Goal: Communication & Community: Answer question/provide support

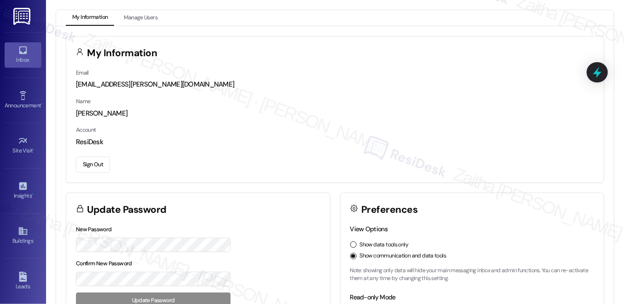
click at [25, 52] on icon at bounding box center [23, 50] width 10 height 10
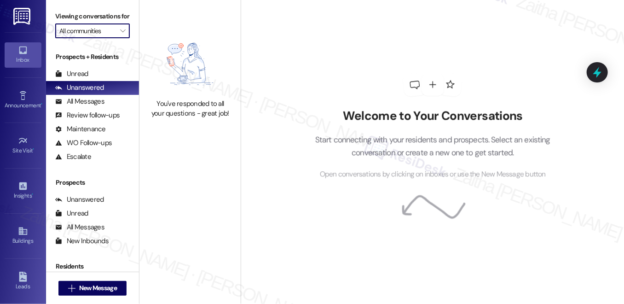
click at [88, 38] on input "All communities" at bounding box center [87, 30] width 56 height 15
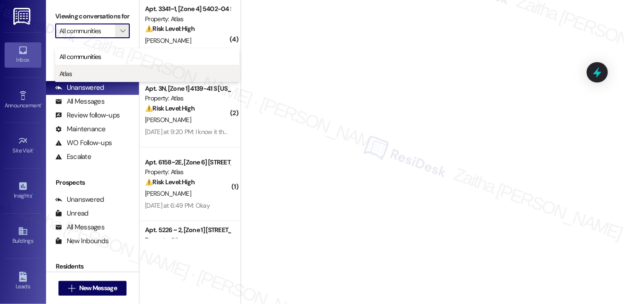
click at [75, 75] on span "Atlas" at bounding box center [147, 73] width 176 height 9
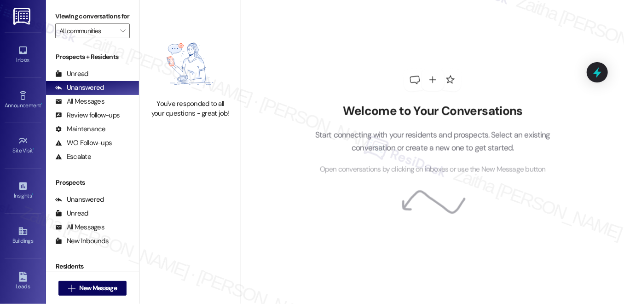
type input "Atlas"
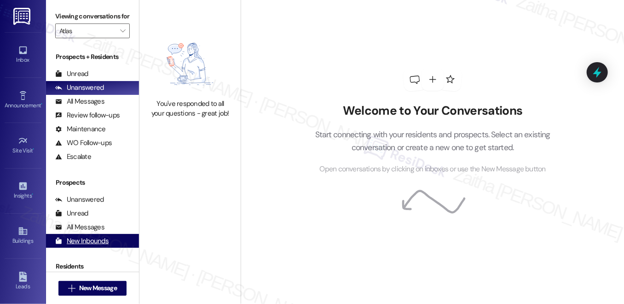
scroll to position [111, 0]
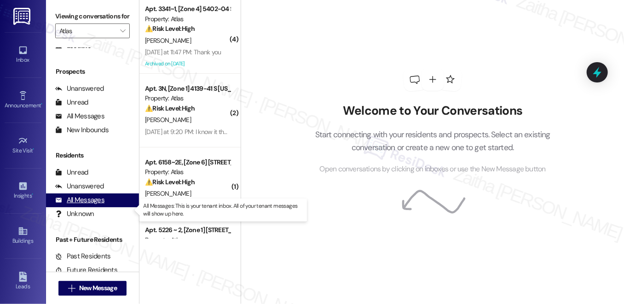
click at [93, 205] on div "All Messages" at bounding box center [79, 200] width 49 height 10
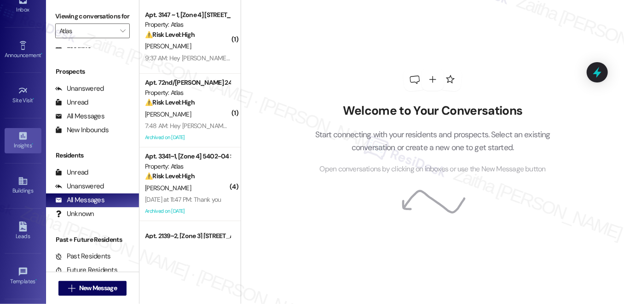
scroll to position [48, 0]
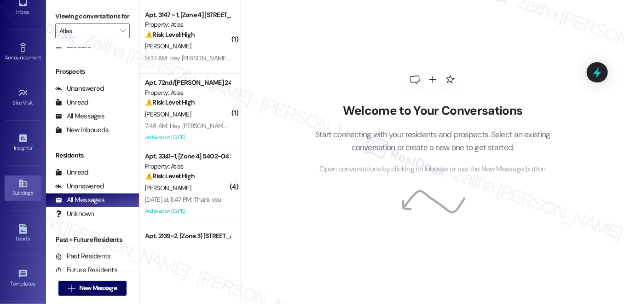
click at [23, 193] on div "Buildings" at bounding box center [23, 192] width 46 height 9
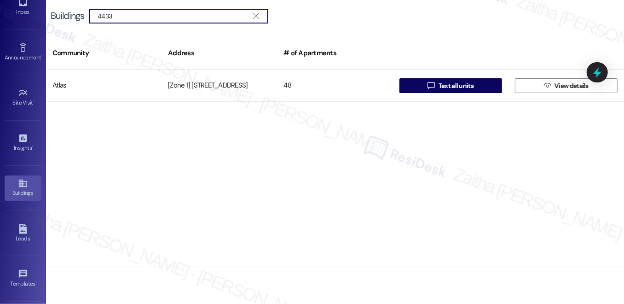
type input "4433"
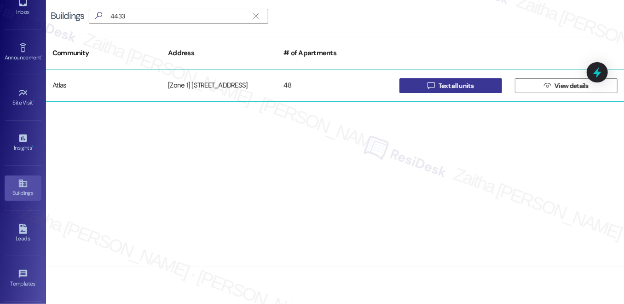
click at [465, 89] on span "Text all units" at bounding box center [455, 86] width 35 height 10
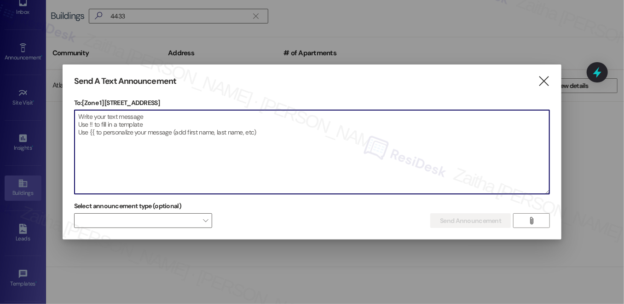
click at [238, 124] on textarea at bounding box center [312, 152] width 475 height 84
paste textarea "Hello {{first_name}}, Just a heads-up! Our routine pest control service will ta…"
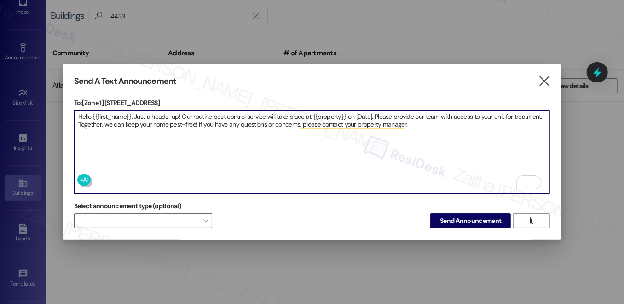
click at [107, 98] on p "To: [Zone 1] 4433-37 S Greenwood Ave" at bounding box center [312, 102] width 476 height 9
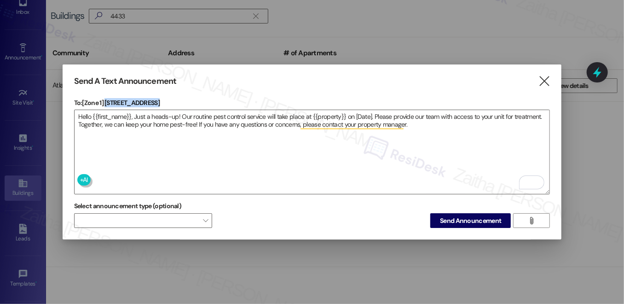
drag, startPoint x: 107, startPoint y: 98, endPoint x: 191, endPoint y: 100, distance: 83.8
click at [191, 100] on p "To: [Zone 1] 4433-37 S Greenwood Ave" at bounding box center [312, 102] width 476 height 9
copy p "4433-37 S Greenwood Ave"
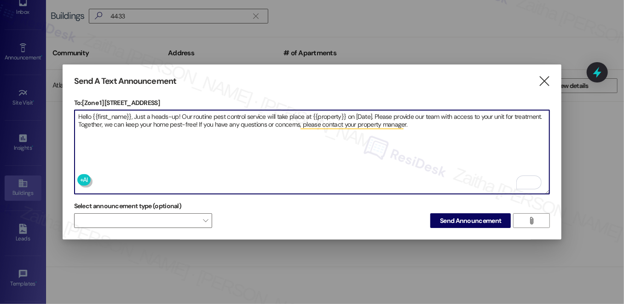
click at [327, 112] on textarea "Hello {{first_name}}, Just a heads-up! Our routine pest control service will ta…" at bounding box center [312, 152] width 475 height 84
paste textarea "4433-37 S Greenwood Ave"
click at [399, 114] on textarea "Hello {{first_name}}, Just a heads-up! Our routine pest control service will ta…" at bounding box center [312, 152] width 475 height 84
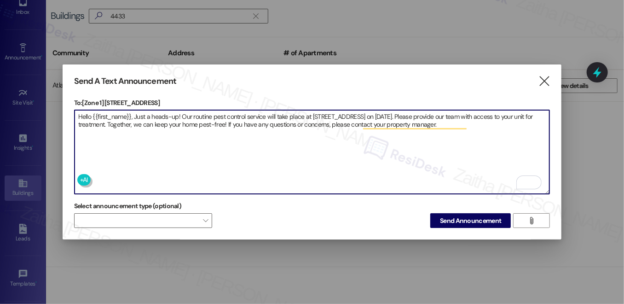
type textarea "Hello {{first_name}}, Just a heads-up! Our routine pest control service will ta…"
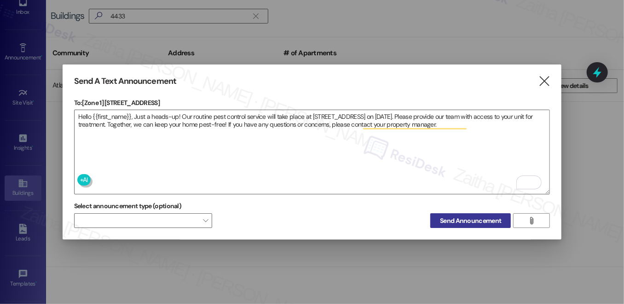
click at [468, 217] on span "Send Announcement" at bounding box center [470, 221] width 61 height 10
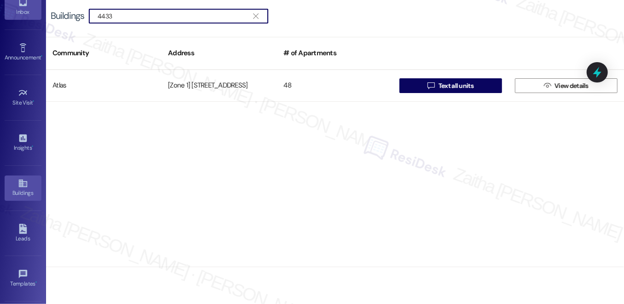
drag, startPoint x: 141, startPoint y: 14, endPoint x: 37, endPoint y: 12, distance: 104.0
click at [37, 12] on div "Inbox Go to Inbox Announcement • Send A Text Announcement Site Visit • Go to Si…" at bounding box center [312, 152] width 624 height 304
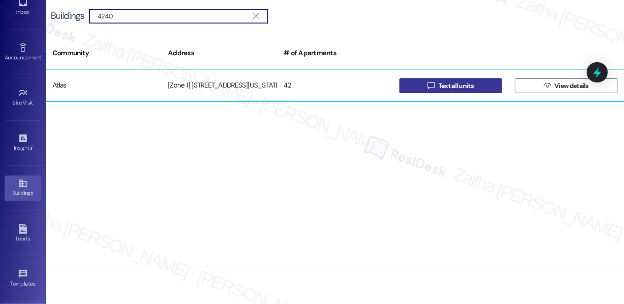
type input "4240"
click at [444, 86] on span "Text all units" at bounding box center [455, 86] width 35 height 10
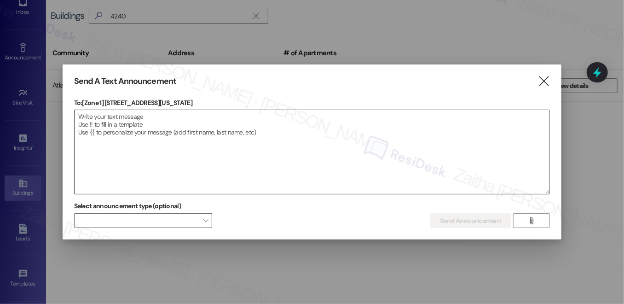
click at [227, 130] on textarea at bounding box center [312, 152] width 475 height 84
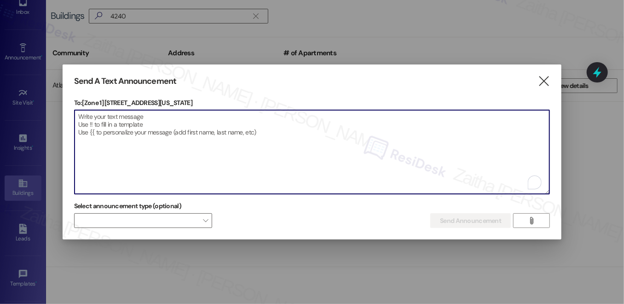
paste textarea "Hello {{first_name}}, Just a heads-up! Our routine pest control service will ta…"
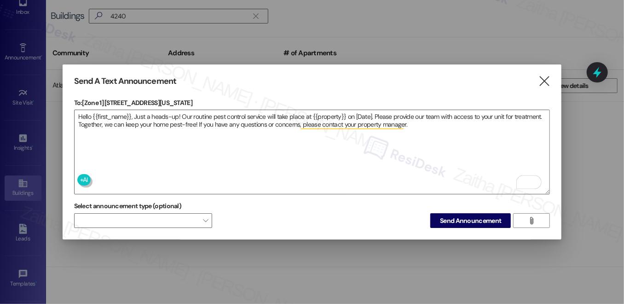
click at [107, 98] on p "To: [Zone 1] 4240 S Michigan Ave" at bounding box center [312, 102] width 476 height 9
click at [108, 98] on p "To: [Zone 1] 4240 S Michigan Ave" at bounding box center [312, 102] width 476 height 9
click at [109, 99] on p "To: [Zone 1] 4240 S Michigan Ave" at bounding box center [312, 102] width 476 height 9
drag, startPoint x: 109, startPoint y: 99, endPoint x: 159, endPoint y: 100, distance: 50.6
click at [159, 100] on p "To: [Zone 1] 4240 S Michigan Ave" at bounding box center [312, 102] width 476 height 9
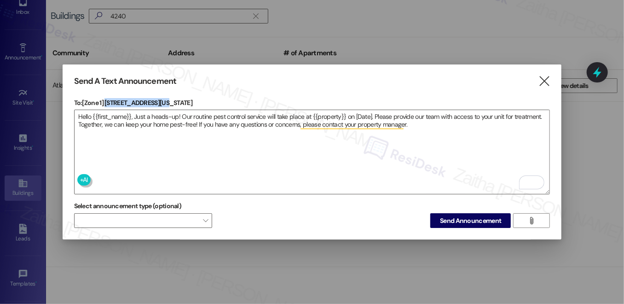
copy p "4240 S Michigan Ave"
click at [317, 115] on textarea "Hello {{first_name}}, Just a heads-up! Our routine pest control service will ta…" at bounding box center [312, 152] width 475 height 84
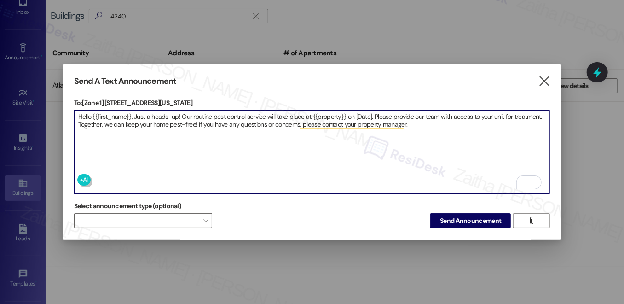
click at [317, 115] on textarea "Hello {{first_name}}, Just a heads-up! Our routine pest control service will ta…" at bounding box center [312, 152] width 475 height 84
paste textarea "4240 S Michigan Ave"
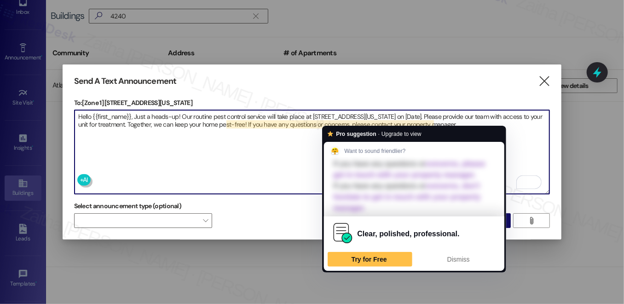
click at [387, 110] on textarea "Hello {{first_name}}, Just a heads-up! Our routine pest control service will ta…" at bounding box center [312, 152] width 475 height 84
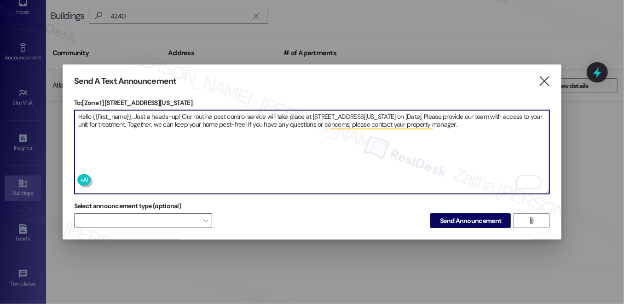
click at [387, 110] on textarea "Hello {{first_name}}, Just a heads-up! Our routine pest control service will ta…" at bounding box center [312, 152] width 475 height 84
type textarea "Hello {{first_name}}, Just a heads-up! Our routine pest control service will ta…"
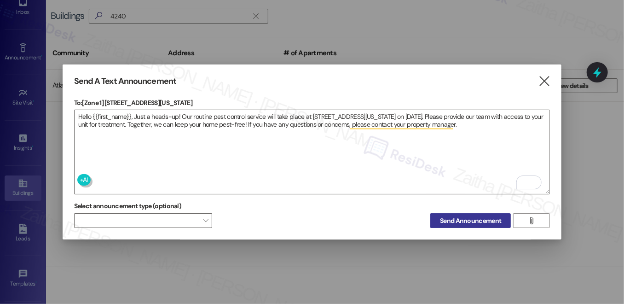
click at [472, 222] on span "Send Announcement" at bounding box center [470, 221] width 61 height 10
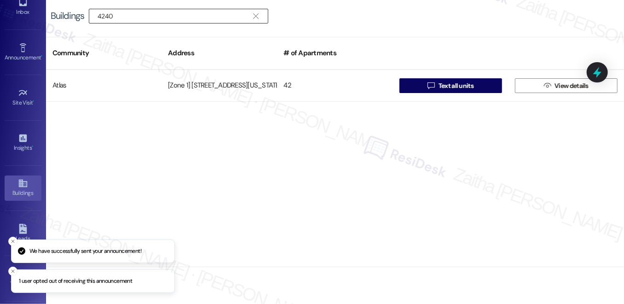
click at [139, 17] on input "4240" at bounding box center [173, 16] width 151 height 13
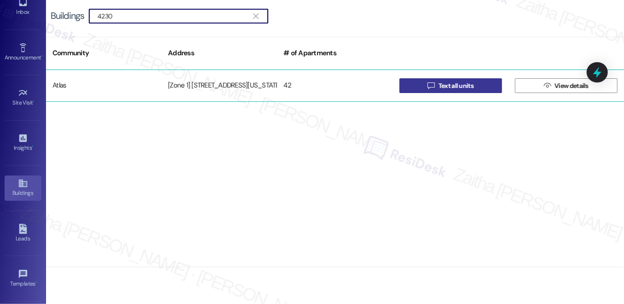
type input "4230"
click at [443, 83] on span "Text all units" at bounding box center [455, 86] width 35 height 10
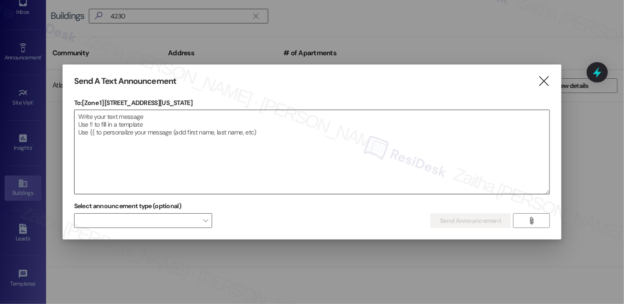
click at [249, 117] on textarea at bounding box center [312, 152] width 475 height 84
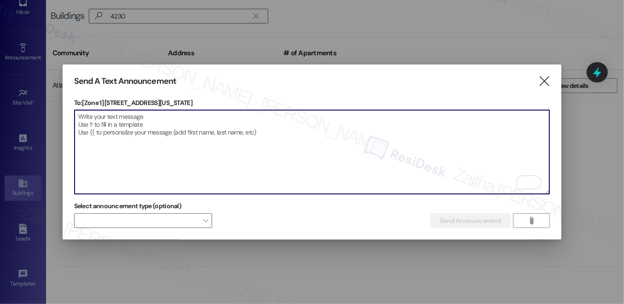
paste textarea "4240 S Michigan Ave"
type textarea "4240 S Michigan Ave"
click at [216, 117] on textarea "To enrich screen reader interactions, please activate Accessibility in Grammarl…" at bounding box center [312, 152] width 475 height 84
paste textarea "Hello {{first_name}}, Just a heads-up! Our routine pest control service will ta…"
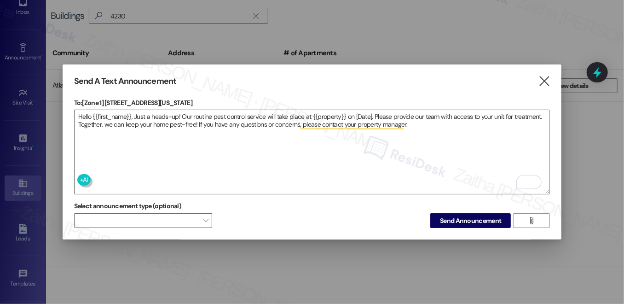
click at [107, 98] on p "To: [Zone 1] 4230 S Michigan Ave" at bounding box center [312, 102] width 476 height 9
drag, startPoint x: 107, startPoint y: 97, endPoint x: 165, endPoint y: 97, distance: 58.4
click at [165, 98] on p "To: [Zone 1] 4230 S Michigan Ave" at bounding box center [312, 102] width 476 height 9
copy p "4230 S Michigan Ave"
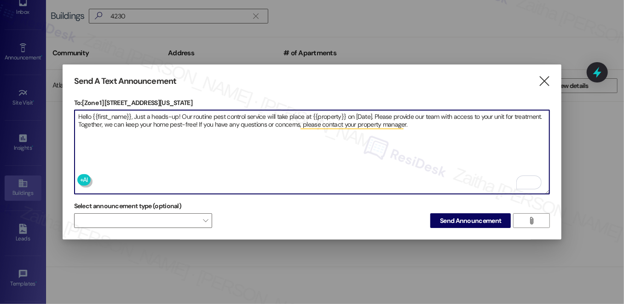
click at [327, 112] on textarea "Hello {{first_name}}, Just a heads-up! Our routine pest control service will ta…" at bounding box center [312, 152] width 475 height 84
paste textarea "4230 S Michigan Ave"
click at [386, 112] on textarea "Hello {{first_name}}, Just a heads-up! Our routine pest control service will ta…" at bounding box center [312, 152] width 475 height 84
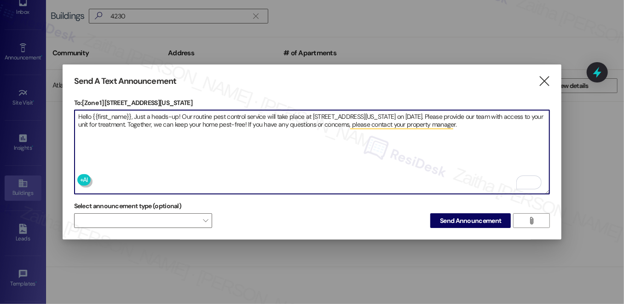
type textarea "Hello {{first_name}}, Just a heads-up! Our routine pest control service will ta…"
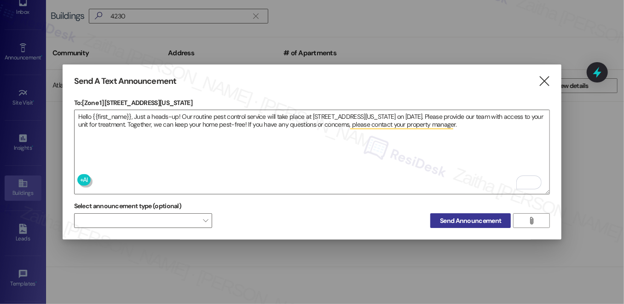
click at [459, 220] on span "Send Announcement" at bounding box center [470, 221] width 61 height 10
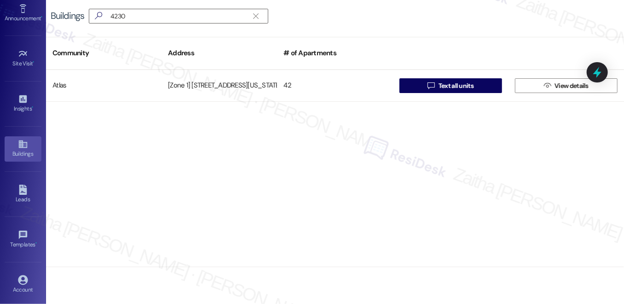
scroll to position [132, 0]
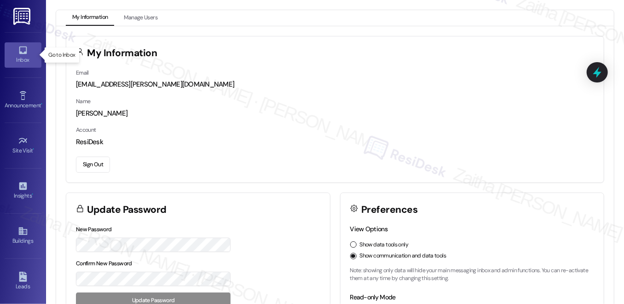
click at [24, 58] on div "Inbox" at bounding box center [23, 59] width 46 height 9
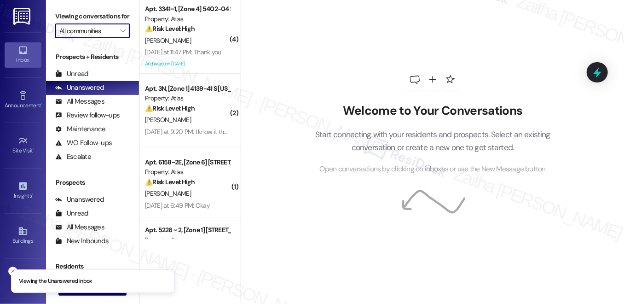
click at [97, 38] on input "All communities" at bounding box center [87, 30] width 56 height 15
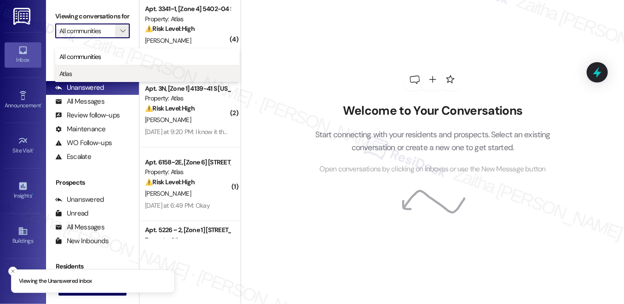
click at [88, 73] on span "Atlas" at bounding box center [147, 73] width 176 height 9
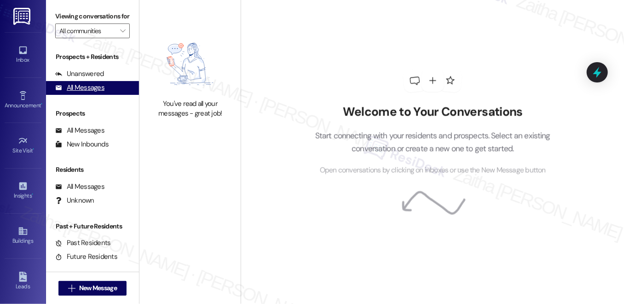
type input "Atlas"
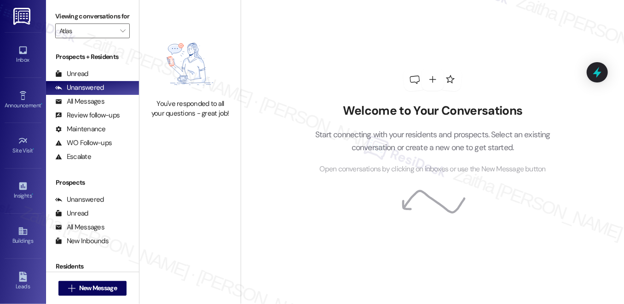
scroll to position [41, 0]
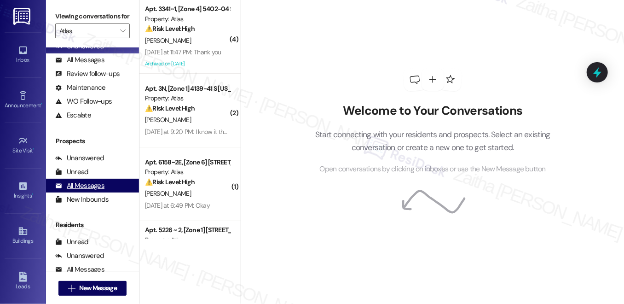
click at [80, 190] on div "All Messages" at bounding box center [79, 186] width 49 height 10
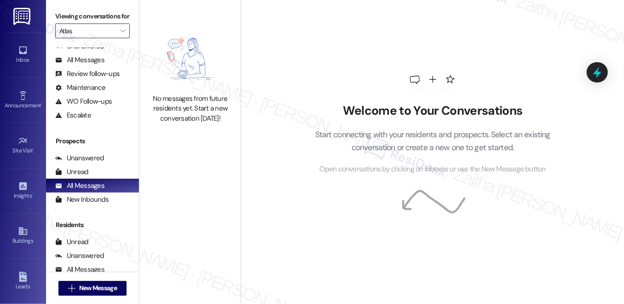
click at [97, 38] on input "Atlas" at bounding box center [87, 30] width 56 height 15
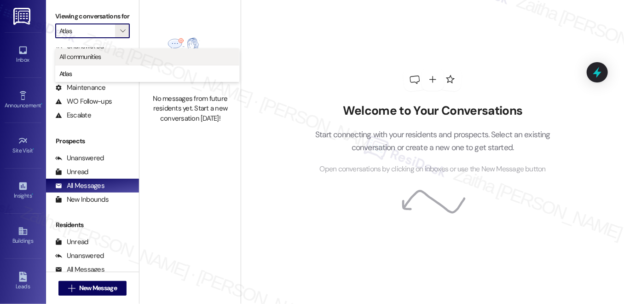
click at [100, 55] on span "All communities" at bounding box center [80, 56] width 42 height 9
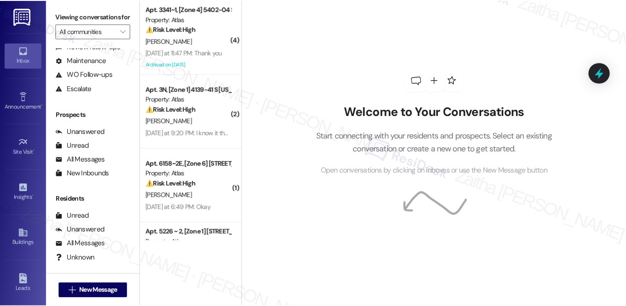
scroll to position [83, 0]
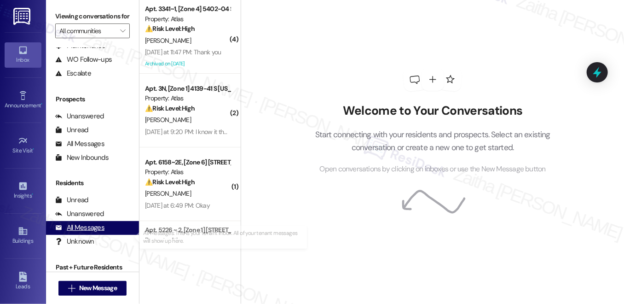
click at [88, 232] on div "All Messages" at bounding box center [79, 228] width 49 height 10
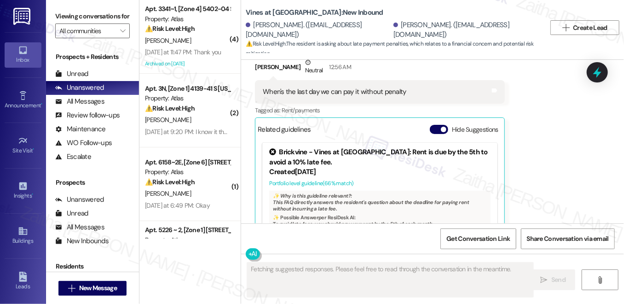
scroll to position [2579, 0]
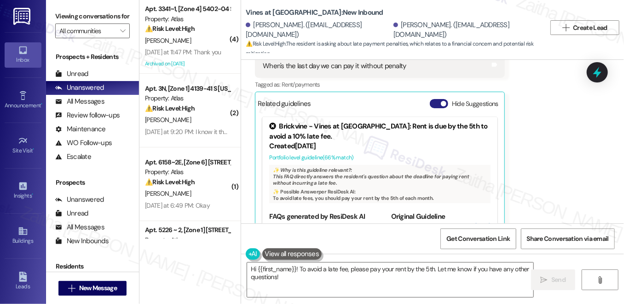
click at [433, 99] on button "Hide Suggestions" at bounding box center [439, 103] width 18 height 9
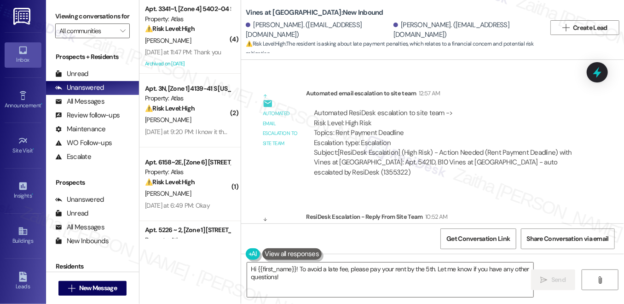
scroll to position [2792, 0]
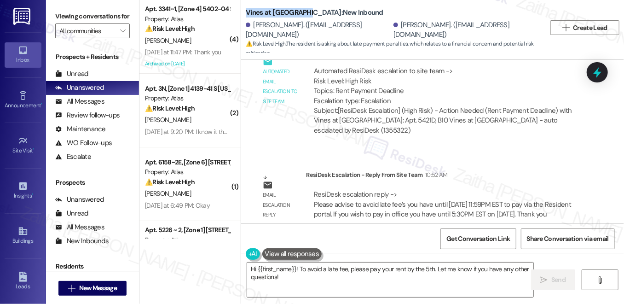
drag, startPoint x: 244, startPoint y: 10, endPoint x: 305, endPoint y: 10, distance: 60.3
click at [305, 10] on b "Vines at Stonybrook: New Inbound" at bounding box center [315, 13] width 138 height 10
copy b "Vines at Stonybrook"
click at [493, 129] on div "WO Opened request: Doesn t tur... Feb 26, 2025 at 2:34 AM Status : Completed Sh…" at bounding box center [432, 141] width 383 height 163
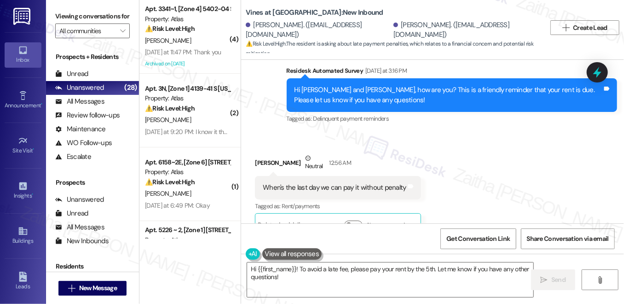
scroll to position [2499, 0]
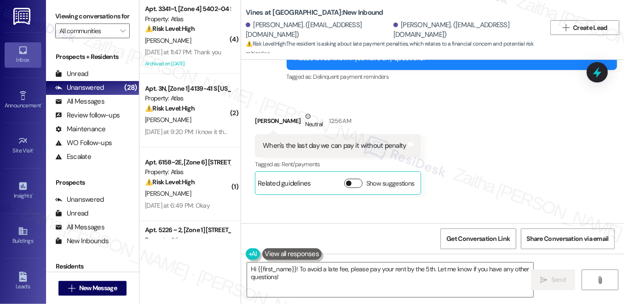
click at [355, 179] on button "Show suggestions" at bounding box center [353, 183] width 18 height 9
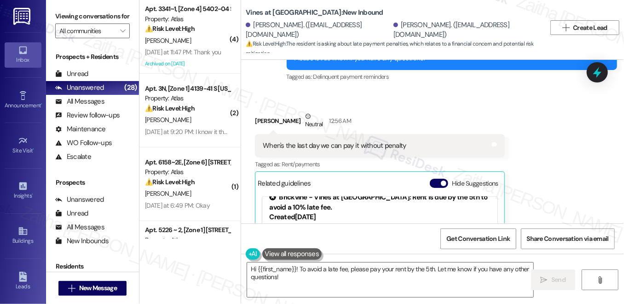
scroll to position [0, 0]
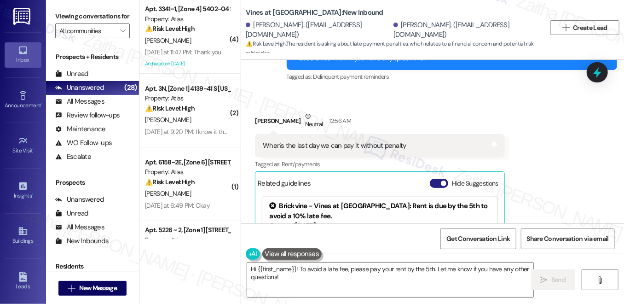
click at [430, 179] on button "Hide Suggestions" at bounding box center [439, 183] width 18 height 9
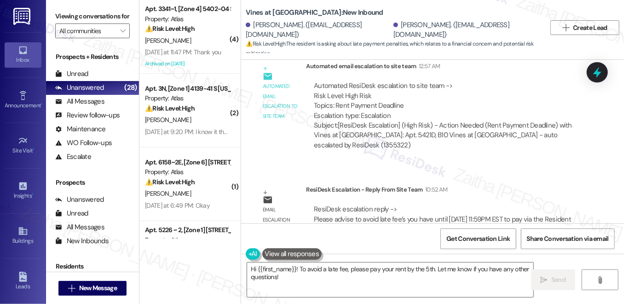
scroll to position [2792, 0]
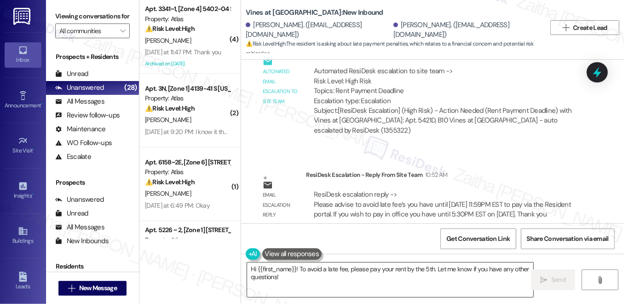
click at [430, 267] on textarea "Hi {{first_name}}! To avoid a late fee, please pay your rent by the 5th. Let me…" at bounding box center [390, 279] width 286 height 35
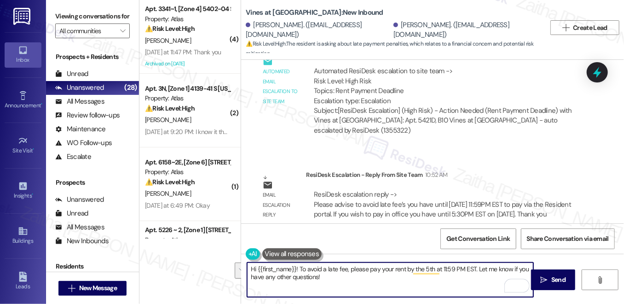
drag, startPoint x: 473, startPoint y: 268, endPoint x: 479, endPoint y: 286, distance: 19.4
click at [479, 287] on textarea "Hi {{first_name}}! To avoid a late fee, please pay your rent by the 5th at 11:5…" at bounding box center [390, 279] width 286 height 35
paste textarea "to pay via the Resident portal. If you wish to pay in office you have until 5:3…"
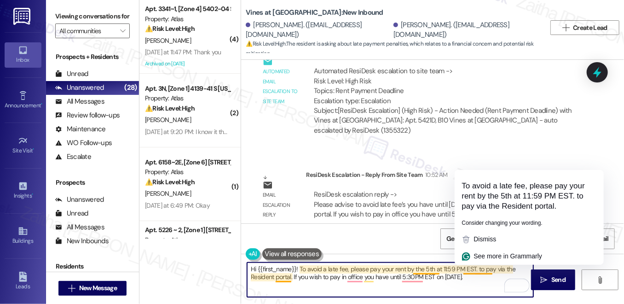
click at [473, 266] on textarea "Hi {{first_name}}! To avoid a late fee, please pay your rent by the 5th at 11:5…" at bounding box center [390, 279] width 286 height 35
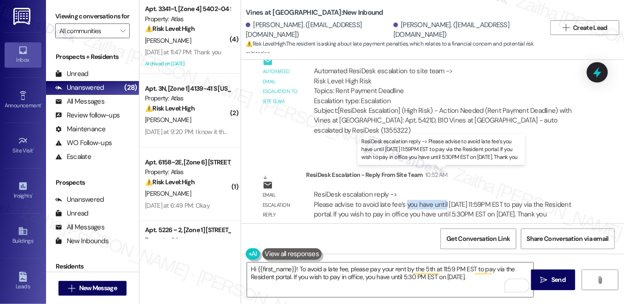
drag, startPoint x: 404, startPoint y: 184, endPoint x: 439, endPoint y: 182, distance: 35.5
click at [443, 190] on div "ResiDesk escalation reply -> Please advise to avoid late fee’s you have until S…" at bounding box center [442, 204] width 257 height 29
copy div "you have until"
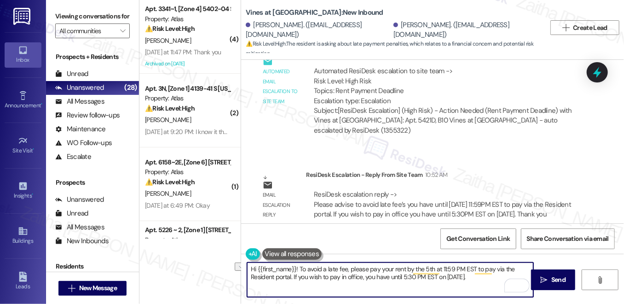
drag, startPoint x: 346, startPoint y: 269, endPoint x: 412, endPoint y: 264, distance: 66.0
click at [413, 264] on textarea "Hi {{first_name}}! To avoid a late fee, please pay your rent by the 5th at 11:5…" at bounding box center [390, 279] width 286 height 35
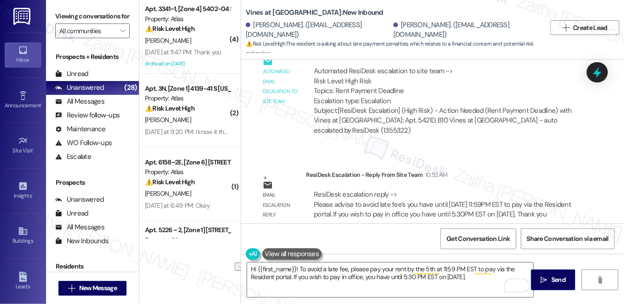
click at [411, 190] on div "ResiDesk escalation reply -> Please advise to avoid late fee’s you have until S…" at bounding box center [442, 204] width 257 height 29
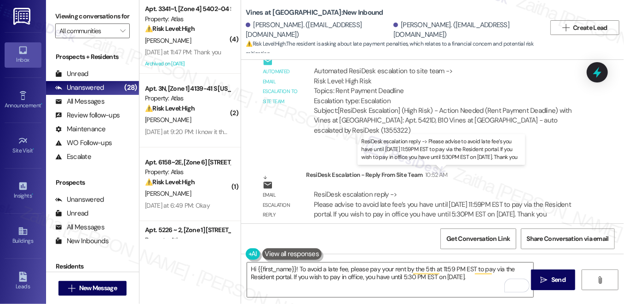
click at [401, 190] on div "ResiDesk escalation reply -> Please advise to avoid late fee’s you have until S…" at bounding box center [442, 204] width 257 height 29
drag, startPoint x: 402, startPoint y: 185, endPoint x: 476, endPoint y: 184, distance: 74.1
click at [476, 190] on div "ResiDesk escalation reply -> Please advise to avoid late fee’s you have until S…" at bounding box center [442, 204] width 257 height 29
copy div "you have until September"
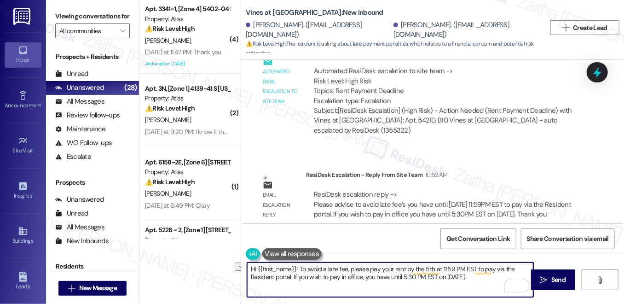
drag, startPoint x: 347, startPoint y: 268, endPoint x: 421, endPoint y: 263, distance: 74.2
click at [421, 263] on textarea "Hi {{first_name}}! To avoid a late fee, please pay your rent by the 5th at 11:5…" at bounding box center [390, 279] width 286 height 35
paste textarea "you have until September"
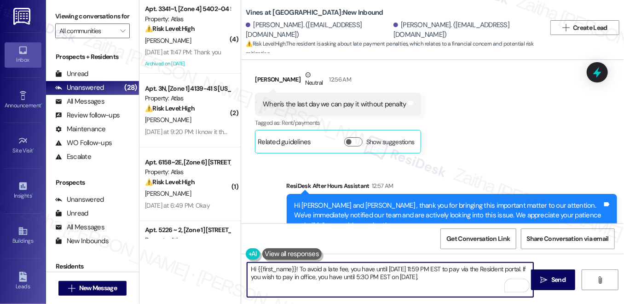
scroll to position [2457, 0]
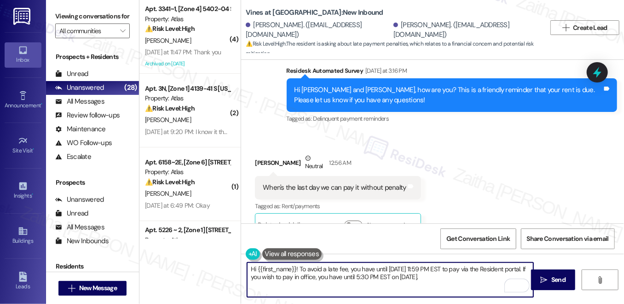
click at [256, 153] on div "Jaedyn Davis Neutral 12:56 AM" at bounding box center [338, 164] width 166 height 23
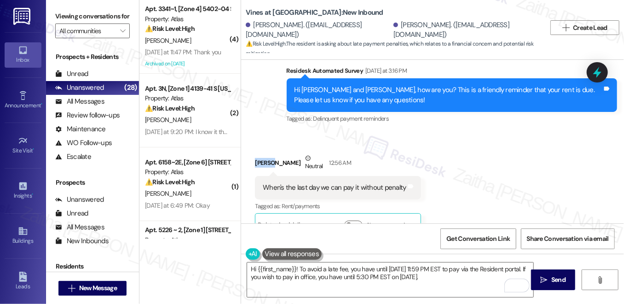
click at [256, 153] on div "Jaedyn Davis Neutral 12:56 AM" at bounding box center [338, 164] width 166 height 23
copy div "Jaedyn"
click at [283, 264] on textarea "Hi {{first_name}}! To avoid a late fee, you have until September 5th at 11:59 P…" at bounding box center [390, 279] width 286 height 35
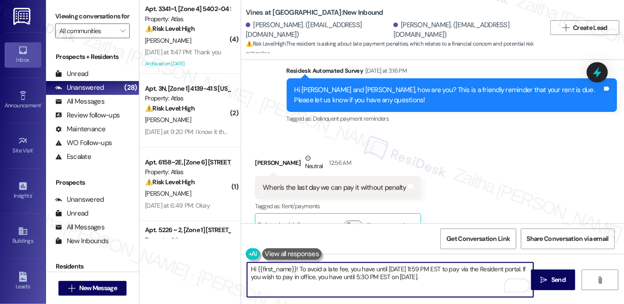
click at [283, 270] on textarea "Hi {{first_name}}! To avoid a late fee, you have until September 5th at 11:59 P…" at bounding box center [390, 279] width 286 height 35
paste textarea "Jaedyn"
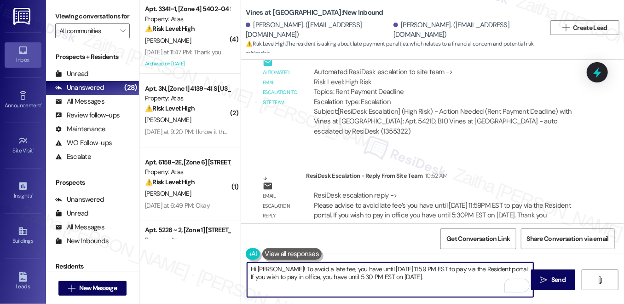
scroll to position [2792, 0]
click at [515, 268] on textarea "Hi Jaedyn! To avoid a late fee, you have until September 5th at 11:59 PM EST to…" at bounding box center [390, 279] width 286 height 35
type textarea "Hi Jaedyn! To avoid a late fee, you have until September 5th at 11:59 PM EST to…"
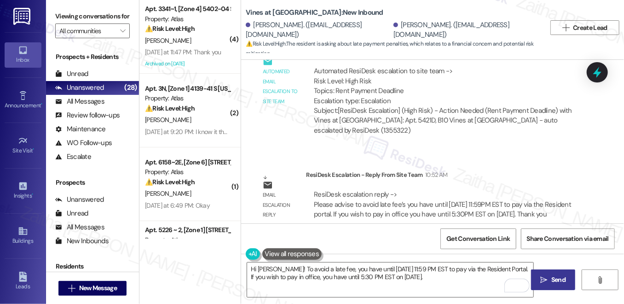
click at [553, 274] on button " Send" at bounding box center [553, 279] width 45 height 21
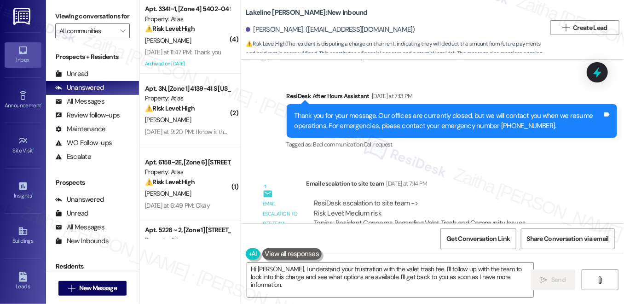
scroll to position [6288, 0]
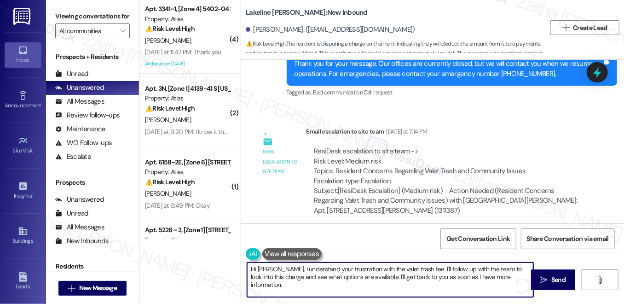
drag, startPoint x: 272, startPoint y: 266, endPoint x: 512, endPoint y: 275, distance: 239.4
click at [512, 275] on textarea "Hi Chris, I understand your frustration with the valet trash fee. I'll follow u…" at bounding box center [390, 279] width 286 height 35
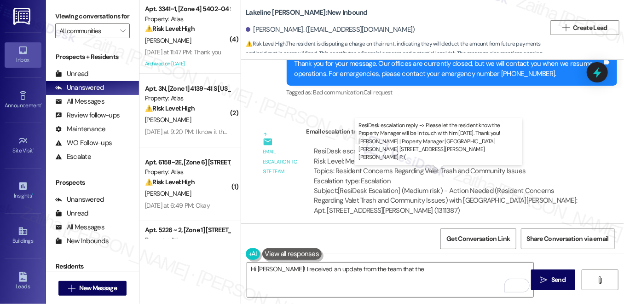
drag, startPoint x: 404, startPoint y: 183, endPoint x: 542, endPoint y: 182, distance: 138.0
click at [543, 270] on div "ResiDesk escalation reply -> Please let the resident know the Property Manager …" at bounding box center [443, 289] width 259 height 39
copy div "Property Manager will be in touch with him today"
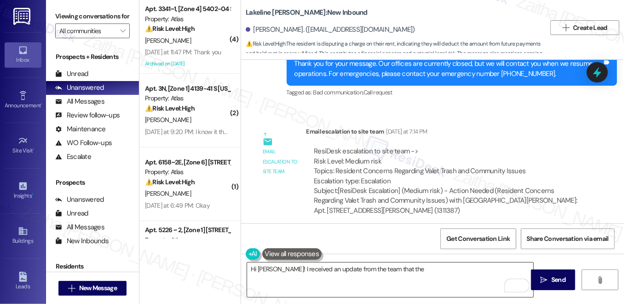
click at [411, 271] on textarea "Hi Chris! I received an update from the team that the" at bounding box center [390, 279] width 286 height 35
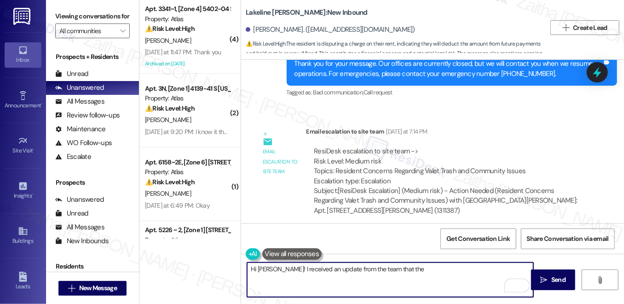
paste textarea "Property Manager will be in touch with him today"
click at [496, 267] on textarea "Hi Chris! I received an update from the team that the Property Manager will be …" at bounding box center [390, 279] width 286 height 35
click at [271, 270] on textarea "Hi Chris! I received an update from the team that the Property Manager will be …" at bounding box center [390, 279] width 286 height 35
click at [303, 281] on textarea "Hi Chris, good morning! I received an update from the team that the Property Ma…" at bounding box center [390, 279] width 286 height 35
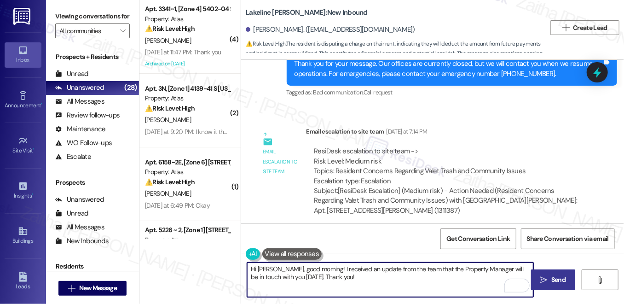
type textarea "Hi Chris, good morning! I received an update from the team that the Property Ma…"
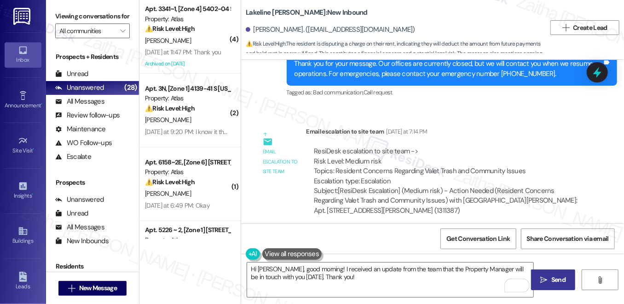
click at [559, 275] on span "Send" at bounding box center [558, 280] width 14 height 10
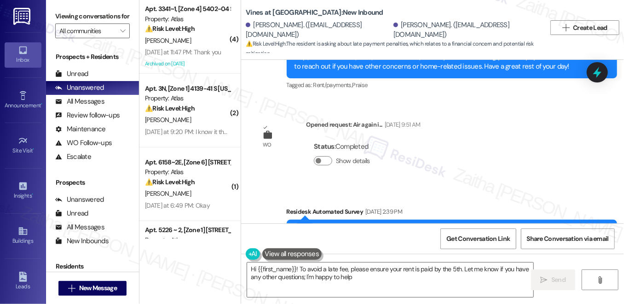
type textarea "Hi {{first_name}}! To avoid a late fee, please ensure your rent is paid by the …"
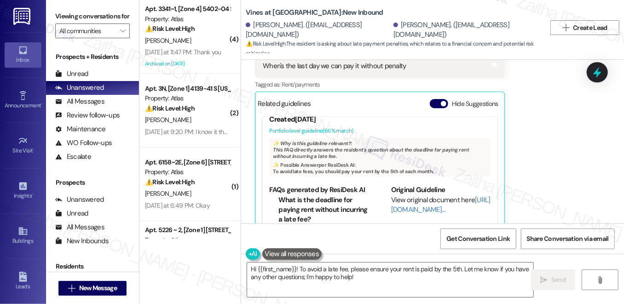
scroll to position [54, 0]
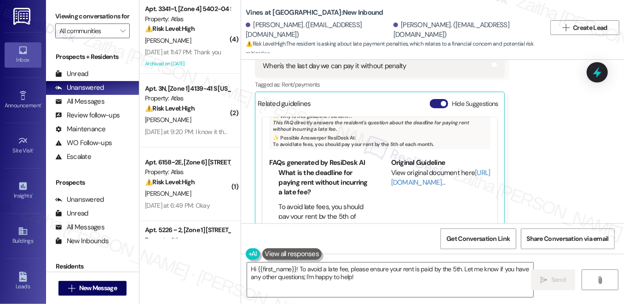
click at [432, 99] on button "Hide Suggestions" at bounding box center [439, 103] width 18 height 9
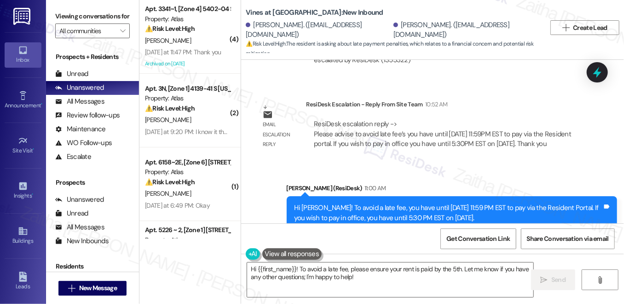
scroll to position [2879, 0]
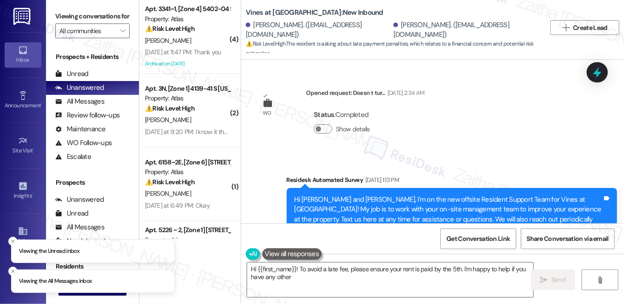
scroll to position [2579, 0]
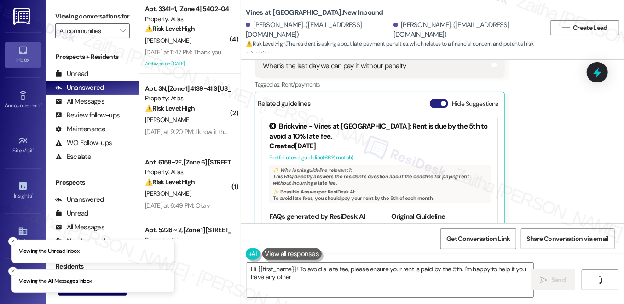
click at [432, 99] on button "Hide Suggestions" at bounding box center [439, 103] width 18 height 9
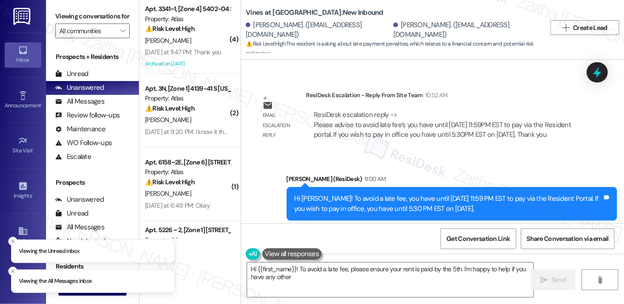
scroll to position [2879, 0]
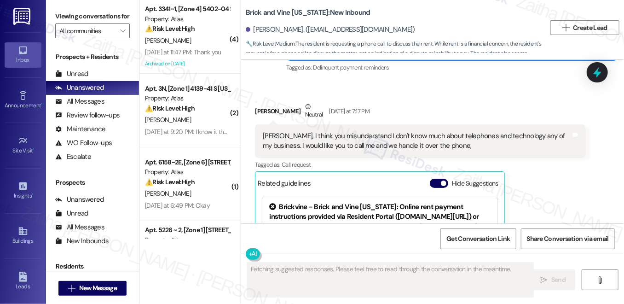
scroll to position [2337, 0]
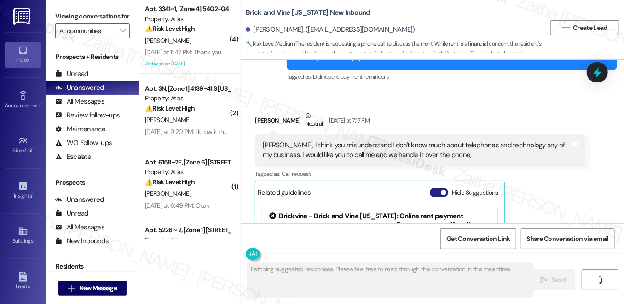
click at [432, 188] on button "Hide Suggestions" at bounding box center [439, 192] width 18 height 9
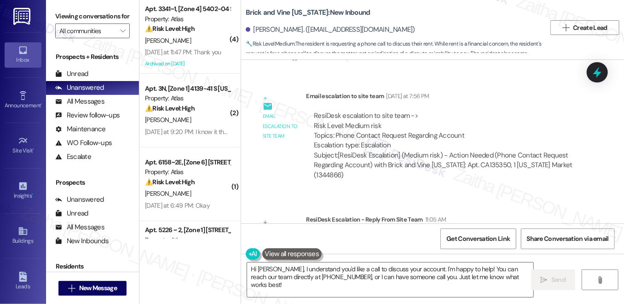
scroll to position [2750, 0]
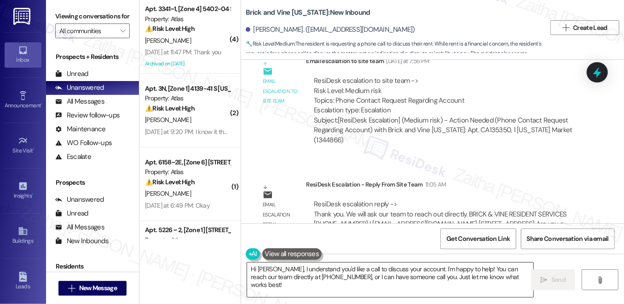
click at [279, 270] on textarea "Hi Theodis, I understand you'd like a call to discuss your account. I'm happy t…" at bounding box center [390, 279] width 286 height 35
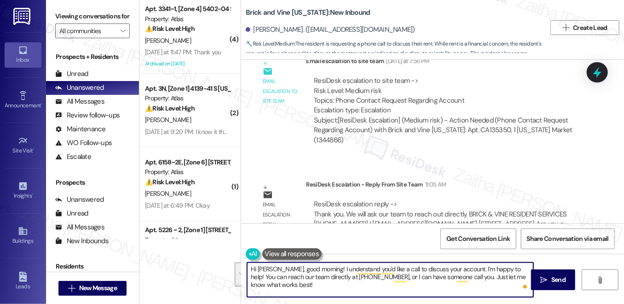
drag, startPoint x: 318, startPoint y: 268, endPoint x: 334, endPoint y: 283, distance: 22.5
click at [334, 283] on textarea "Hi Theodis, good morning! I understand you'd like a call to discuss your accoun…" at bounding box center [390, 279] width 286 height 35
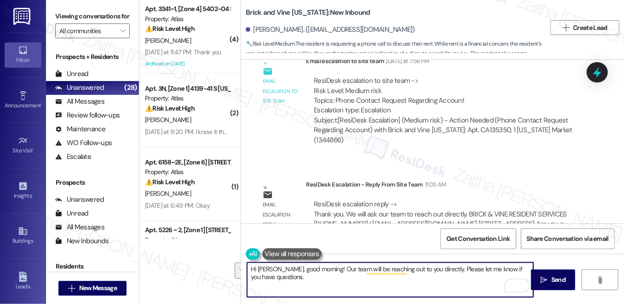
drag, startPoint x: 441, startPoint y: 266, endPoint x: 448, endPoint y: 278, distance: 13.8
click at [448, 278] on textarea "Hi Theodis, good morning! Our team will be reaching out to you directly. Please…" at bounding box center [390, 279] width 286 height 35
click at [448, 267] on textarea "Hi Theodis, good morning! Our team will be reaching out to you directly. Please…" at bounding box center [390, 279] width 286 height 35
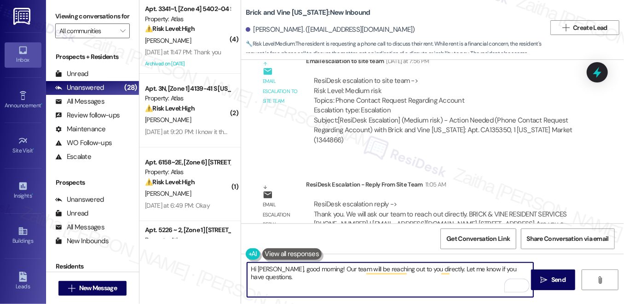
click at [356, 268] on textarea "Hi Theodis, good morning! Our team will be reaching out to you directly. Let me…" at bounding box center [390, 279] width 286 height 35
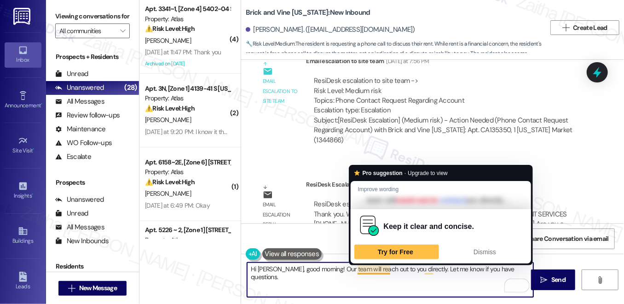
click at [355, 268] on textarea "Hi Theodis, good morning! Our team will reach out to you directly. Let me know …" at bounding box center [390, 279] width 286 height 35
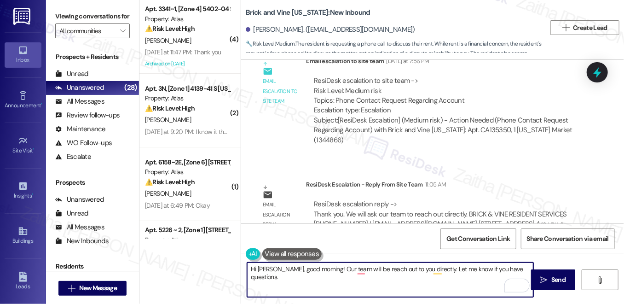
click at [378, 266] on textarea "Hi Theodis, good morning! Our team will be reach out to you directly. Let me kn…" at bounding box center [390, 279] width 286 height 35
type textarea "Hi Theodis, good morning! Our team will be reaching out to you directly. Let me…"
click at [542, 275] on span " Send" at bounding box center [553, 280] width 29 height 10
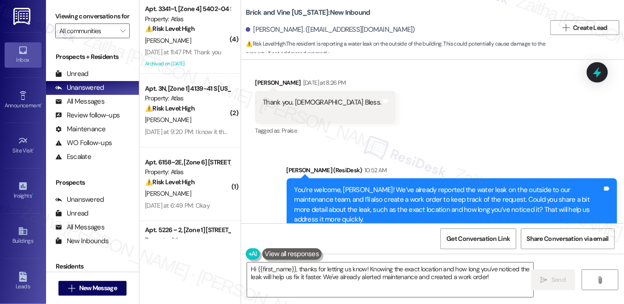
scroll to position [2541, 0]
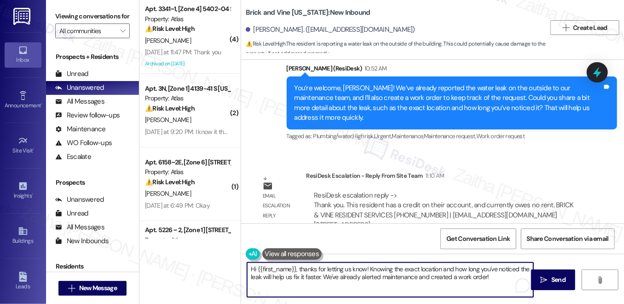
drag, startPoint x: 248, startPoint y: 269, endPoint x: 502, endPoint y: 285, distance: 254.5
click at [502, 285] on textarea "Hi {{first_name}}, thanks for letting us know! Knowing the exact location and h…" at bounding box center [390, 279] width 286 height 35
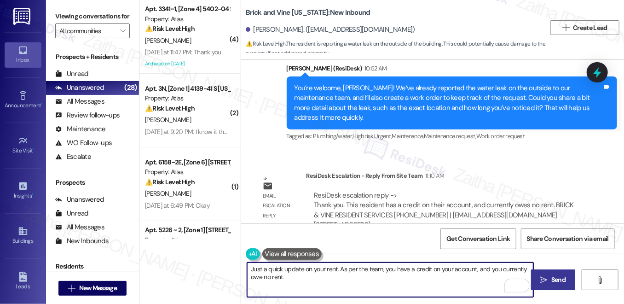
type textarea "Just a quick update on your rent. As per the team, you have a credit on your ac…"
drag, startPoint x: 561, startPoint y: 280, endPoint x: 551, endPoint y: 276, distance: 11.2
click at [561, 280] on span "Send" at bounding box center [558, 280] width 14 height 10
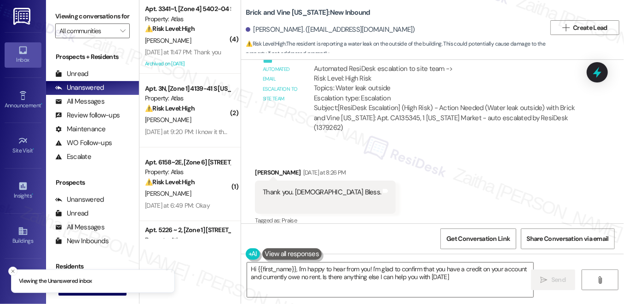
type textarea "Hi {{first_name}}, I'm happy to hear from you! I'm glad to confirm that you hav…"
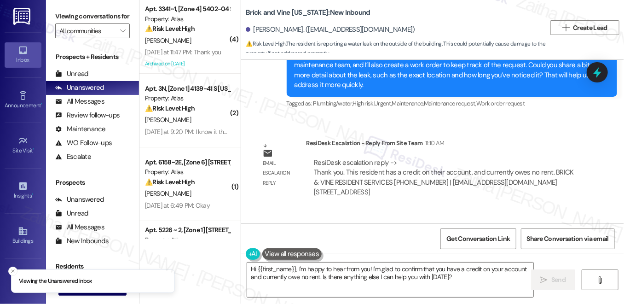
scroll to position [2628, 0]
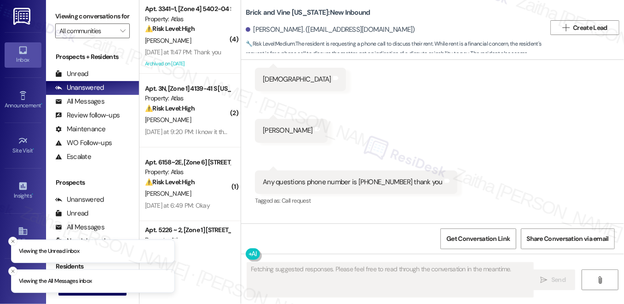
scroll to position [2546, 0]
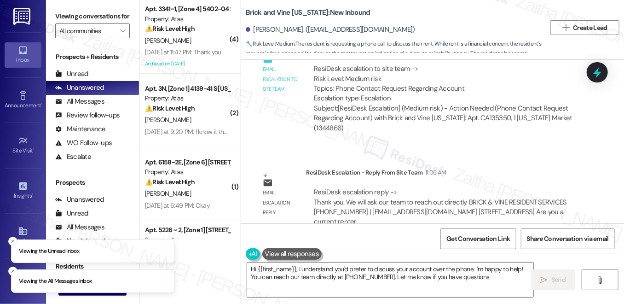
type textarea "Hi {{first_name}}, I understand you'd prefer to discuss your account over the p…"
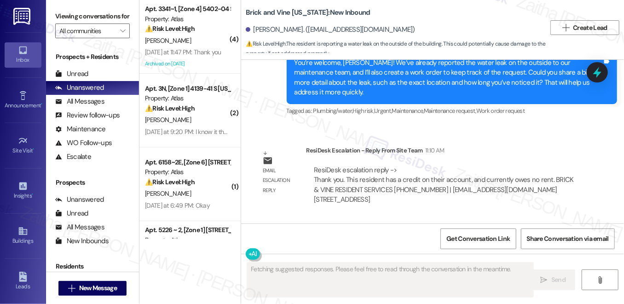
scroll to position [2722, 0]
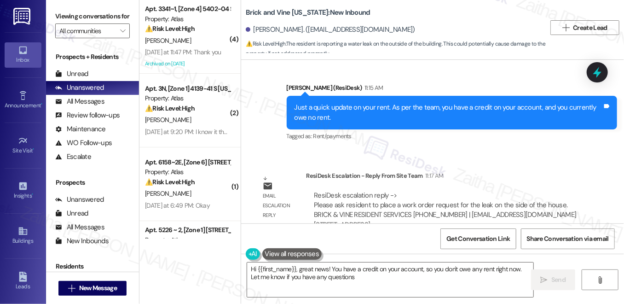
type textarea "Hi {{first_name}}, great news! You have a credit on your account, so you don't …"
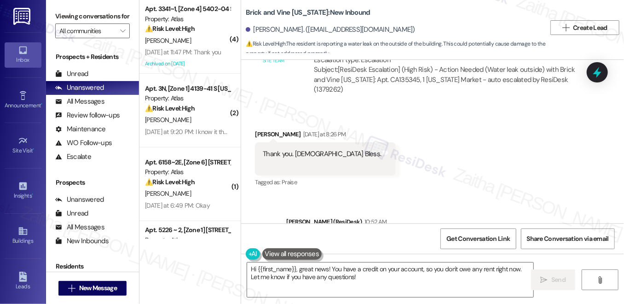
scroll to position [2387, 0]
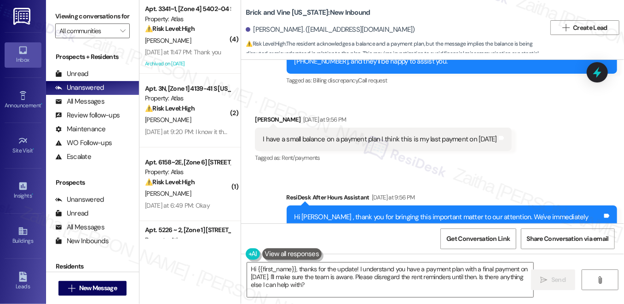
scroll to position [5006, 0]
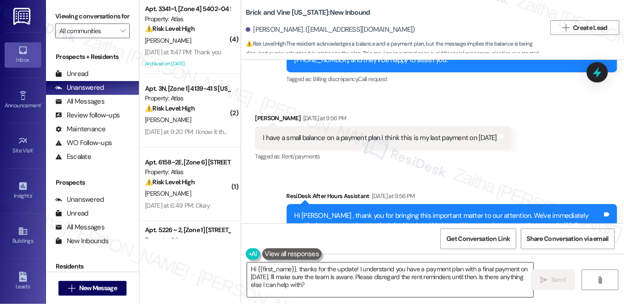
drag, startPoint x: 297, startPoint y: 268, endPoint x: 306, endPoint y: 280, distance: 15.7
click at [298, 268] on textarea "Hi {{first_name}}, thanks for the update! I understand you have a payment plan …" at bounding box center [390, 279] width 286 height 35
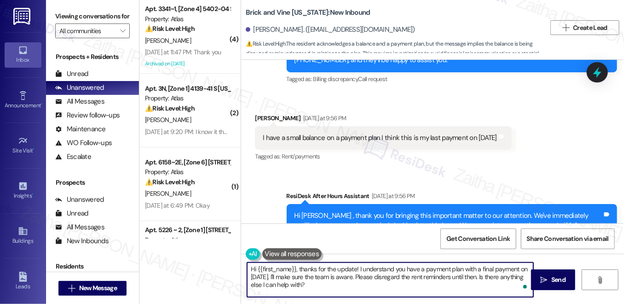
drag, startPoint x: 306, startPoint y: 280, endPoint x: 314, endPoint y: 296, distance: 17.7
click at [314, 296] on textarea "Hi {{first_name}}, thanks for the update! I understand you have a payment plan …" at bounding box center [390, 279] width 286 height 35
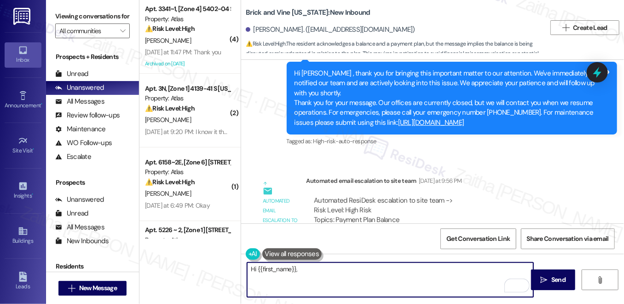
scroll to position [5257, 0]
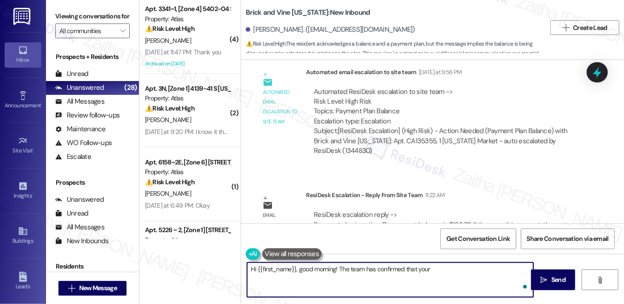
paste textarea "Payment plan is active. The current balance is $133.70. If they pay this amount…"
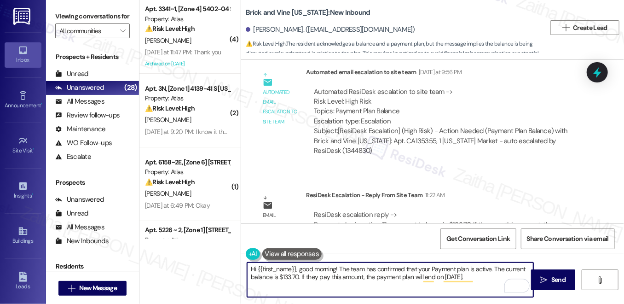
click at [432, 267] on textarea "Hi {{first_name}}, good morning! The team has confirmed that your Payment plan …" at bounding box center [390, 279] width 286 height 35
click at [308, 278] on textarea "Hi {{first_name}}, good morning! The team has confirmed that your payment plan …" at bounding box center [390, 279] width 286 height 35
drag, startPoint x: 248, startPoint y: 268, endPoint x: 448, endPoint y: 275, distance: 200.3
click at [427, 275] on textarea "Hi {{first_name}}, good morning! The team has confirmed that your payment plan …" at bounding box center [390, 279] width 286 height 35
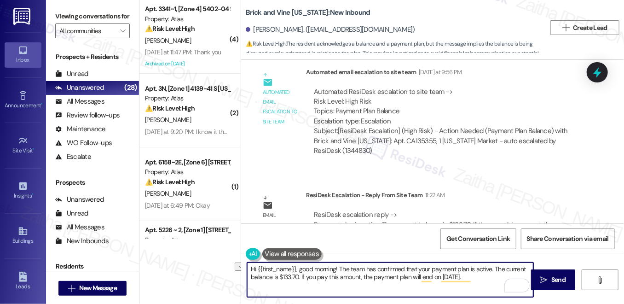
drag, startPoint x: 448, startPoint y: 275, endPoint x: 504, endPoint y: 275, distance: 56.6
click at [504, 275] on textarea "Hi {{first_name}}, good morning! The team has confirmed that your payment plan …" at bounding box center [390, 279] width 286 height 35
click at [251, 269] on textarea "Hi {{first_name}}, good morning! The team has confirmed that your payment plan …" at bounding box center [390, 279] width 286 height 35
drag, startPoint x: 251, startPoint y: 269, endPoint x: 281, endPoint y: 272, distance: 29.7
click at [281, 272] on textarea "Hi {{first_name}}, good morning! The team has confirmed that your payment plan …" at bounding box center [390, 279] width 286 height 35
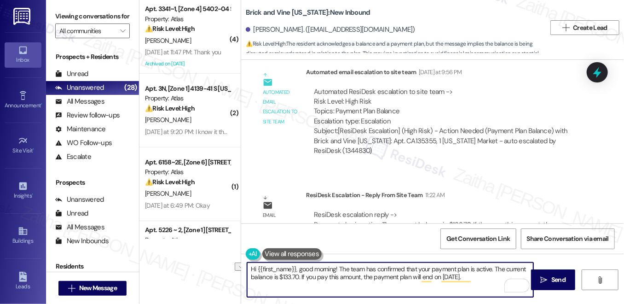
click at [250, 269] on textarea "Hi {{first_name}}, good morning! The team has confirmed that your payment plan …" at bounding box center [390, 279] width 286 height 35
drag, startPoint x: 250, startPoint y: 269, endPoint x: 498, endPoint y: 282, distance: 248.3
click at [498, 282] on textarea "Hi {{first_name}}, good morning! The team has confirmed that your payment plan …" at bounding box center [390, 279] width 286 height 35
click at [468, 276] on textarea "Hi {{first_name}}, good morning! The team has confirmed that your payment plan …" at bounding box center [390, 279] width 286 height 35
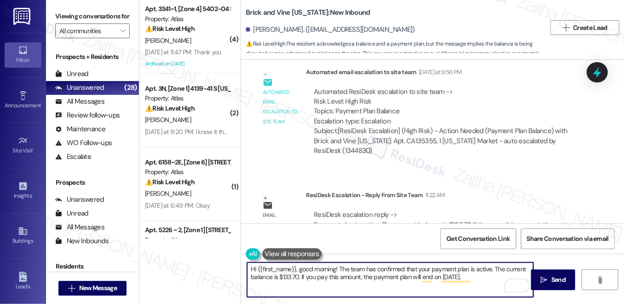
type textarea "Hi {{first_name}}, good morning! The team has confirmed that your payment plan …"
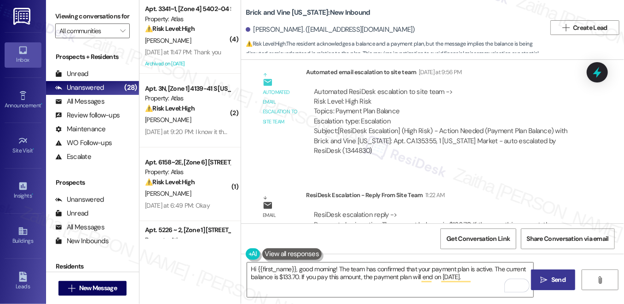
click at [558, 281] on span "Send" at bounding box center [558, 280] width 14 height 10
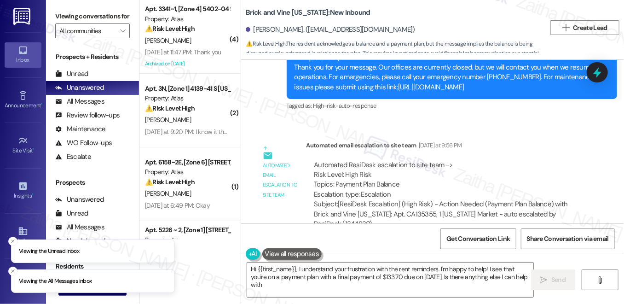
type textarea "Hi {{first_name}}, I understand your frustration with the rent reminders. I'm h…"
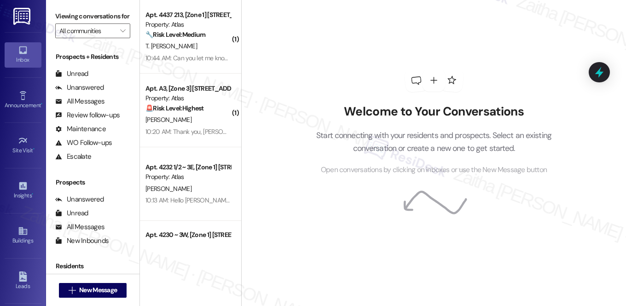
scroll to position [83, 0]
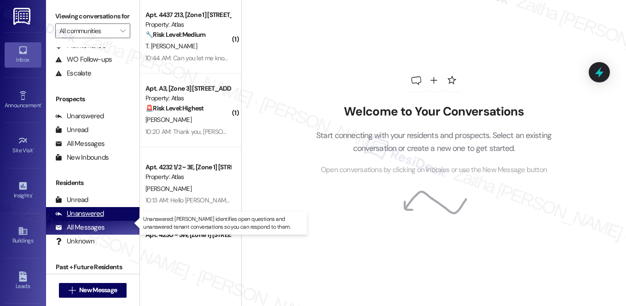
click at [94, 219] on div "Unanswered" at bounding box center [79, 214] width 49 height 10
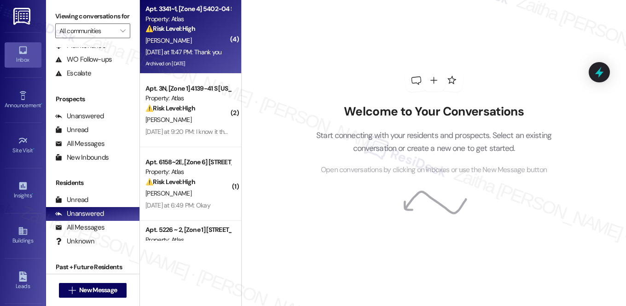
click at [212, 42] on div "[PERSON_NAME]" at bounding box center [187, 41] width 87 height 12
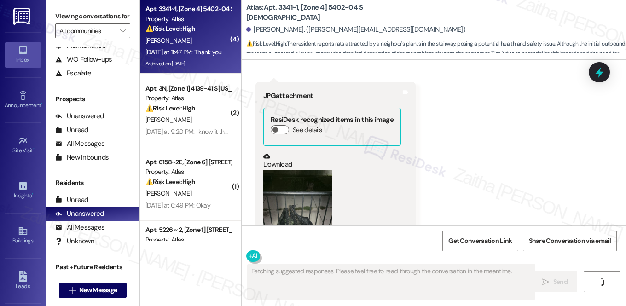
scroll to position [8205, 0]
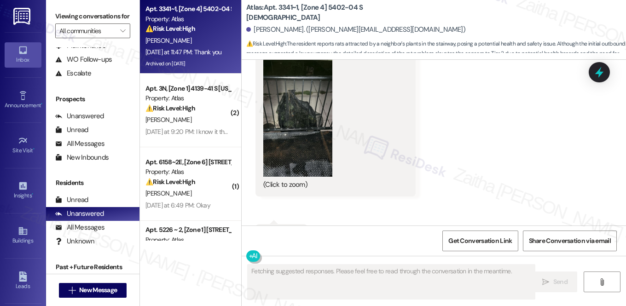
click at [319, 120] on button "Zoom image" at bounding box center [297, 115] width 69 height 123
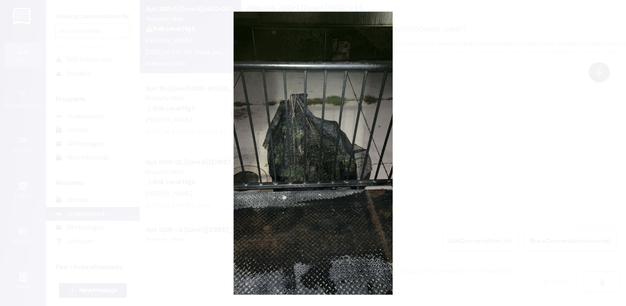
click at [508, 161] on button "Unzoom image" at bounding box center [313, 153] width 626 height 306
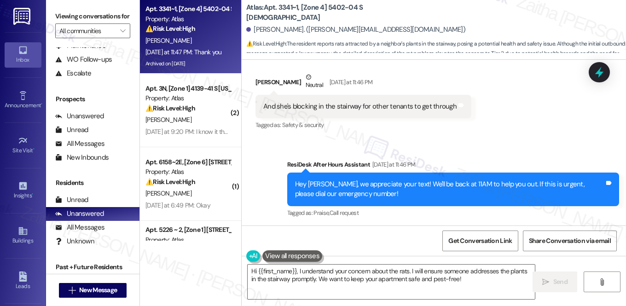
scroll to position [7786, 0]
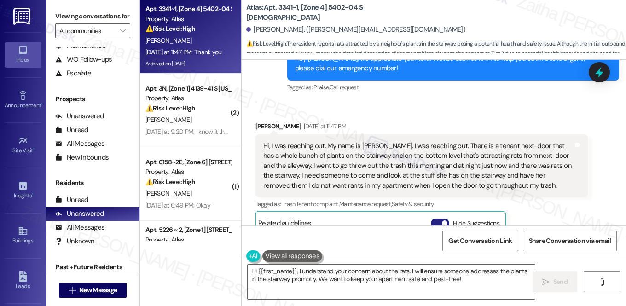
click at [433, 219] on button "Hide Suggestions" at bounding box center [440, 223] width 18 height 9
click at [438, 219] on button "Show suggestions" at bounding box center [438, 223] width 18 height 9
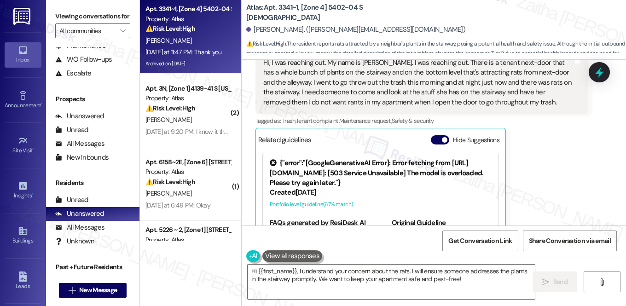
scroll to position [7870, 0]
click at [438, 135] on button "Hide Suggestions" at bounding box center [440, 139] width 18 height 9
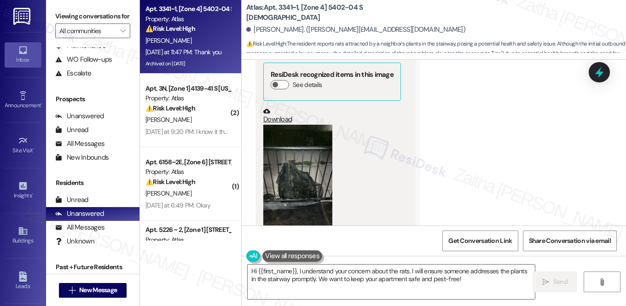
scroll to position [8038, 0]
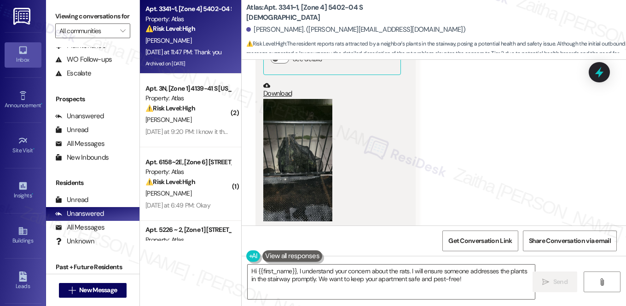
click at [299, 126] on button "Zoom image" at bounding box center [297, 160] width 69 height 123
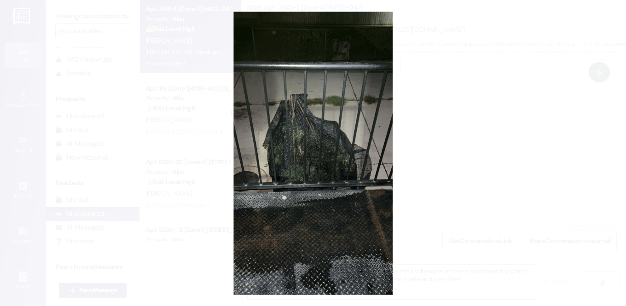
click at [456, 151] on button "Unzoom image" at bounding box center [313, 153] width 626 height 306
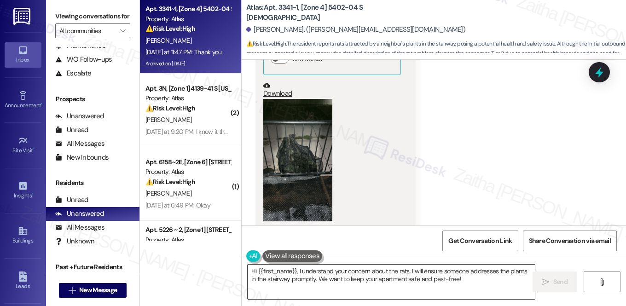
click at [295, 270] on textarea "Hi {{first_name}}, I understand your concern about the rats. I will ensure some…" at bounding box center [391, 282] width 287 height 35
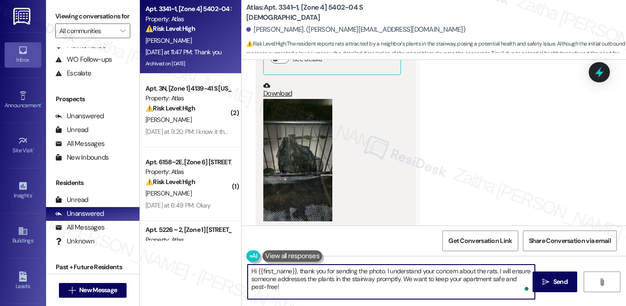
click at [515, 270] on textarea "Hi {{first_name}}, thank you for sending the photo. I understand your concern a…" at bounding box center [391, 282] width 287 height 35
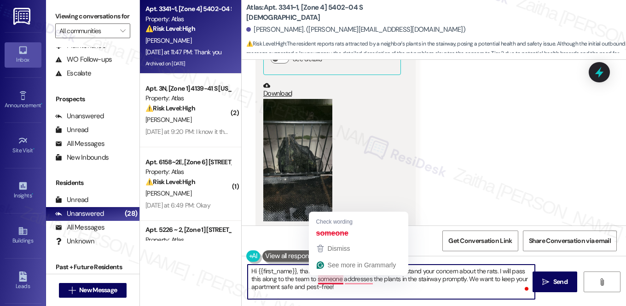
click at [329, 279] on textarea "Hi {{first_name}}, thank you for sending the photo. I understand your concern a…" at bounding box center [391, 282] width 287 height 35
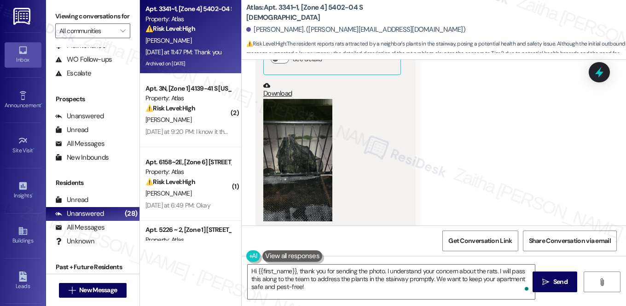
click at [290, 255] on button at bounding box center [292, 256] width 60 height 12
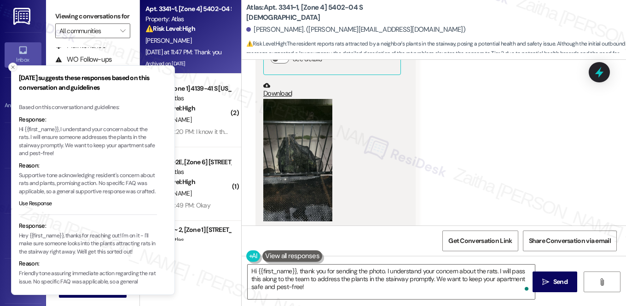
click at [12, 68] on icon "Close toast" at bounding box center [13, 67] width 6 height 6
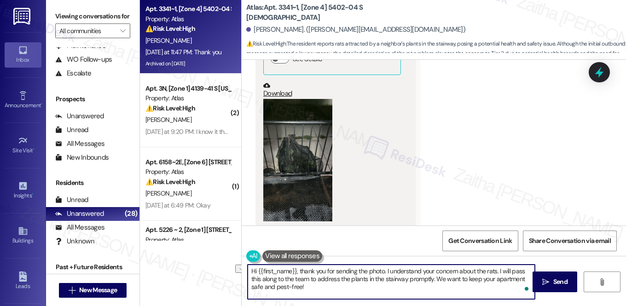
drag, startPoint x: 348, startPoint y: 279, endPoint x: 431, endPoint y: 277, distance: 82.4
click at [431, 277] on textarea "Hi {{first_name}}, thank you for sending the photo. I understand your concern a…" at bounding box center [391, 282] width 287 height 35
click at [348, 277] on textarea "Hi {{first_name}}, thank you for sending the photo. I understand your concern a…" at bounding box center [391, 282] width 287 height 35
click at [337, 276] on textarea "Hi {{first_name}}, thank you for sending the photo. I understand your concern a…" at bounding box center [391, 282] width 287 height 35
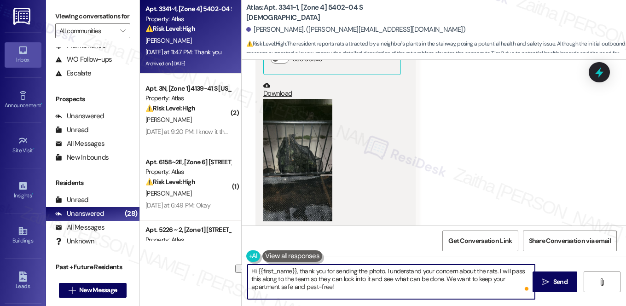
drag, startPoint x: 370, startPoint y: 278, endPoint x: 441, endPoint y: 276, distance: 70.9
click at [440, 276] on textarea "Hi {{first_name}}, thank you for sending the photo. I understand your concern a…" at bounding box center [391, 282] width 287 height 35
drag, startPoint x: 250, startPoint y: 270, endPoint x: 520, endPoint y: 286, distance: 270.1
click at [520, 286] on textarea "Hi {{first_name}}, thank you for sending the photo. I understand your concern a…" at bounding box center [391, 282] width 287 height 35
type textarea "Hi {{first_name}}, thank you for sending the photo. I understand your concern a…"
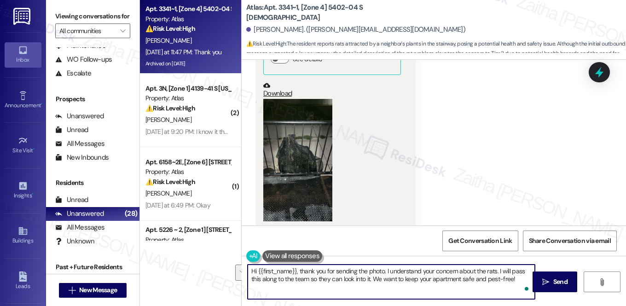
click at [426, 275] on textarea "Hi {{first_name}}, thank you for sending the photo. I understand your concern a…" at bounding box center [391, 282] width 287 height 35
click at [568, 285] on span "Send" at bounding box center [560, 282] width 18 height 10
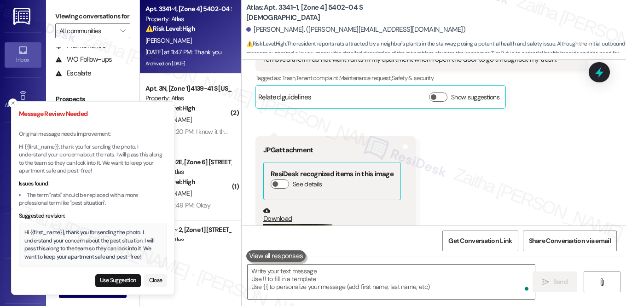
scroll to position [7912, 0]
click at [114, 279] on button "Use Suggestion" at bounding box center [118, 280] width 46 height 13
type textarea "Hi {{first_name}}, thank you for sending the photo. I understand your concern a…"
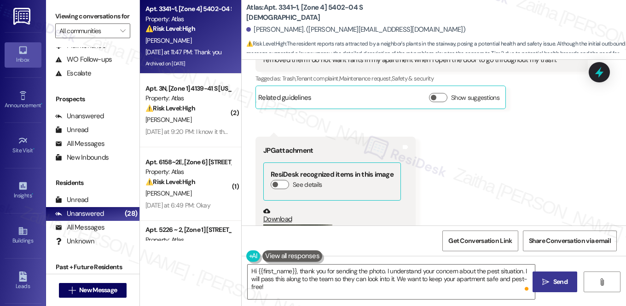
click at [556, 281] on span "Send" at bounding box center [560, 282] width 14 height 10
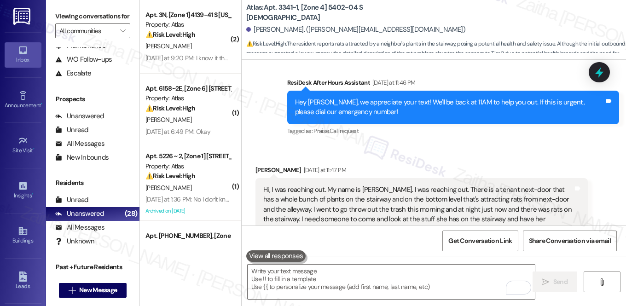
scroll to position [7742, 0]
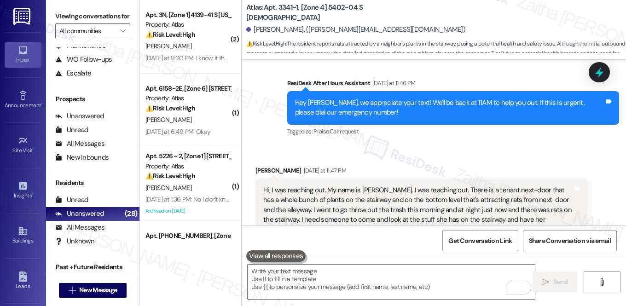
drag, startPoint x: 259, startPoint y: 145, endPoint x: 506, endPoint y: 190, distance: 251.2
click at [506, 190] on div "Hi, I was reaching out. My name is Gwendolyn Rivera. I was reaching out. There …" at bounding box center [421, 210] width 332 height 63
copy div "Hi, I was reaching out. My name is Gwendolyn Rivera. I was reaching out. There …"
drag, startPoint x: 499, startPoint y: 105, endPoint x: 493, endPoint y: 104, distance: 6.6
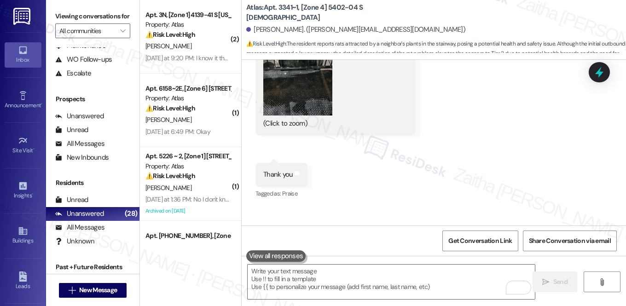
scroll to position [8157, 0]
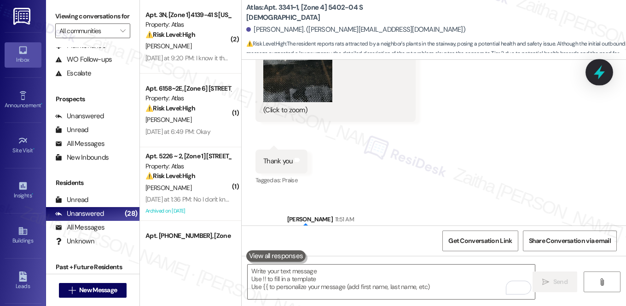
click at [601, 70] on icon at bounding box center [599, 72] width 16 height 16
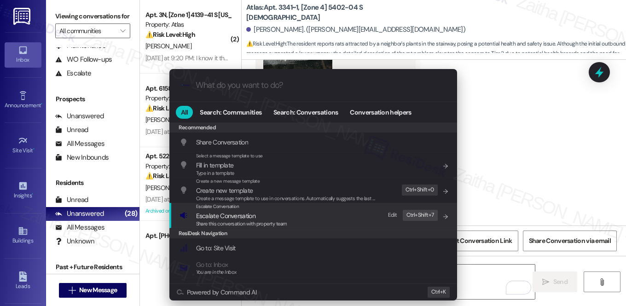
click at [229, 215] on span "Escalate Conversation" at bounding box center [225, 216] width 59 height 8
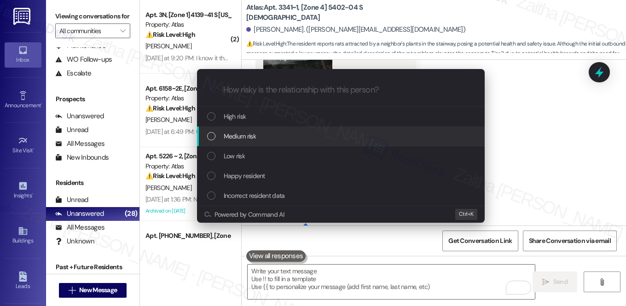
click at [255, 133] on span "Medium risk" at bounding box center [240, 136] width 32 height 10
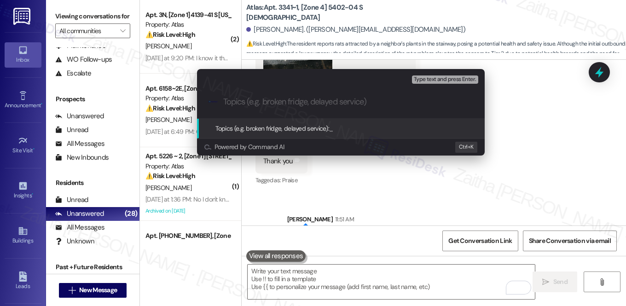
paste input "Rats on Stairway Due to Neighbor’s Plants"
type input "Rats on Stairway Due to Neighbor’s Plants"
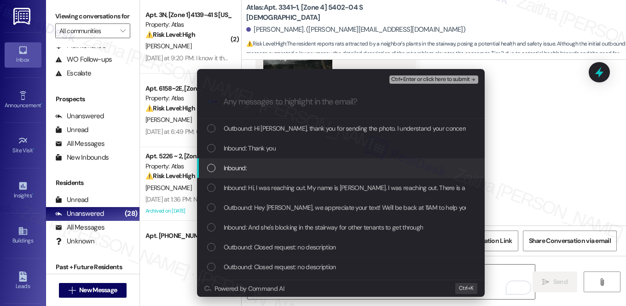
click at [298, 165] on div "Inbound:" at bounding box center [341, 168] width 269 height 10
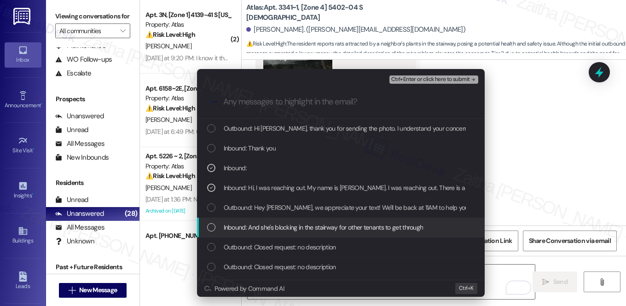
click at [324, 228] on span "Inbound: And she's blocking in the stairway for other tenants to get through" at bounding box center [324, 227] width 200 height 10
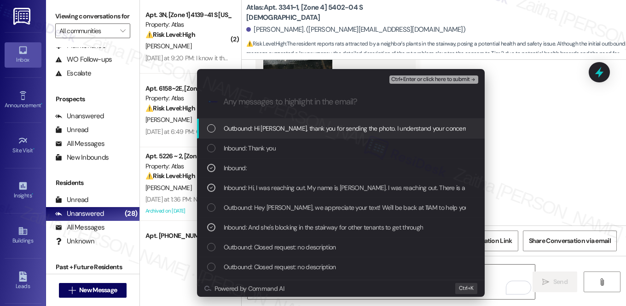
click at [421, 77] on span "Ctrl+Enter or click here to submit" at bounding box center [430, 79] width 79 height 6
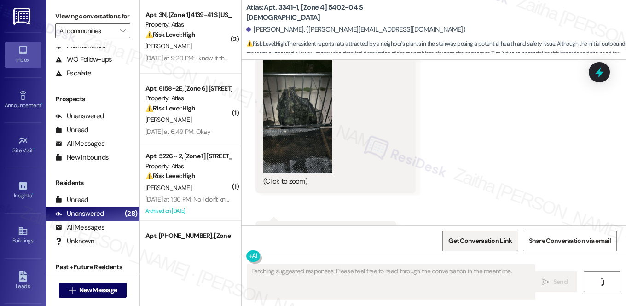
scroll to position [8205, 0]
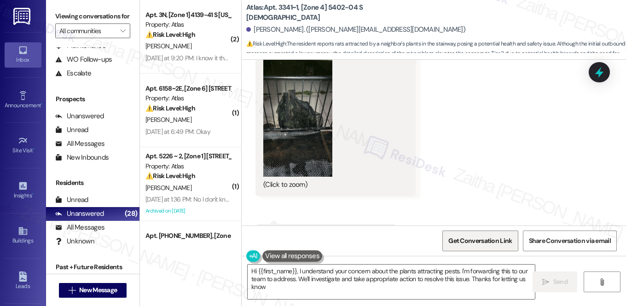
type textarea "Hi {{first_name}}, I understand your concern about the plants attracting pests.…"
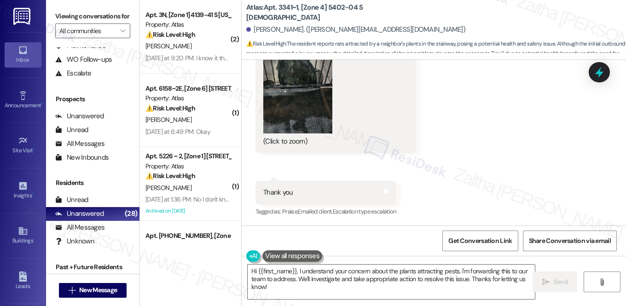
scroll to position [8292, 0]
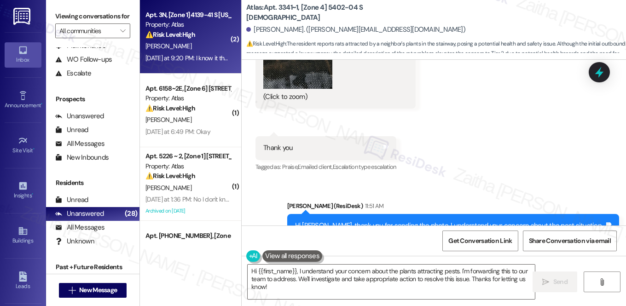
click at [196, 54] on div "Yesterday at 9:20 PM: I know it the voicemail box just putting it in thank you …" at bounding box center [240, 58] width 190 height 8
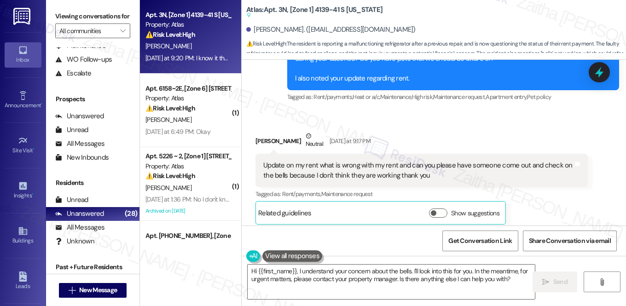
scroll to position [5591, 0]
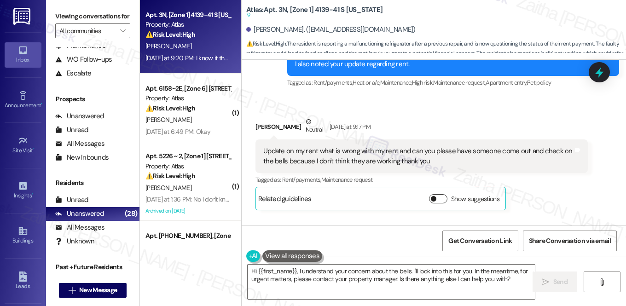
click at [441, 194] on button "Show suggestions" at bounding box center [438, 198] width 18 height 9
click at [435, 194] on button "Hide Suggestions" at bounding box center [440, 198] width 18 height 9
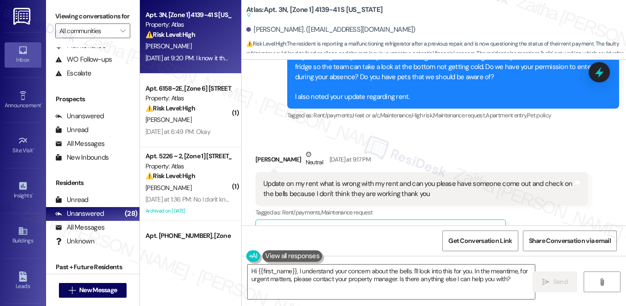
scroll to position [5549, 0]
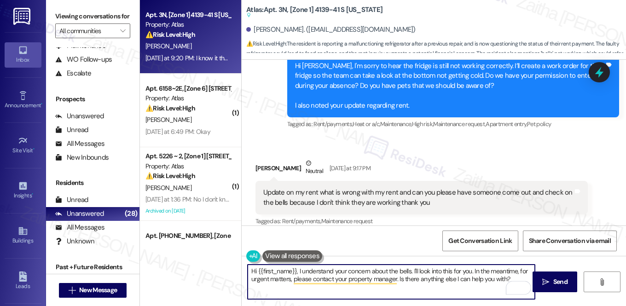
drag, startPoint x: 297, startPoint y: 269, endPoint x: 510, endPoint y: 278, distance: 213.2
click at [510, 278] on textarea "Hi {{first_name}}, I understand your concern about the bells. I'll look into th…" at bounding box center [391, 282] width 287 height 35
click at [441, 138] on div "Received via SMS Celane Brewer Neutral Yesterday at 9:17 PM Update on my rent w…" at bounding box center [434, 198] width 384 height 121
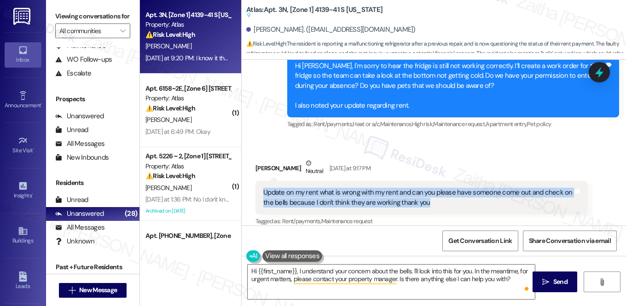
drag, startPoint x: 260, startPoint y: 118, endPoint x: 454, endPoint y: 129, distance: 194.0
click at [454, 188] on div "Update on my rent what is wrong with my rent and can you please have someone co…" at bounding box center [417, 198] width 311 height 20
copy div "Update on my rent what is wrong with my rent and can you please have someone co…"
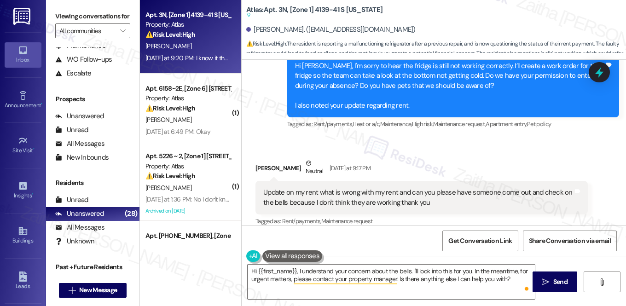
click at [544, 214] on div "Tagged as: Rent/payments , Click to highlight conversations about Rent/payments…" at bounding box center [421, 220] width 332 height 13
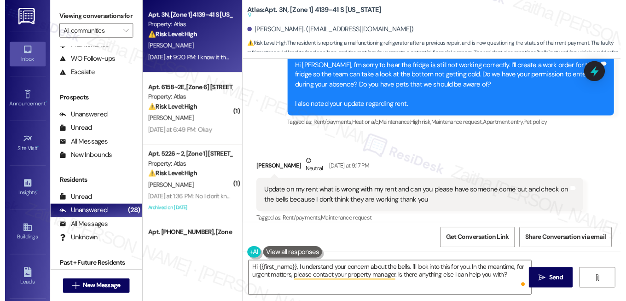
scroll to position [5674, 0]
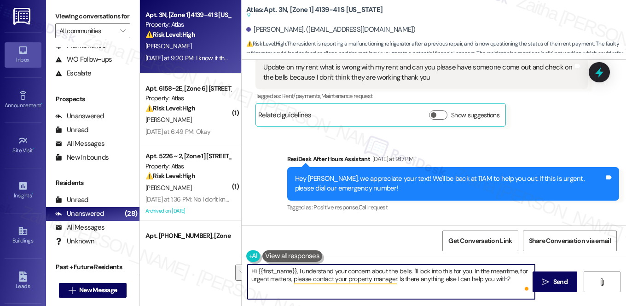
drag, startPoint x: 297, startPoint y: 271, endPoint x: 529, endPoint y: 275, distance: 232.4
click at [529, 275] on textarea "Hi {{first_name}}, I understand your concern about the bells. I'll look into th…" at bounding box center [391, 282] width 287 height 35
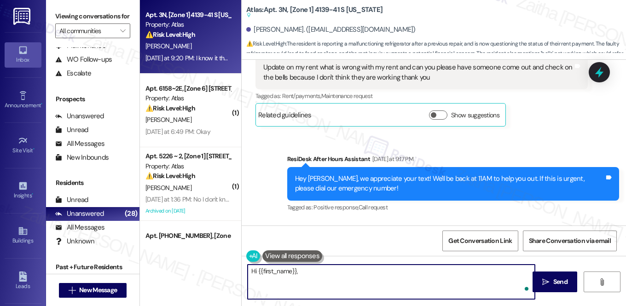
paste textarea "Hi {{first_name}}, thank you for the update. I see that your rent is all set—th…"
type textarea "Hi {{first_name}}, Hi {{first_name}}, thank you for the update. I see that your…"
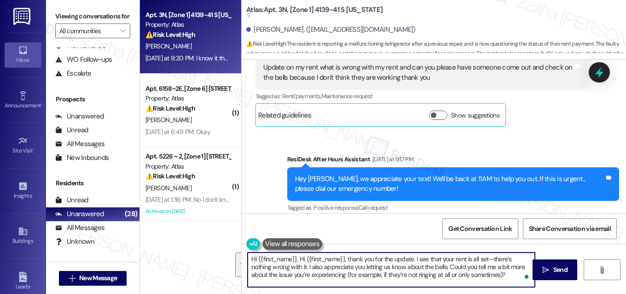
drag, startPoint x: 249, startPoint y: 260, endPoint x: 486, endPoint y: 278, distance: 237.6
click at [486, 279] on textarea "Hi {{first_name}}, Hi {{first_name}}, thank you for the update. I see that your…" at bounding box center [391, 269] width 287 height 35
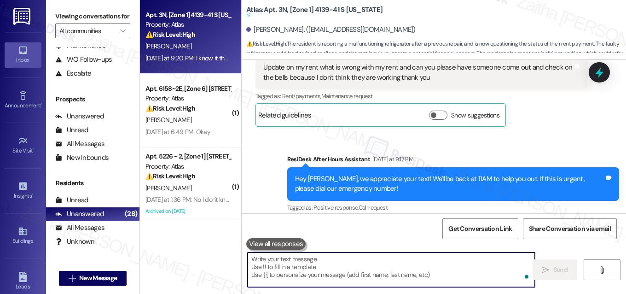
paste textarea "Hi {{first_name}}, thank you for the update. I see that your rent is all set—th…"
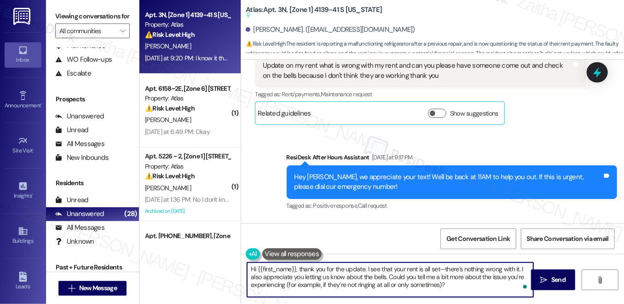
scroll to position [5677, 0]
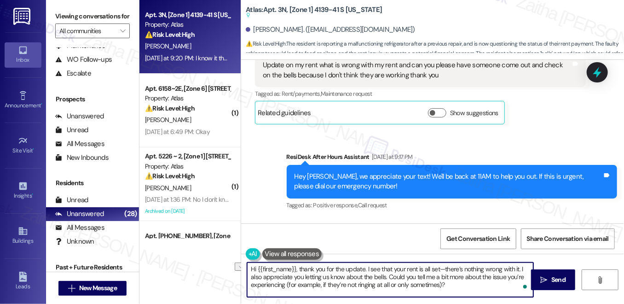
drag, startPoint x: 364, startPoint y: 269, endPoint x: 297, endPoint y: 266, distance: 67.2
click at [297, 266] on textarea "Hi {{first_name}}, thank you for the update. I see that your rent is all set—th…" at bounding box center [390, 279] width 286 height 35
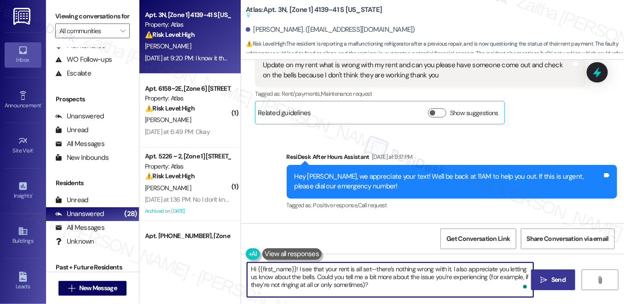
type textarea "Hi {{first_name}}! I see that your rent is all set—there’s nothing wrong with i…"
click at [557, 276] on span "Send" at bounding box center [558, 280] width 14 height 10
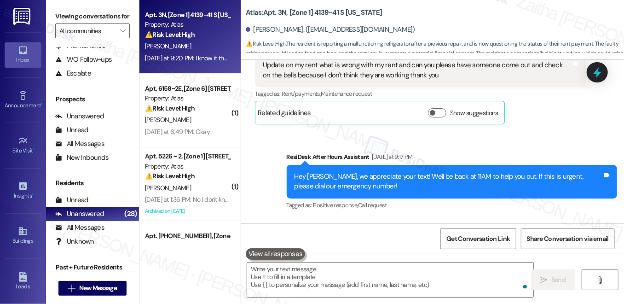
scroll to position [5676, 0]
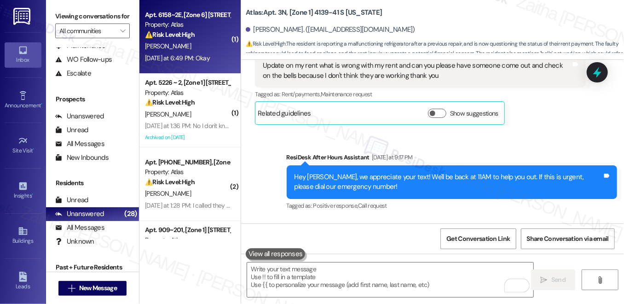
click at [210, 40] on div "A. Smith" at bounding box center [187, 46] width 87 height 12
type textarea "Fetching suggested responses. Please feel free to read through the conversation…"
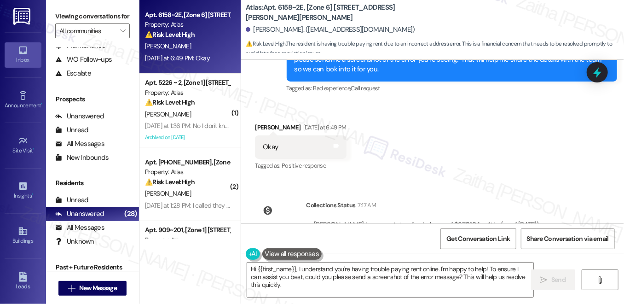
scroll to position [4267, 0]
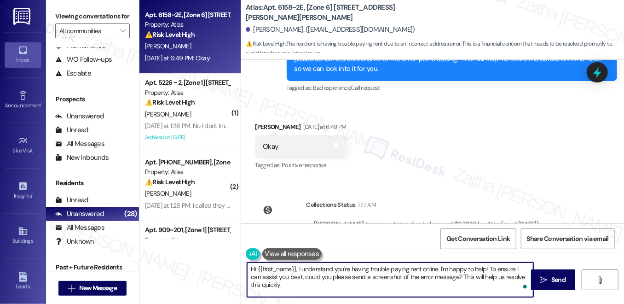
drag, startPoint x: 297, startPoint y: 268, endPoint x: 329, endPoint y: 283, distance: 35.8
click at [329, 283] on textarea "Hi {{first_name}}, I understand you're having trouble paying rent online. I'm h…" at bounding box center [390, 279] width 286 height 35
click at [253, 273] on textarea "Hi {{first_name}}, I just wanted to check in to see if you were able to make yo…" at bounding box center [390, 279] width 286 height 35
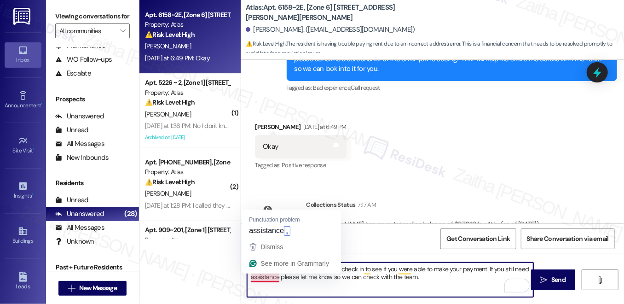
type textarea "Hi {{first_name}}, I just wanted to check in to see if you were able to make yo…"
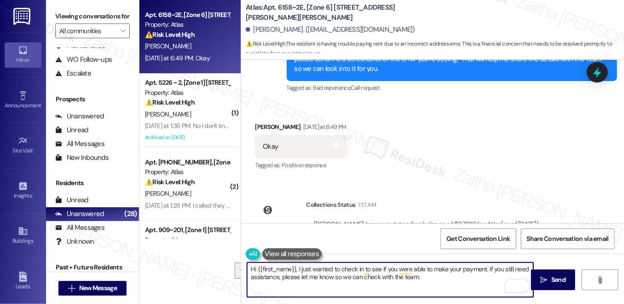
drag, startPoint x: 248, startPoint y: 265, endPoint x: 436, endPoint y: 291, distance: 190.3
click at [436, 291] on textarea "Hi {{first_name}}, I just wanted to check in to see if you were able to make yo…" at bounding box center [390, 279] width 286 height 35
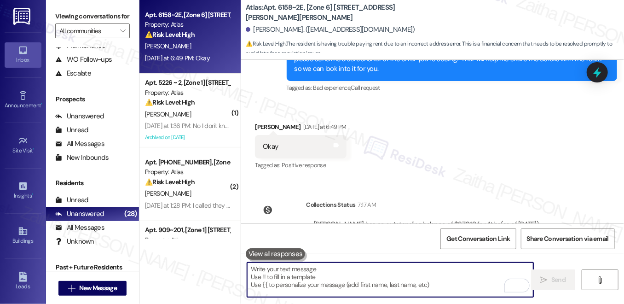
click at [306, 278] on textarea "To enrich screen reader interactions, please activate Accessibility in Grammarl…" at bounding box center [390, 279] width 286 height 35
paste textarea "Hi {{first_name}}, I just wanted to check in to see if you’ve been able to make…"
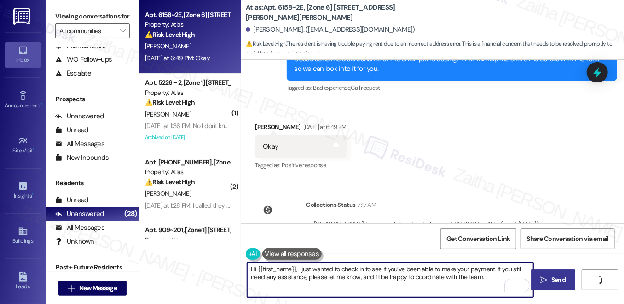
type textarea "Hi {{first_name}}, I just wanted to check in to see if you’ve been able to make…"
click at [554, 277] on span "Send" at bounding box center [558, 280] width 14 height 10
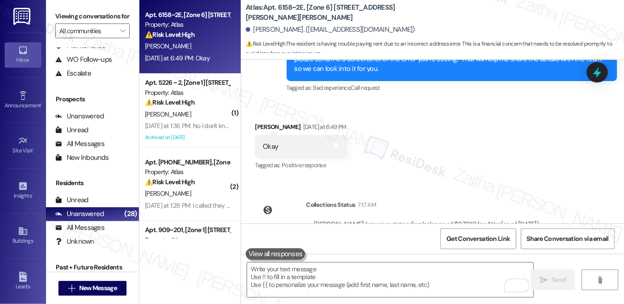
scroll to position [4181, 0]
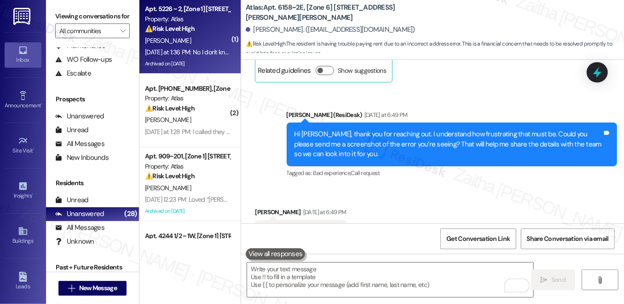
click at [221, 31] on div "⚠️ Risk Level: High The resident indicates that the pest control service was no…" at bounding box center [187, 29] width 85 height 10
type textarea "Fetching suggested responses. Please feel free to read through the conversation…"
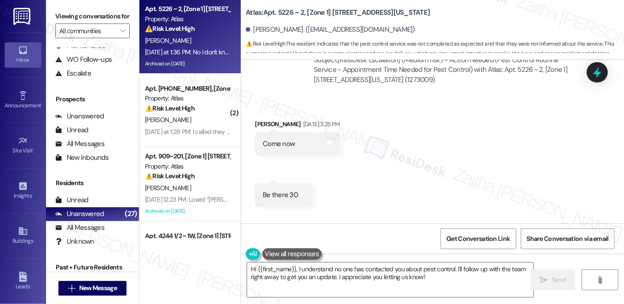
scroll to position [5089, 0]
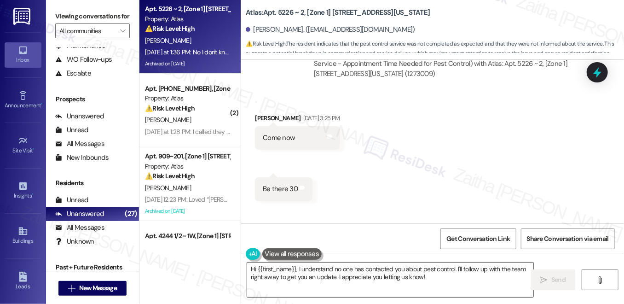
click at [270, 277] on textarea "Hi {{first_name}}, I understand no one has contacted you about pest control. I'…" at bounding box center [390, 279] width 286 height 35
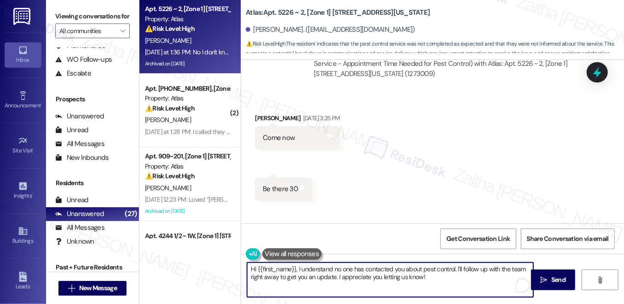
click at [270, 277] on textarea "Hi {{first_name}}, I understand no one has contacted you about pest control. I'…" at bounding box center [390, 279] width 286 height 35
type textarea "Hi {{first_name}}, I understand no one has contacted you about pest control. I'…"
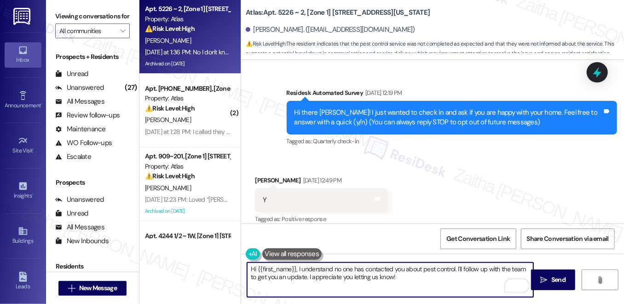
scroll to position [5089, 0]
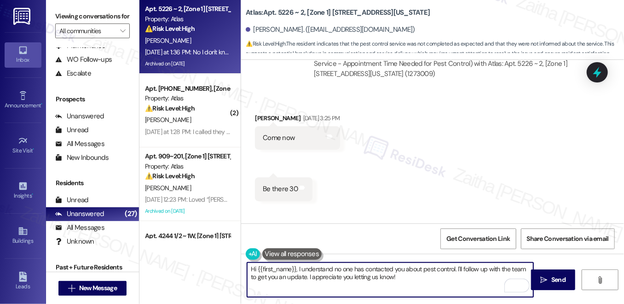
drag, startPoint x: 303, startPoint y: 277, endPoint x: 312, endPoint y: 281, distance: 10.3
click at [303, 277] on textarea "Hi {{first_name}}, I understand no one has contacted you about pest control. I'…" at bounding box center [390, 279] width 286 height 35
click at [322, 280] on textarea "Hi {{first_name}}, I understand no one has contacted you about pest control. I'…" at bounding box center [390, 279] width 286 height 35
type textarea "Hi {{first_name}}, I understand no one has contacted you about pest control. I'…"
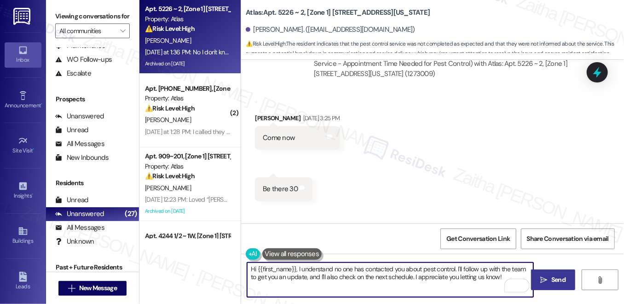
drag, startPoint x: 561, startPoint y: 278, endPoint x: 557, endPoint y: 276, distance: 5.0
click at [561, 277] on span "Send" at bounding box center [558, 280] width 14 height 10
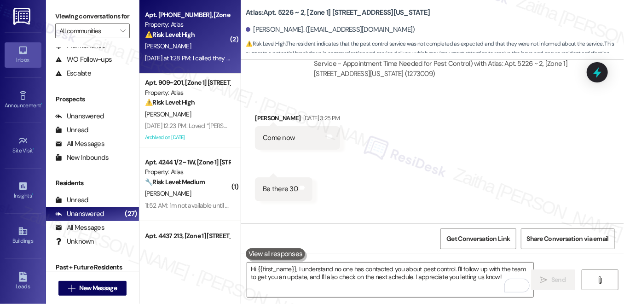
click at [206, 40] on div "⚠️ Risk Level: High The resident indicates that People's Gas needed access to t…" at bounding box center [187, 35] width 85 height 10
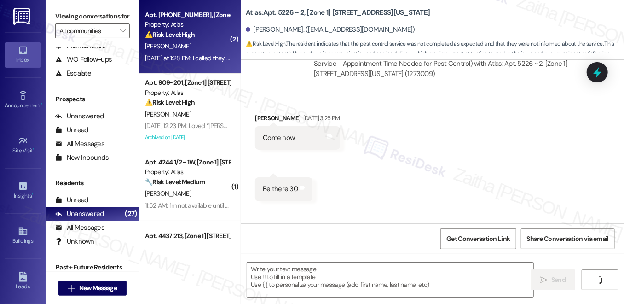
type textarea "Fetching suggested responses. Please feel free to read through the conversation…"
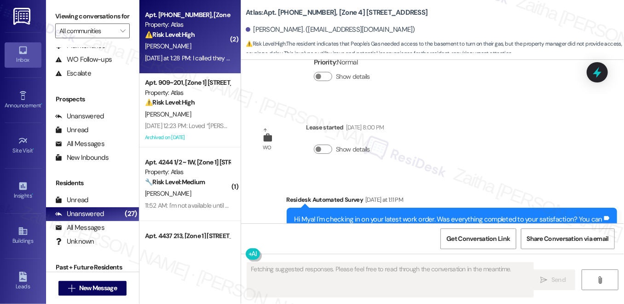
scroll to position [6079, 0]
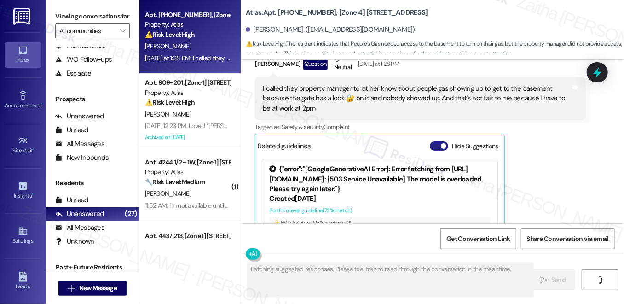
click at [434, 141] on button "Hide Suggestions" at bounding box center [439, 145] width 18 height 9
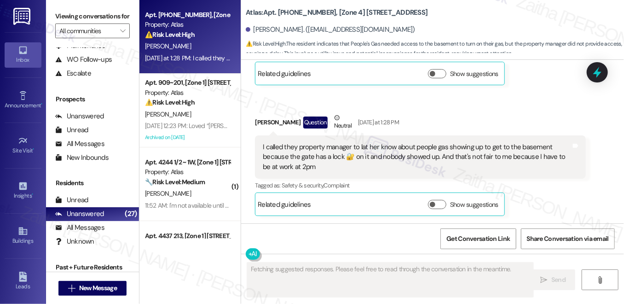
scroll to position [6001, 0]
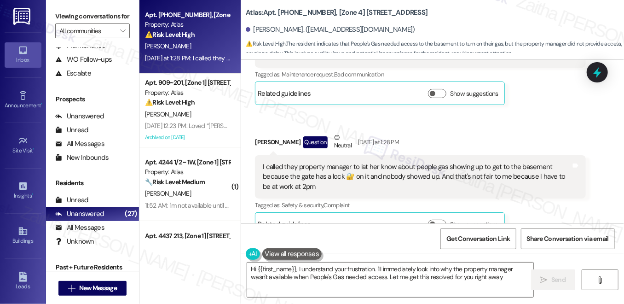
type textarea "Hi {{first_name}}, I understand your frustration. I'll immediately look into wh…"
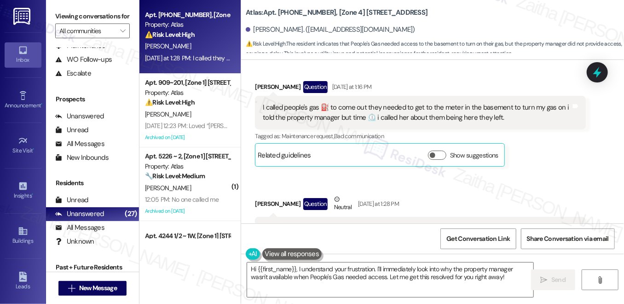
scroll to position [5959, 0]
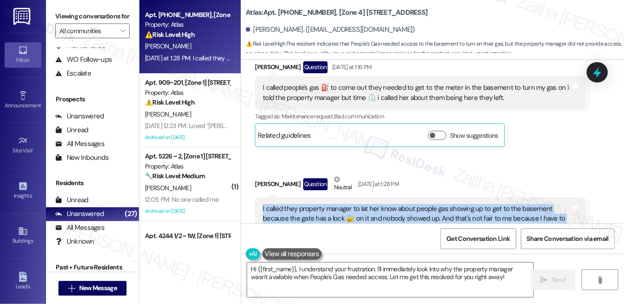
drag, startPoint x: 258, startPoint y: 145, endPoint x: 314, endPoint y: 165, distance: 59.4
click at [314, 197] on div "I called they property manager to lat her know about people gas showing up to g…" at bounding box center [420, 218] width 330 height 43
copy div "I called they property manager to lat her know about people gas showing up to g…"
click at [324, 204] on div "I called they property manager to lat her know about people gas showing up to g…" at bounding box center [417, 218] width 308 height 29
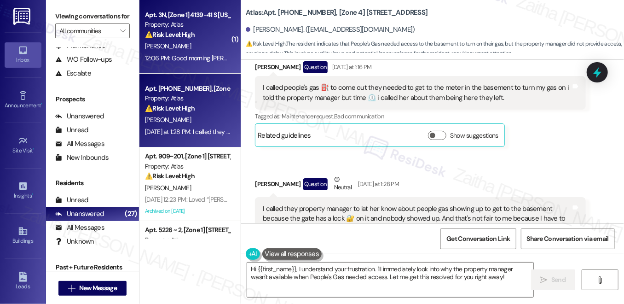
click at [207, 49] on div "C. Brewer" at bounding box center [187, 46] width 87 height 12
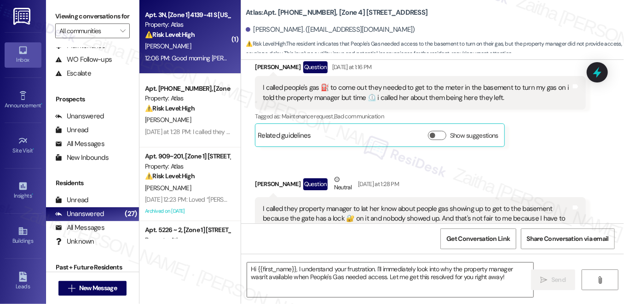
type textarea "Fetching suggested responses. Please feel free to read through the conversation…"
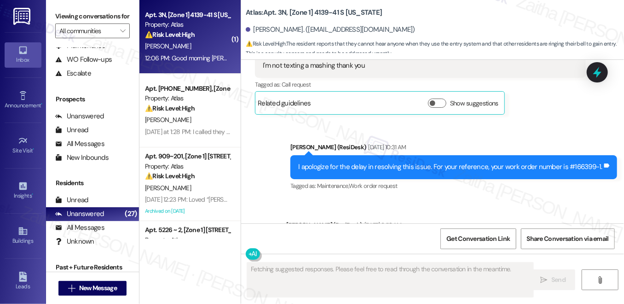
scroll to position [6006, 0]
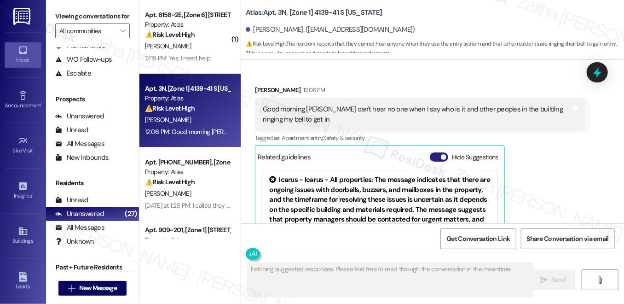
click at [432, 152] on button "Hide Suggestions" at bounding box center [439, 156] width 18 height 9
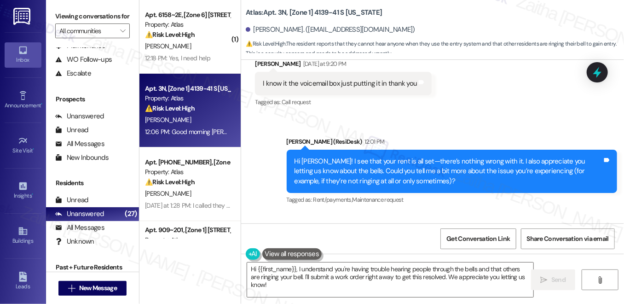
scroll to position [5843, 0]
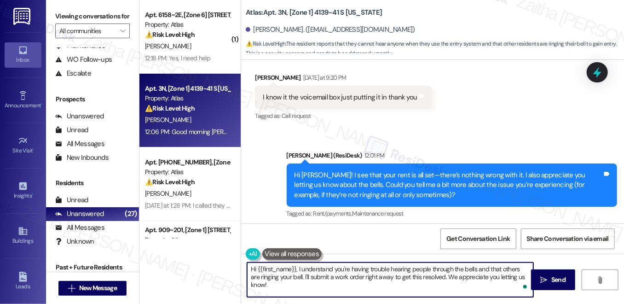
drag, startPoint x: 297, startPoint y: 269, endPoint x: 236, endPoint y: 267, distance: 61.2
click at [235, 268] on div "( 1 ) Apt. 6158~2E, [Zone 6] 6152-58 S. Martin Luther King Dr. Chicago, IL 6063…" at bounding box center [381, 152] width 484 height 304
drag, startPoint x: 308, startPoint y: 274, endPoint x: 337, endPoint y: 274, distance: 29.4
click at [337, 274] on textarea "I understand you're having trouble hearing people through the bells, and that o…" at bounding box center [390, 279] width 286 height 35
drag, startPoint x: 364, startPoint y: 275, endPoint x: 457, endPoint y: 274, distance: 93.0
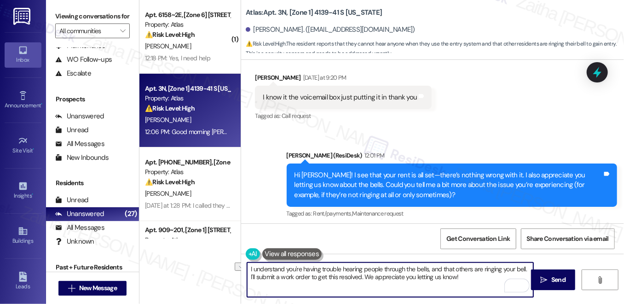
click at [457, 274] on textarea "I understand you're having trouble hearing people through the bells, and that o…" at bounding box center [390, 279] width 286 height 35
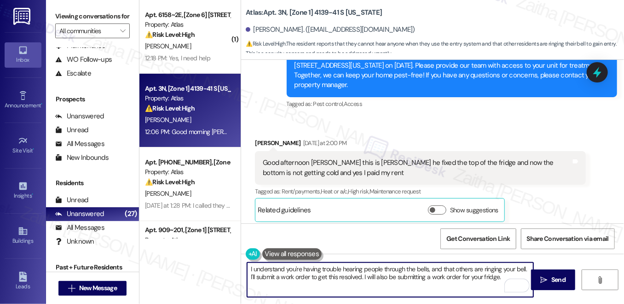
scroll to position [5425, 0]
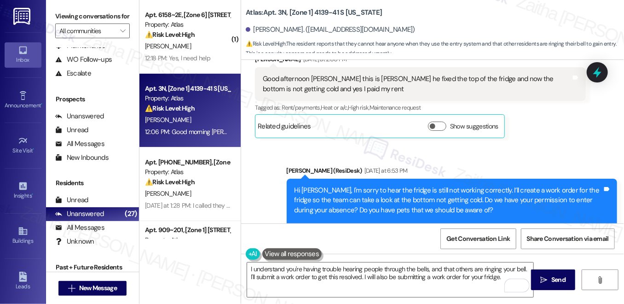
click at [438, 185] on div "Hi Celane, I'm sorry to hear the fridge is still not working correctly. I’ll cr…" at bounding box center [448, 209] width 308 height 49
click at [444, 185] on div "Hi Celane, I'm sorry to hear the fridge is still not working correctly. I’ll cr…" at bounding box center [448, 209] width 308 height 49
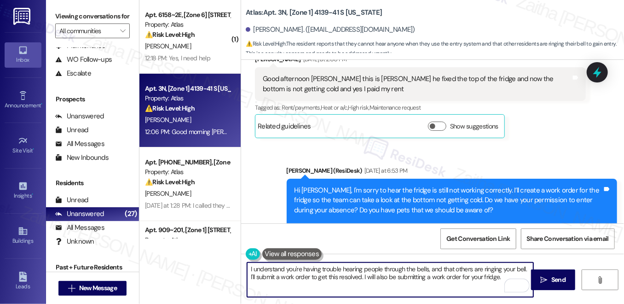
click at [501, 279] on textarea "I understand you're having trouble hearing people through the bells, and that o…" at bounding box center [390, 279] width 286 height 35
paste textarea "Do we have your permission to enter your home while you're away? Do you have pe…"
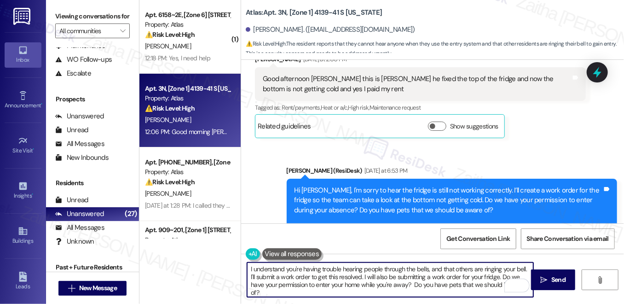
scroll to position [7, 0]
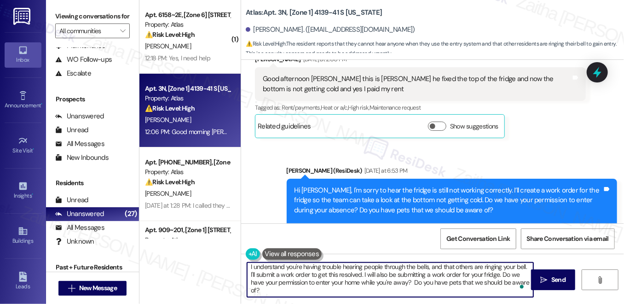
type textarea "I understand you're having trouble hearing people through the bells, and that o…"
drag, startPoint x: 247, startPoint y: 266, endPoint x: 262, endPoint y: 289, distance: 27.3
click at [262, 289] on textarea "I understand you're having trouble hearing people through the bells, and that o…" at bounding box center [390, 279] width 286 height 35
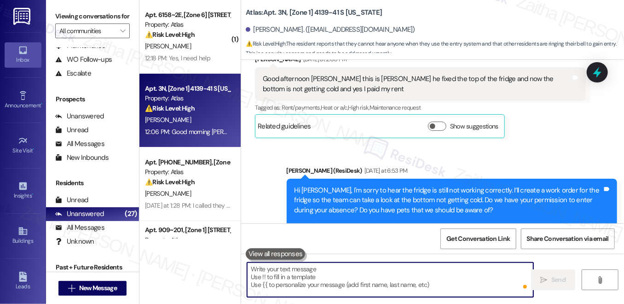
scroll to position [0, 0]
paste textarea "I understand you’ve been having trouble hearing people through the bells, and t…"
type textarea "I understand you’ve been having trouble hearing people through the bells, and t…"
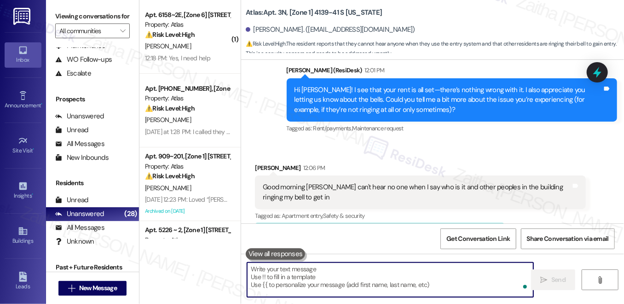
scroll to position [5969, 0]
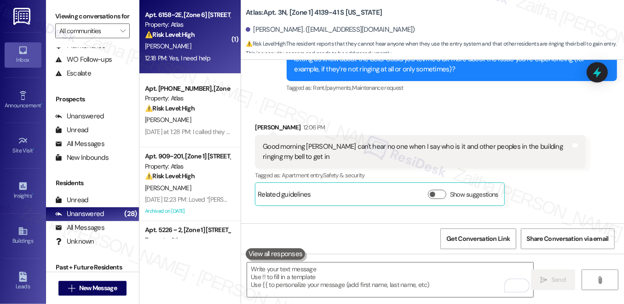
click at [200, 50] on div "A. Smith" at bounding box center [187, 46] width 87 height 12
type textarea "Fetching suggested responses. Please feel free to read through the conversation…"
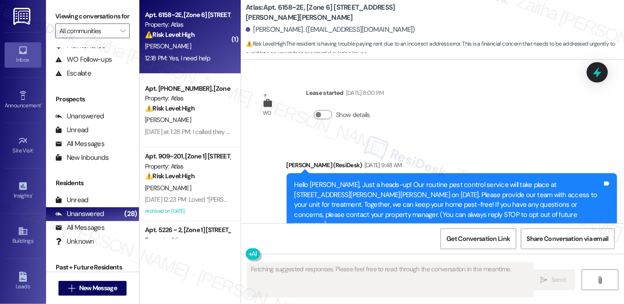
scroll to position [4432, 0]
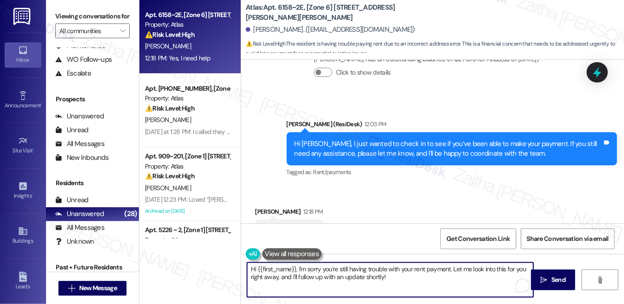
drag, startPoint x: 296, startPoint y: 268, endPoint x: 247, endPoint y: 267, distance: 49.3
click at [247, 267] on textarea "Hi {{first_name}}, I'm sorry you're still having trouble with your rent payment…" at bounding box center [390, 279] width 286 height 35
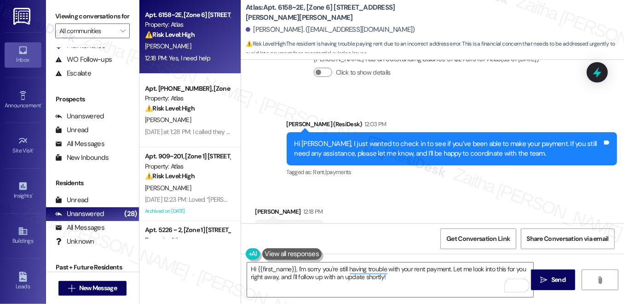
drag, startPoint x: 254, startPoint y: 190, endPoint x: 317, endPoint y: 190, distance: 63.0
click at [317, 219] on div "Yes, I need help Tags and notes" at bounding box center [289, 230] width 68 height 23
copy div "Yes, I need help Tags and notes"
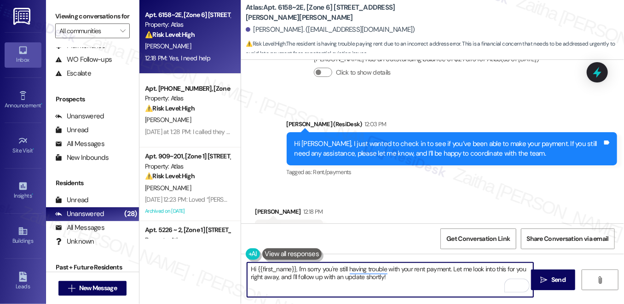
click at [294, 268] on textarea "Hi {{first_name}}, I'm sorry you're still having trouble with your rent payment…" at bounding box center [390, 279] width 286 height 35
drag, startPoint x: 296, startPoint y: 269, endPoint x: 242, endPoint y: 266, distance: 54.4
click at [242, 266] on div "Hi {{first_name}}, I'm sorry you're still having trouble with your rent payment…" at bounding box center [385, 279] width 287 height 35
click at [270, 280] on textarea "I'm happy to help. I'm sorry you're still having trouble with your rent payment…" at bounding box center [390, 279] width 286 height 35
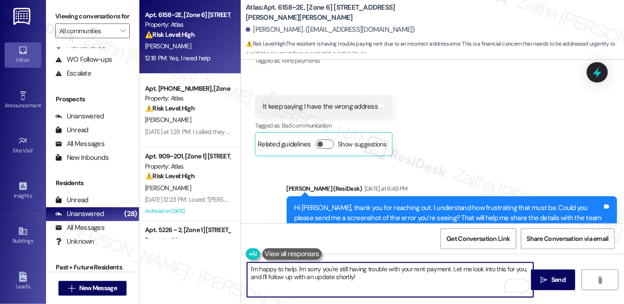
scroll to position [4264, 0]
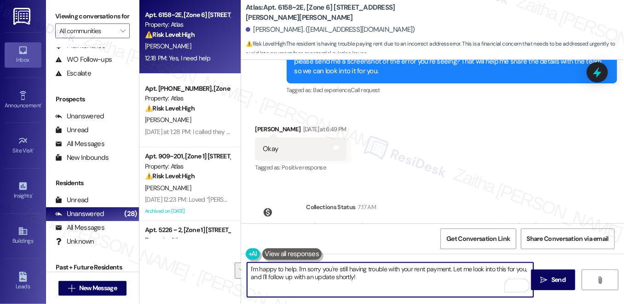
drag, startPoint x: 297, startPoint y: 267, endPoint x: 398, endPoint y: 285, distance: 102.0
click at [397, 285] on textarea "I'm happy to help. I'm sorry you're still having trouble with your rent payment…" at bounding box center [390, 279] width 286 height 35
type textarea "I'm happy to help. Could please confirm if you're still getting the same error?"
drag, startPoint x: 248, startPoint y: 266, endPoint x: 473, endPoint y: 268, distance: 225.5
click at [473, 268] on textarea "I'm happy to help. Could please confirm if you're still getting the same error?" at bounding box center [390, 279] width 286 height 35
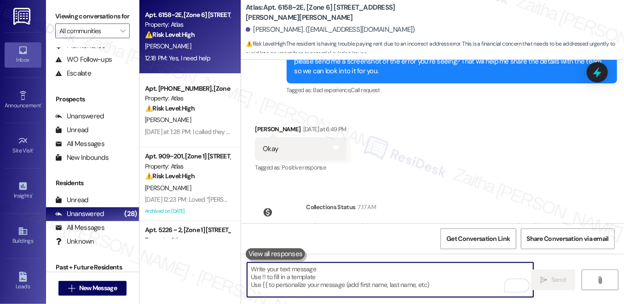
paste textarea "I’m happy to help. Could you please confirm if you’re still experiencing the sa…"
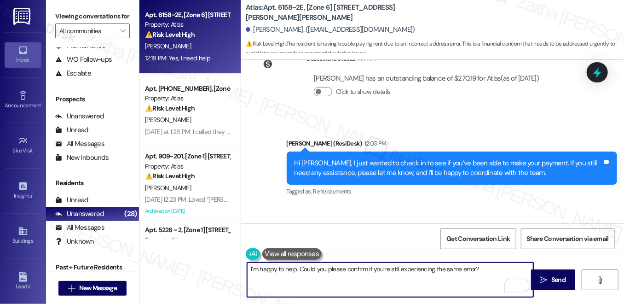
scroll to position [4432, 0]
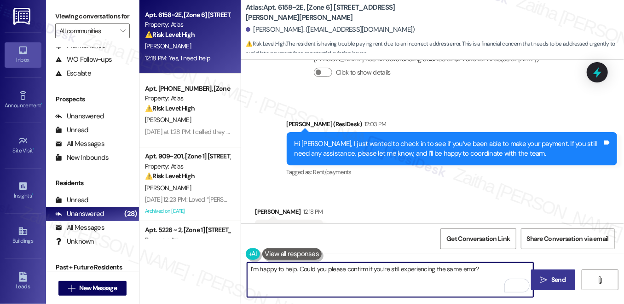
type textarea "I’m happy to help. Could you please confirm if you’re still experiencing the sa…"
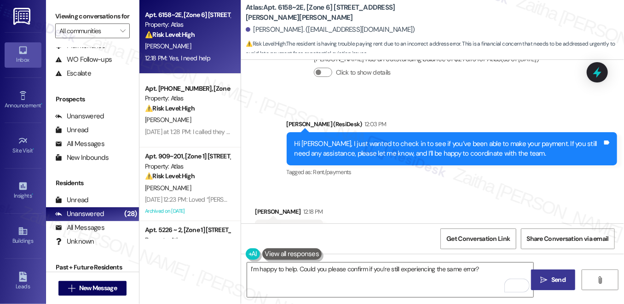
click at [567, 278] on span "Send" at bounding box center [558, 280] width 18 height 10
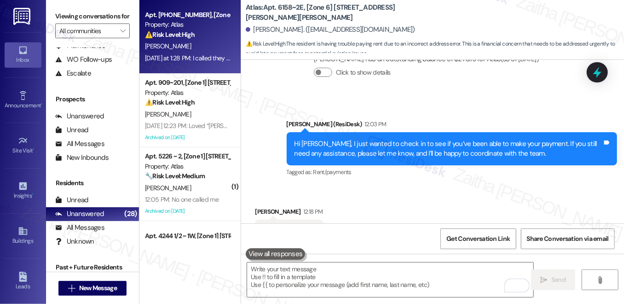
click at [217, 41] on div "M. Harvey" at bounding box center [187, 46] width 87 height 12
type textarea "Fetching suggested responses. Please feel free to read through the conversation…"
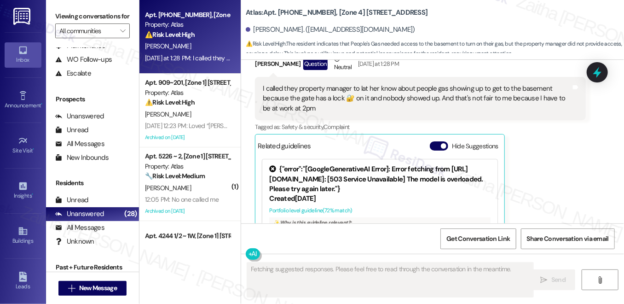
scroll to position [244, 0]
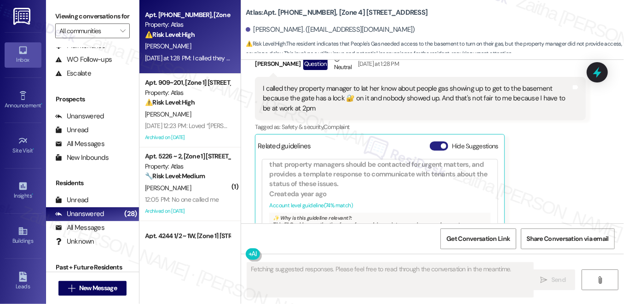
click at [432, 141] on button "Hide Suggestions" at bounding box center [439, 145] width 18 height 9
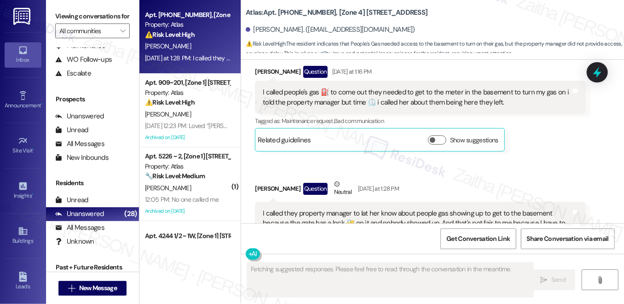
scroll to position [5917, 0]
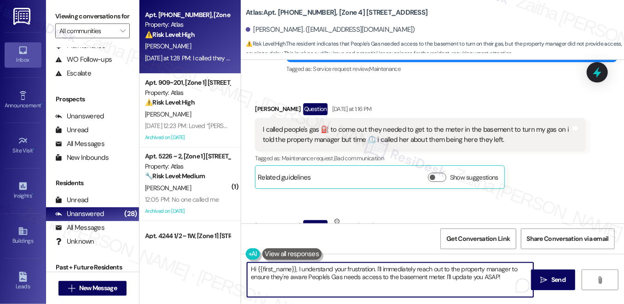
drag, startPoint x: 376, startPoint y: 266, endPoint x: 505, endPoint y: 275, distance: 129.1
click at [505, 275] on textarea "Hi {{first_name}}, I understand your frustration. I'll immediately reach out to…" at bounding box center [390, 279] width 286 height 35
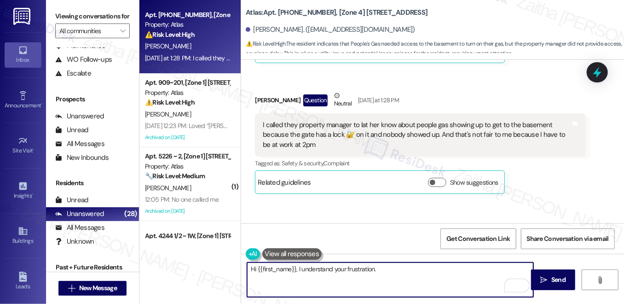
scroll to position [6001, 0]
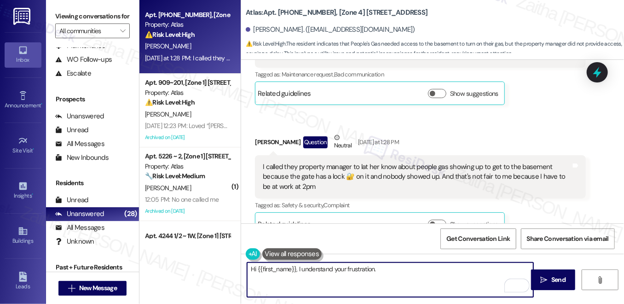
type textarea "Hi {{first_name}}, I understand your frustration."
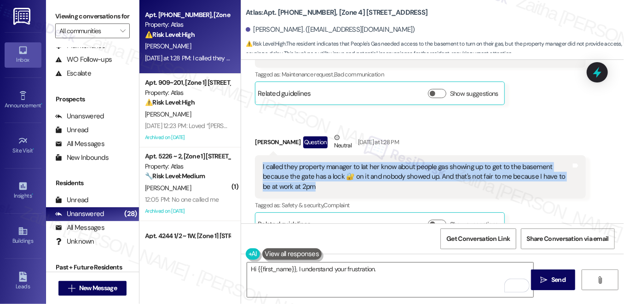
drag, startPoint x: 256, startPoint y: 102, endPoint x: 321, endPoint y: 121, distance: 67.0
click at [321, 155] on div "I called they property manager to lat her know about people gas showing up to g…" at bounding box center [420, 176] width 330 height 43
copy div "I called they property manager to lat her know about people gas showing up to g…"
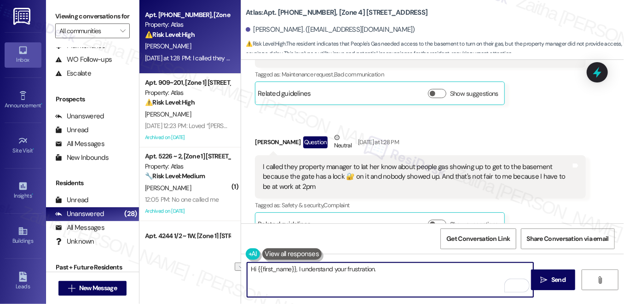
drag, startPoint x: 374, startPoint y: 270, endPoint x: 229, endPoint y: 270, distance: 144.5
click at [228, 271] on div "Apt. 3014 ~ 204, [Zone 4] 3014 W 63rd St Property: Atlas ⚠️ Risk Level: High Th…" at bounding box center [381, 152] width 484 height 304
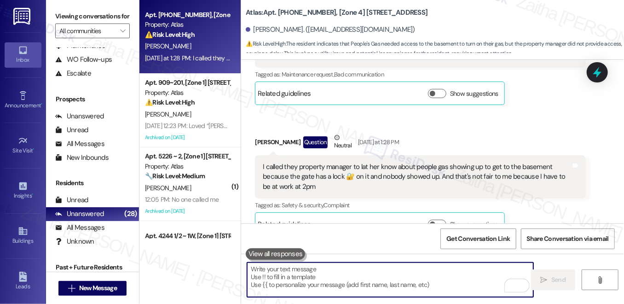
paste textarea "Hi {{first_name}}, thank you for letting me know. I’m sorry no one showed up—th…"
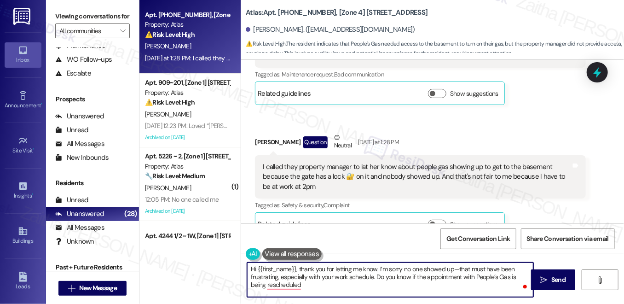
click at [459, 266] on textarea "Hi {{first_name}}, thank you for letting me know. I’m sorry no one showed up—th…" at bounding box center [390, 279] width 286 height 35
click at [313, 283] on textarea "Hi {{first_name}}, thank you for letting me know. I’m sorry no one showed up. T…" at bounding box center [390, 279] width 286 height 35
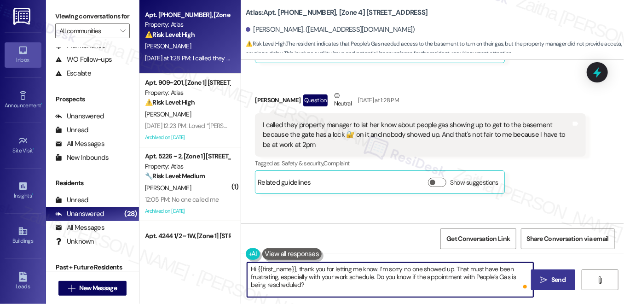
type textarea "Hi {{first_name}}, thank you for letting me know. I’m sorry no one showed up. T…"
click at [564, 282] on span "Send" at bounding box center [558, 280] width 14 height 10
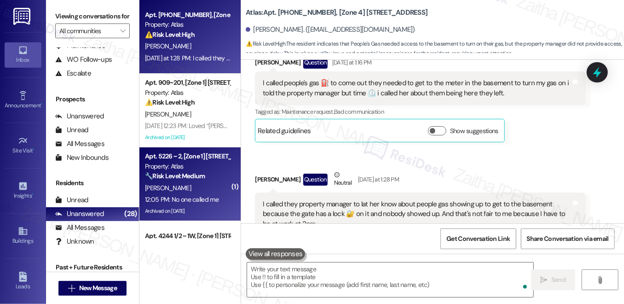
scroll to position [5958, 0]
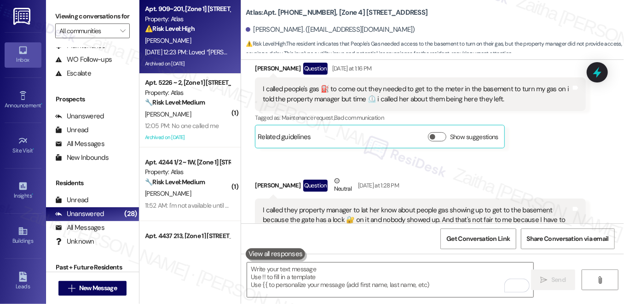
click at [207, 25] on div "⚠️ Risk Level: High The resident is experiencing confusion and frustration rega…" at bounding box center [187, 29] width 85 height 10
type textarea "Fetching suggested responses. Please feel free to read through the conversation…"
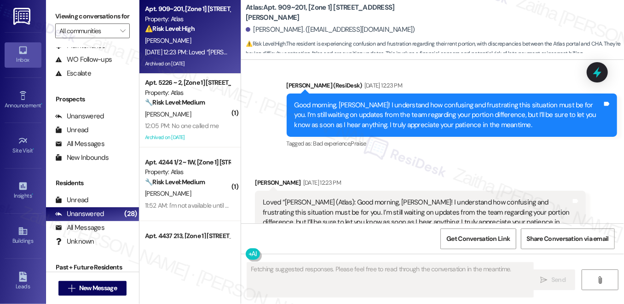
scroll to position [5672, 0]
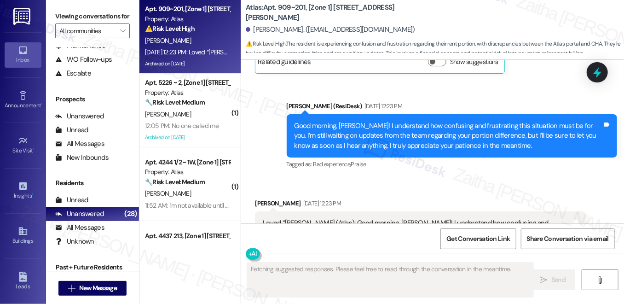
click at [431, 285] on button "Hide Suggestions" at bounding box center [439, 289] width 18 height 9
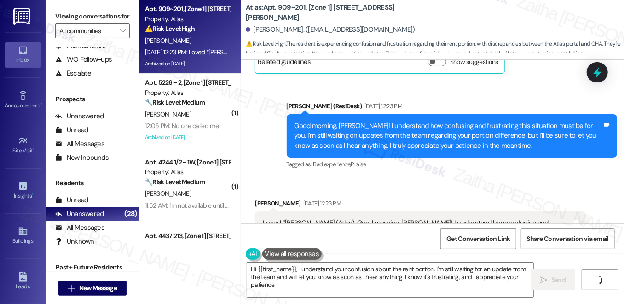
type textarea "Hi {{first_name}}, I understand your confusion about the rent portion. I'm stil…"
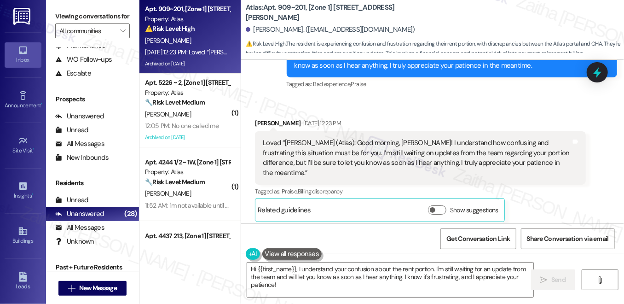
scroll to position [5759, 0]
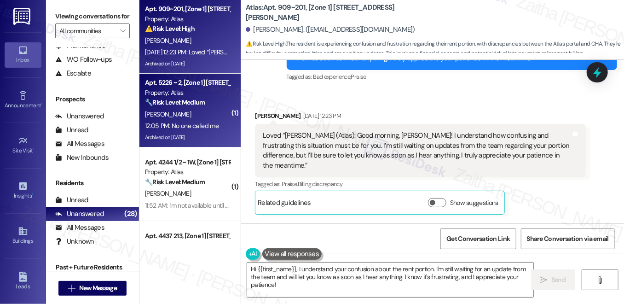
click at [197, 115] on div "[PERSON_NAME]" at bounding box center [187, 115] width 87 height 12
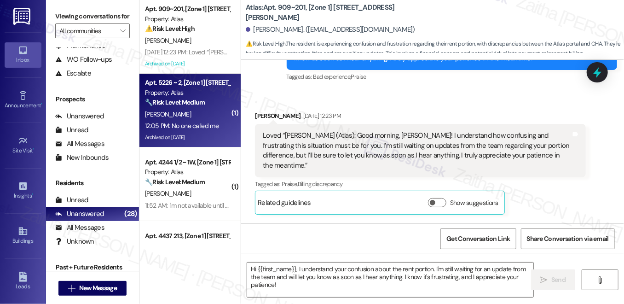
type textarea "Fetching suggested responses. Please feel free to read through the conversation…"
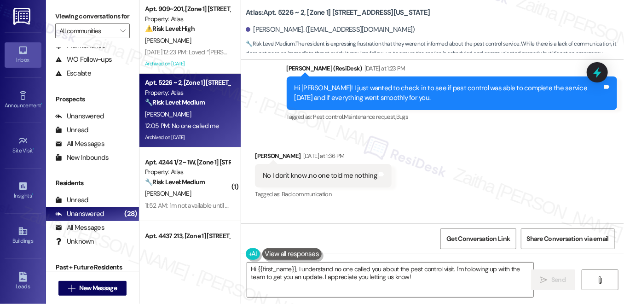
scroll to position [5255, 0]
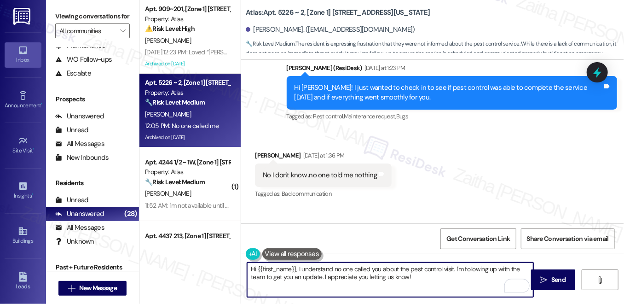
drag, startPoint x: 249, startPoint y: 268, endPoint x: 299, endPoint y: 265, distance: 49.3
click at [297, 265] on textarea "Hi {{first_name}}, I understand no one called you about the pest control visit.…" at bounding box center [390, 279] width 286 height 35
click at [267, 269] on textarea "I understand no one called you about the pest control visit. I'm following up w…" at bounding box center [390, 279] width 286 height 35
click at [266, 269] on textarea "I understand no one called you about the pest control visit. I'm following up w…" at bounding box center [390, 279] width 286 height 35
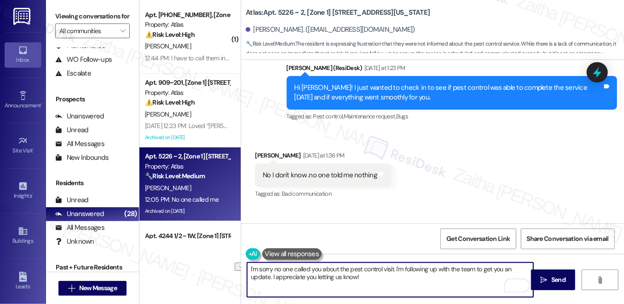
drag, startPoint x: 316, startPoint y: 276, endPoint x: 385, endPoint y: 280, distance: 69.1
click at [385, 280] on textarea "I'm sorry no one called you about the pest control visit. I'm following up with…" at bounding box center [390, 279] width 286 height 35
type textarea "I'm sorry no one called you about the pest control visit. I'm following up with…"
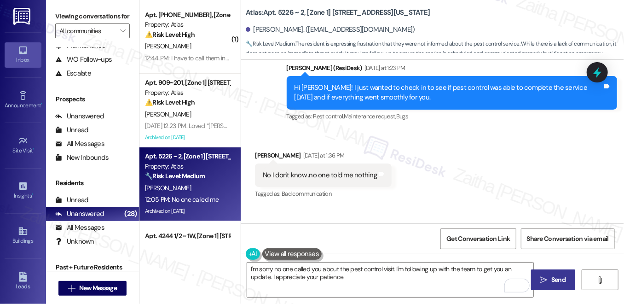
click at [552, 283] on span "Send" at bounding box center [558, 280] width 14 height 10
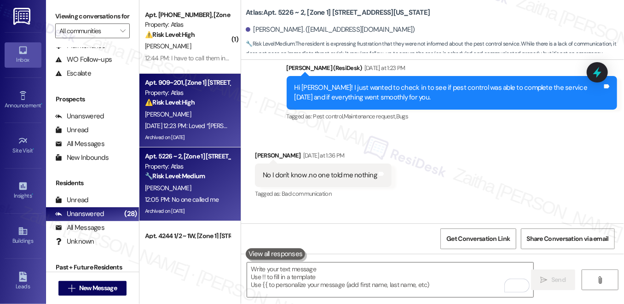
scroll to position [5254, 0]
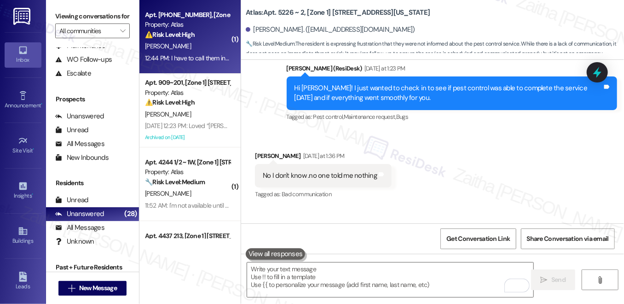
click at [202, 52] on div "M. Harvey" at bounding box center [187, 46] width 87 height 12
type textarea "Fetching suggested responses. Please feel free to read through the conversation…"
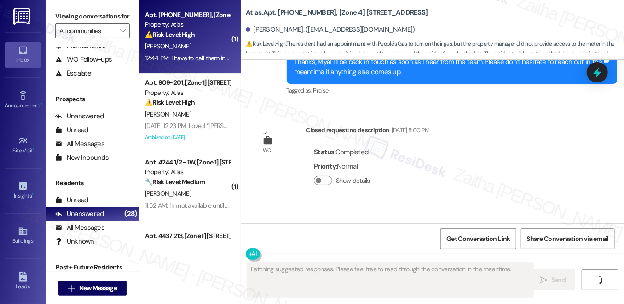
scroll to position [6219, 0]
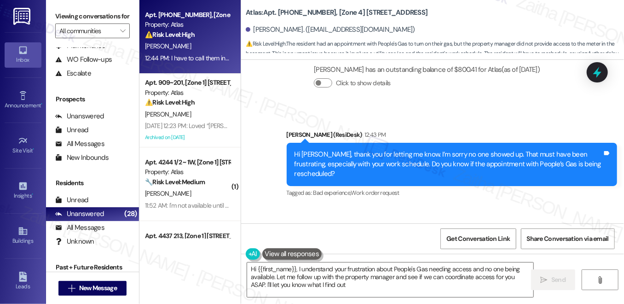
type textarea "Hi {{first_name}}, I understand your frustration about People's Gas needing acc…"
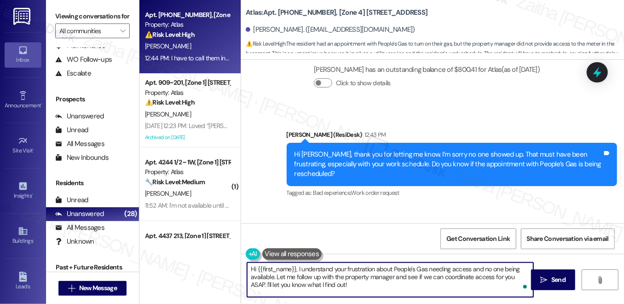
drag, startPoint x: 250, startPoint y: 268, endPoint x: 357, endPoint y: 288, distance: 108.7
click at [357, 288] on textarea "Hi {{first_name}}, I understand your frustration about People's Gas needing acc…" at bounding box center [390, 279] width 286 height 35
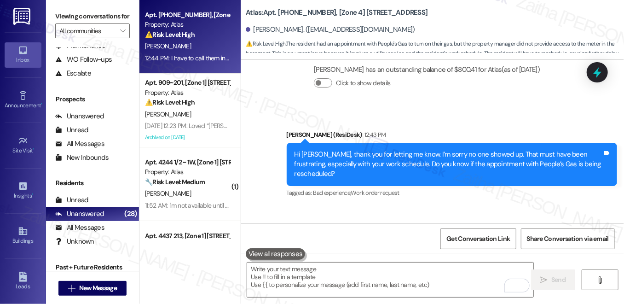
drag, startPoint x: 256, startPoint y: 188, endPoint x: 378, endPoint y: 194, distance: 122.1
click at [378, 242] on div "I have to call them in the morning at 7am Tags and notes" at bounding box center [325, 253] width 140 height 23
copy div "I have to call them in the morning at 7am Tags and notes"
click at [310, 270] on textarea "To enrich screen reader interactions, please activate Accessibility in Grammarl…" at bounding box center [390, 279] width 286 height 35
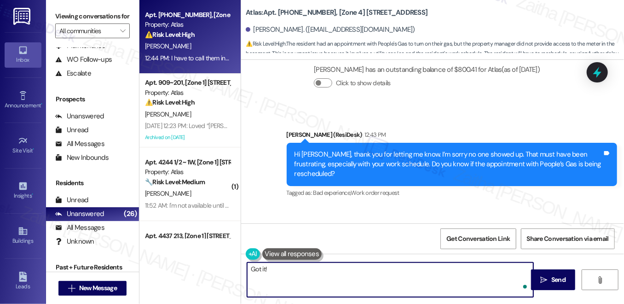
paste textarea "please let me know what you find out after your call."
click at [413, 269] on textarea "Got it! Please let me know what you find out after your call." at bounding box center [390, 279] width 286 height 35
click at [264, 268] on textarea "Got it! Please let me know what you find out after your call." at bounding box center [390, 279] width 286 height 35
click at [423, 265] on textarea "Got it! Please let me know what you find out after your call." at bounding box center [390, 279] width 286 height 35
type textarea "Got it! Please let me know what you find out after your call."
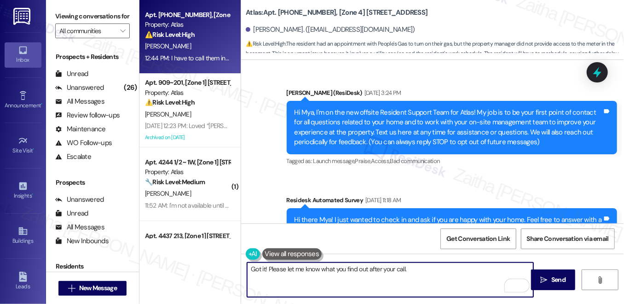
scroll to position [6219, 0]
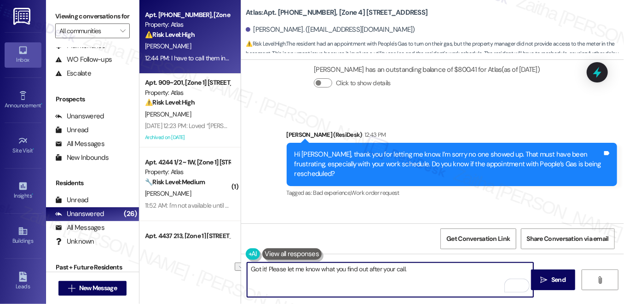
drag, startPoint x: 250, startPoint y: 269, endPoint x: 434, endPoint y: 279, distance: 184.3
click at [434, 280] on textarea "Got it! Please let me know what you find out after your call." at bounding box center [390, 279] width 286 height 35
type textarea "Got it, thanks! Please keep me posted after your call so I can follow up with t…"
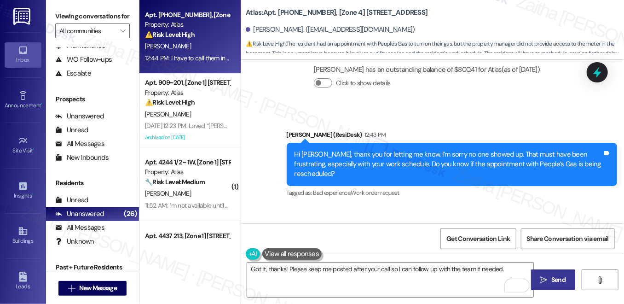
click at [557, 278] on span "Send" at bounding box center [558, 280] width 14 height 10
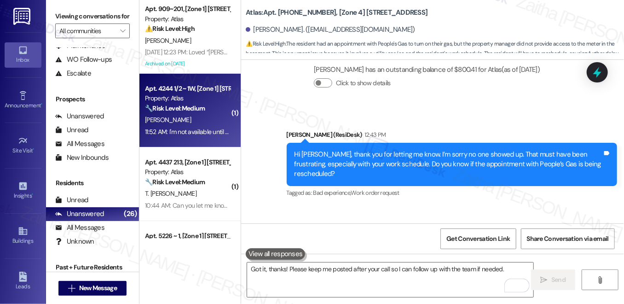
click at [174, 117] on div "B. Lucas" at bounding box center [187, 120] width 87 height 12
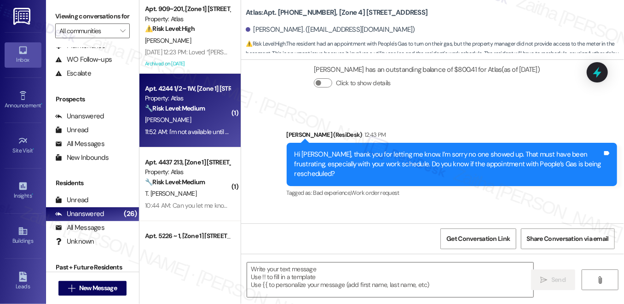
type textarea "Fetching suggested responses. Please feel free to read through the conversation…"
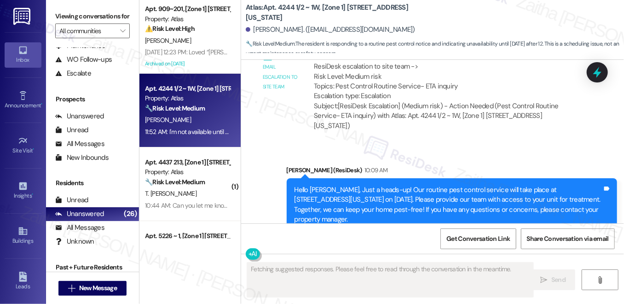
scroll to position [5734, 0]
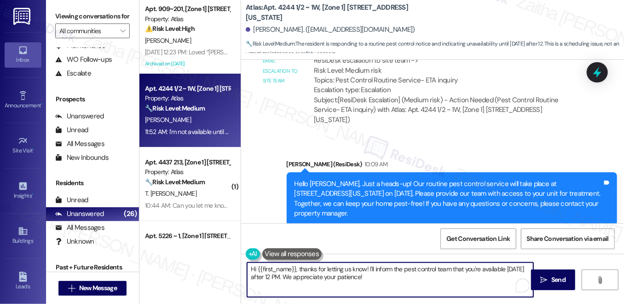
drag, startPoint x: 299, startPoint y: 268, endPoint x: 239, endPoint y: 268, distance: 59.4
click at [241, 268] on div "Hi {{first_name}}, thanks for letting us know! I'll inform the pest control tea…" at bounding box center [432, 288] width 383 height 69
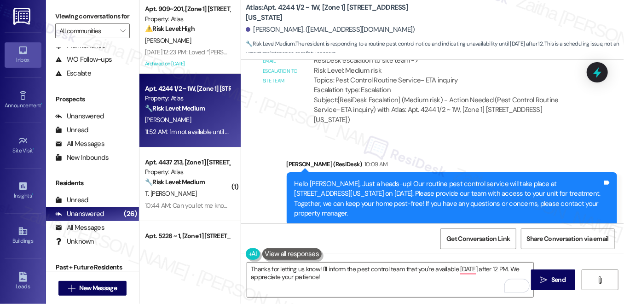
click at [263, 266] on div "Brittany Lucas 11:52 AM" at bounding box center [317, 272] width 124 height 13
copy div "Brittany"
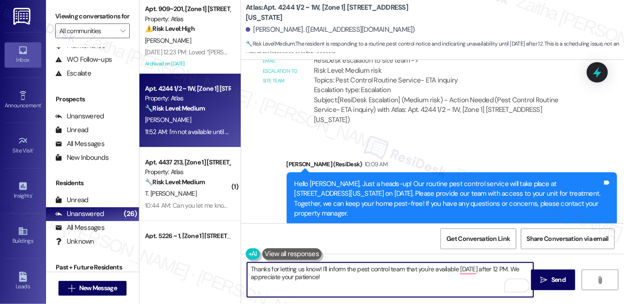
click at [300, 269] on textarea "Thanks for letting us know! I'll inform the pest control team that you're avail…" at bounding box center [390, 279] width 286 height 35
paste textarea "Brittany"
type textarea "Thanks for letting me know, Brittany! I'll inform the pest control team that yo…"
click at [545, 275] on span " Send" at bounding box center [553, 280] width 29 height 10
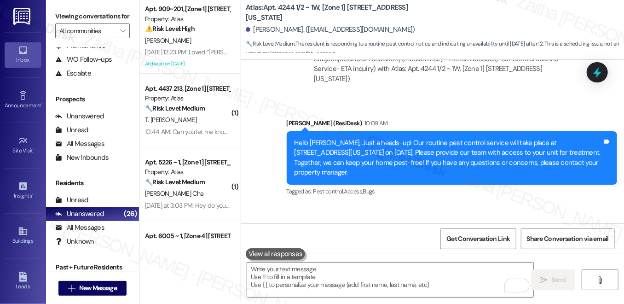
scroll to position [5808, 0]
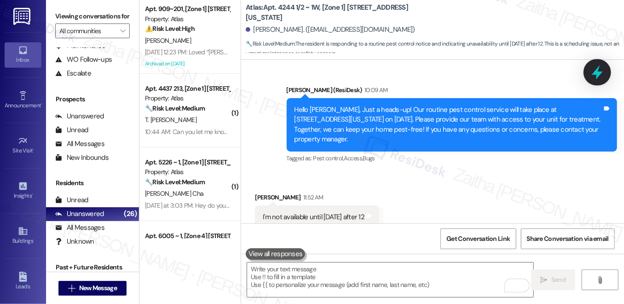
click at [601, 73] on icon at bounding box center [597, 72] width 11 height 14
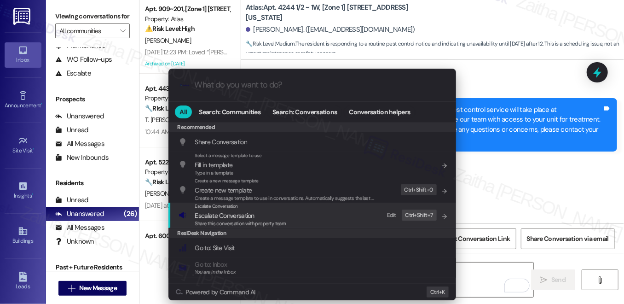
click at [232, 213] on span "Escalate Conversation" at bounding box center [224, 215] width 59 height 8
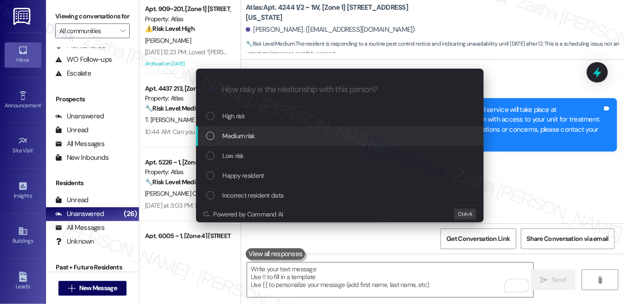
click at [266, 133] on div "Medium risk" at bounding box center [340, 136] width 269 height 10
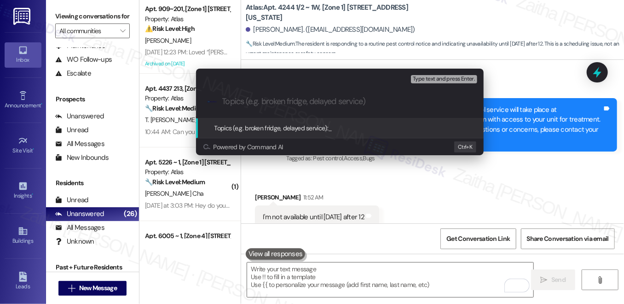
paste input "Pest Control Routine Service"
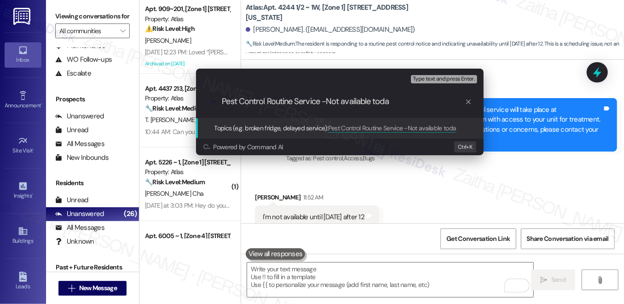
type input "Pest Control Routine Service -Not available today"
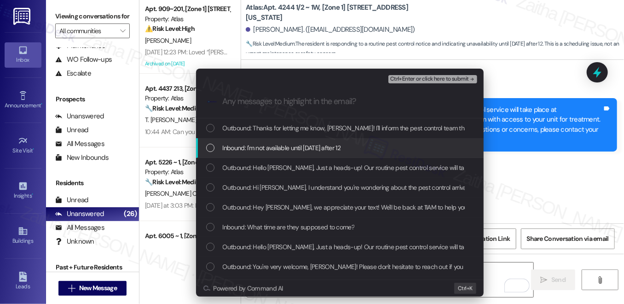
click at [306, 150] on span "Inbound: I'm not available until Friday after 12" at bounding box center [282, 148] width 118 height 10
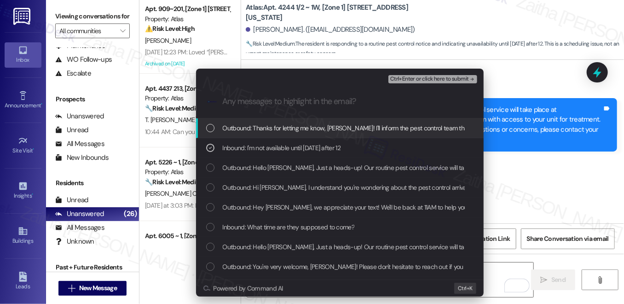
click at [423, 76] on span "Ctrl+Enter or click here to submit" at bounding box center [429, 79] width 79 height 6
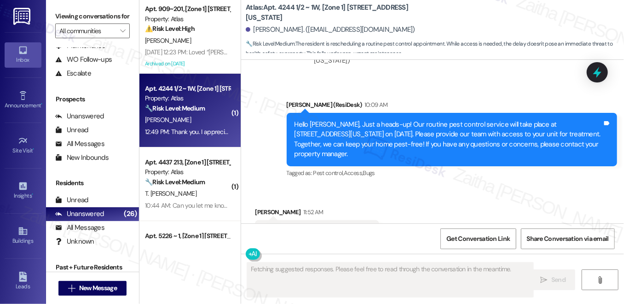
scroll to position [5899, 0]
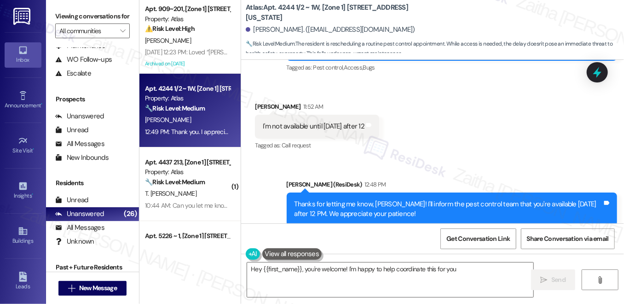
type textarea "Hey {{first_name}}, you're welcome! I'm happy to help coordinate this for you."
click at [198, 195] on div "T. Herbert Cha" at bounding box center [187, 194] width 87 height 12
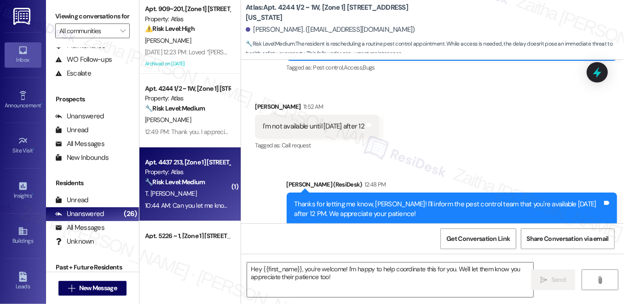
type textarea "Fetching suggested responses. Please feel free to read through the conversation…"
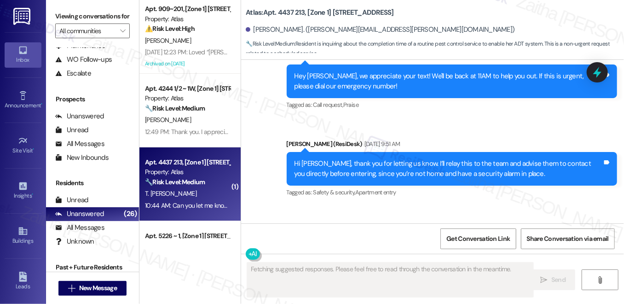
scroll to position [913, 0]
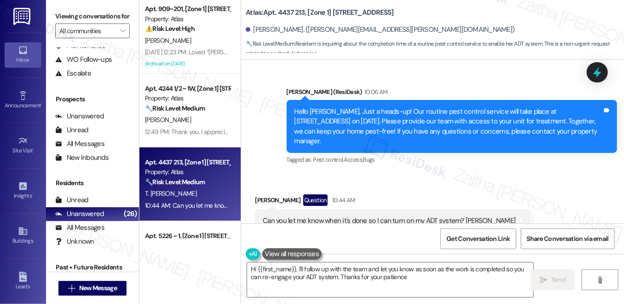
type textarea "Hi {{first_name}}, I'll follow up with the team and let you know as soon as the…"
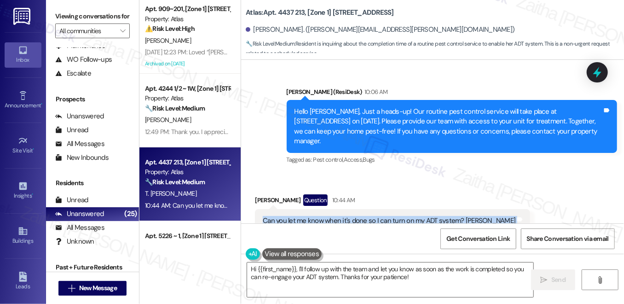
drag, startPoint x: 259, startPoint y: 191, endPoint x: 504, endPoint y: 198, distance: 244.4
click at [504, 209] on div "Can you let me know when it's done so I can turn on my ADT system? Teresa Herbe…" at bounding box center [392, 220] width 275 height 23
copy div "Can you let me know when it's done so I can turn on my ADT system? Teresa Herbe…"
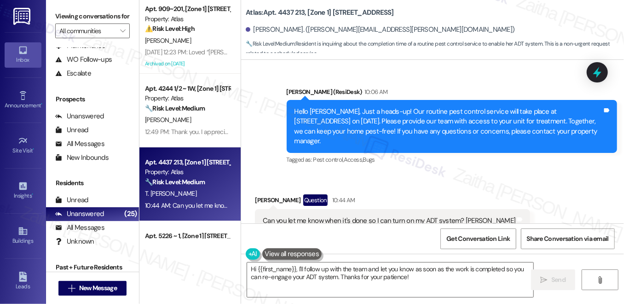
click at [471, 187] on div "Received via SMS Teresa Herbert Cha Question 10:44 AM Can you let me know when …" at bounding box center [392, 220] width 289 height 66
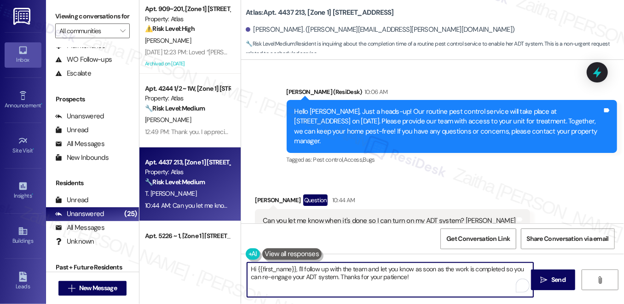
drag, startPoint x: 250, startPoint y: 268, endPoint x: 430, endPoint y: 281, distance: 179.9
click at [430, 281] on textarea "Hi {{first_name}}, I'll follow up with the team and let you know as soon as the…" at bounding box center [390, 279] width 286 height 35
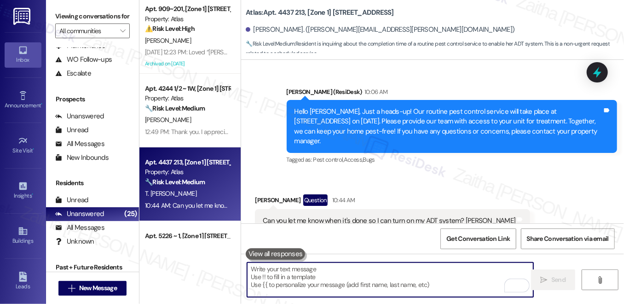
paste textarea "Thanks for letting me know, Teresa. I’ll share this with the team and keep you …"
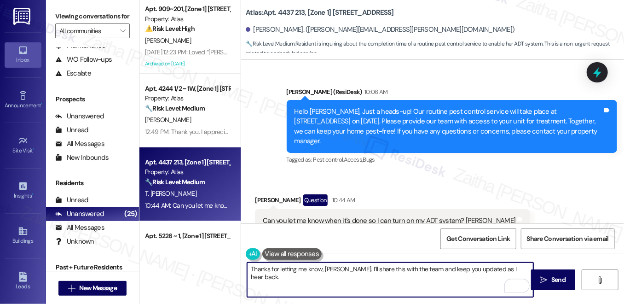
type textarea "Thanks for letting me know, Teresa. I’ll share this with the team and keep you …"
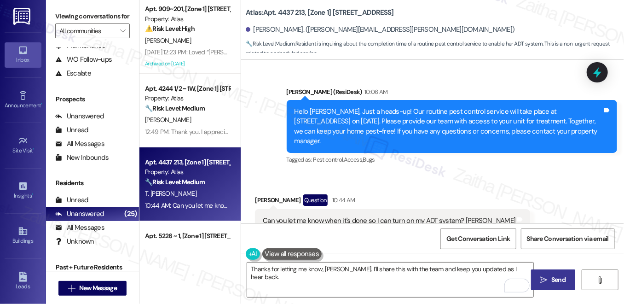
drag, startPoint x: 557, startPoint y: 277, endPoint x: 541, endPoint y: 270, distance: 17.3
click at [557, 277] on span "Send" at bounding box center [558, 280] width 14 height 10
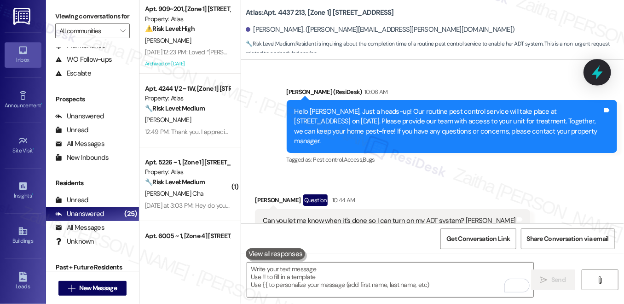
click at [589, 73] on div at bounding box center [597, 72] width 28 height 26
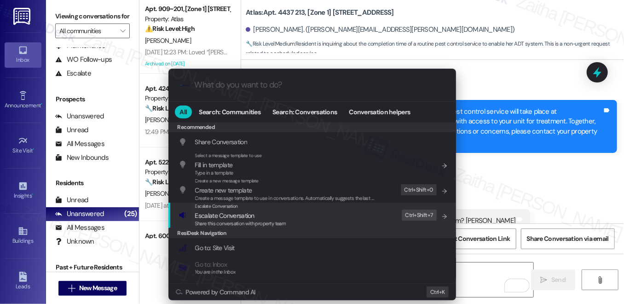
click at [242, 211] on span "Escalate Conversation" at bounding box center [224, 215] width 59 height 8
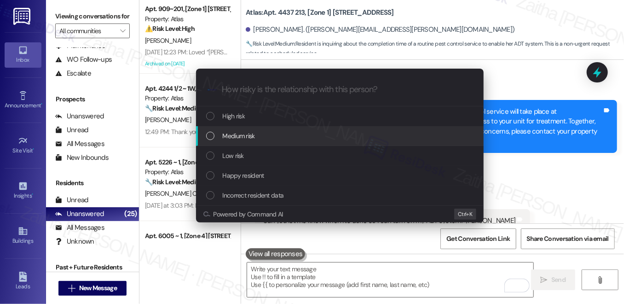
click at [248, 137] on span "Medium risk" at bounding box center [239, 136] width 32 height 10
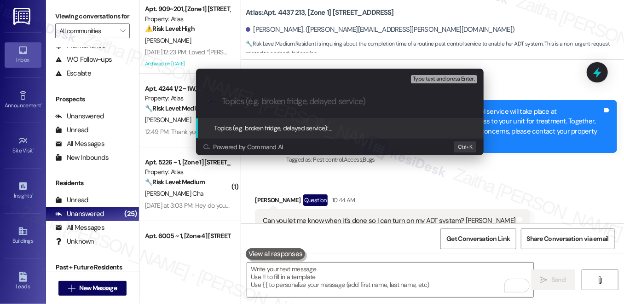
paste input "Pest Control Routine Service"
paste input "Notification When Work Is Complete"
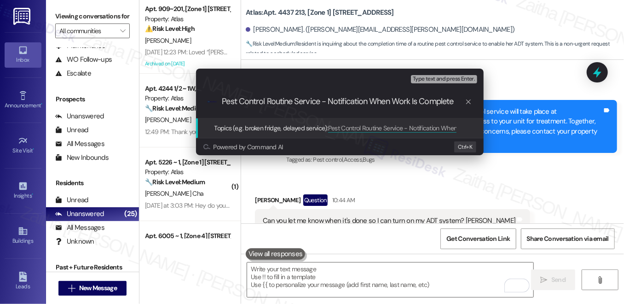
click at [369, 100] on input "Pest Control Routine Service - Notification When Work Is Complete" at bounding box center [343, 102] width 242 height 10
type input "Pest Control Routine Service - Notification Request When Work Is Complete"
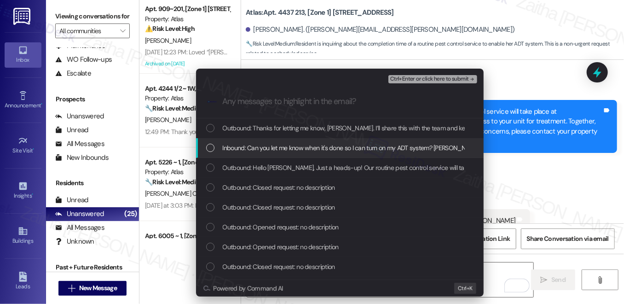
click at [344, 147] on span "Inbound: Can you let me know when it's done so I can turn on my ADT system? Ter…" at bounding box center [351, 148] width 257 height 10
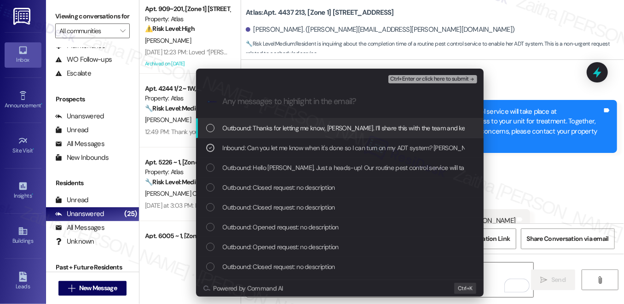
click at [422, 81] on span "Ctrl+Enter or click here to submit" at bounding box center [429, 79] width 79 height 6
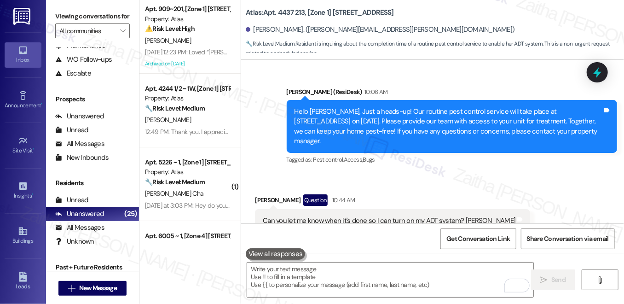
scroll to position [991, 0]
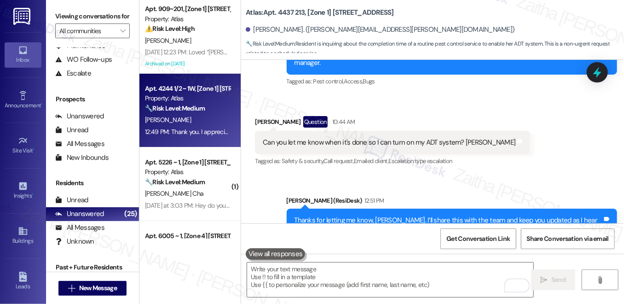
click at [188, 121] on div "B. Lucas" at bounding box center [187, 120] width 87 height 12
type textarea "Fetching suggested responses. Please feel free to read through the conversation…"
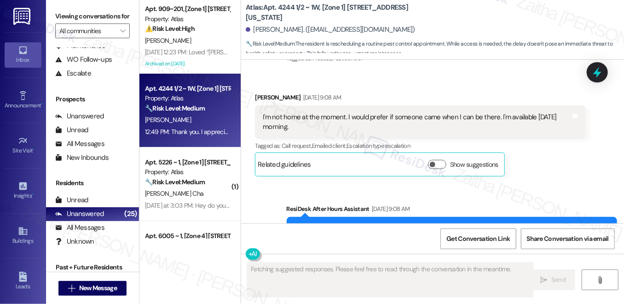
scroll to position [5899, 0]
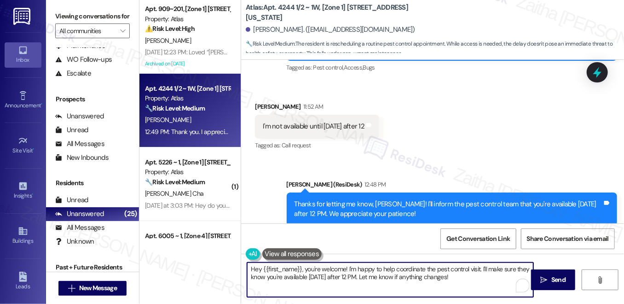
drag, startPoint x: 305, startPoint y: 268, endPoint x: 250, endPoint y: 270, distance: 54.8
click at [250, 270] on textarea "Hey {{first_name}}, you're welcome! I'm happy to help coordinate the pest contr…" at bounding box center [390, 279] width 286 height 35
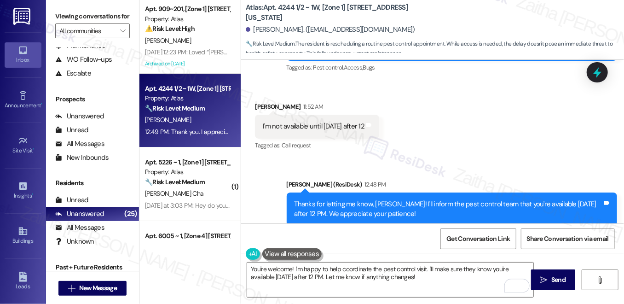
click at [261, 267] on div "Brittany Lucas 12:49 PM" at bounding box center [331, 273] width 153 height 13
copy div "Brittany"
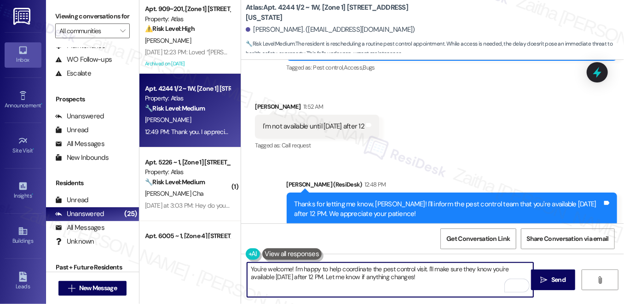
click at [288, 268] on textarea "You're welcome! I'm happy to help coordinate the pest control visit. I'll make …" at bounding box center [390, 279] width 286 height 35
paste textarea "Brittany"
drag, startPoint x: 364, startPoint y: 266, endPoint x: 450, endPoint y: 280, distance: 87.1
click at [450, 280] on textarea "You're welcome, Brittany! I'm happy to help coordinate the pest control visit. …" at bounding box center [390, 279] width 286 height 35
click at [337, 279] on textarea "You're welcome, Brittany! I'm happy to help. Please feel free to reach out if y…" at bounding box center [390, 279] width 286 height 35
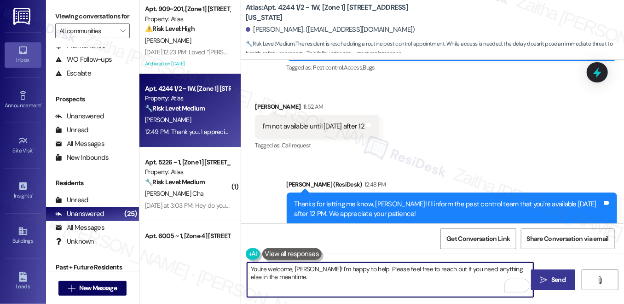
type textarea "You're welcome, Brittany! I'm happy to help. Please feel free to reach out if y…"
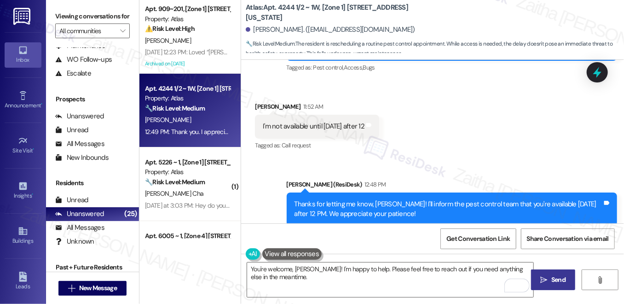
click at [565, 277] on span "Send" at bounding box center [558, 280] width 14 height 10
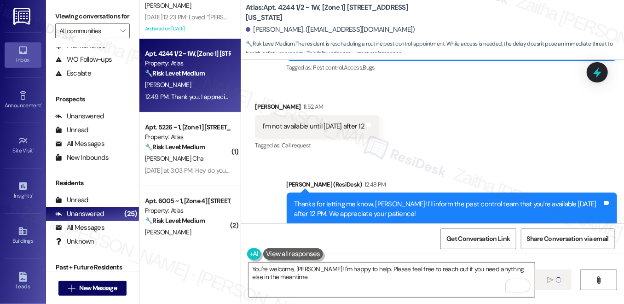
scroll to position [83, 0]
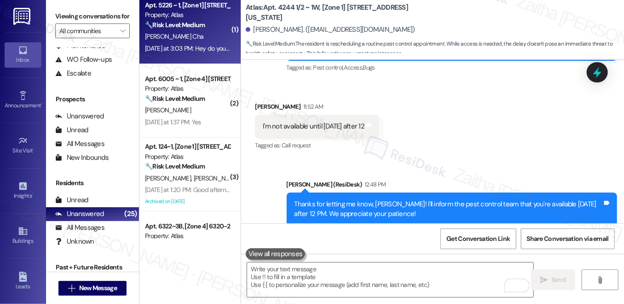
click at [207, 34] on div "M. Weaver Cha" at bounding box center [187, 37] width 87 height 12
type textarea "Fetching suggested responses. Please feel free to read through the conversation…"
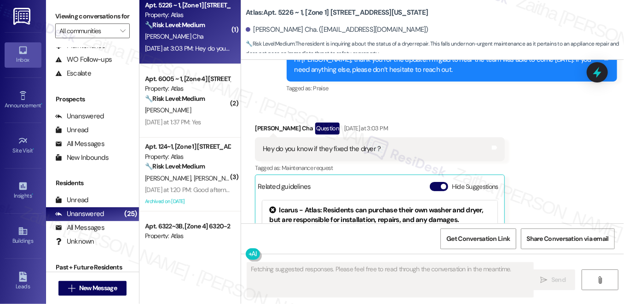
scroll to position [2418, 0]
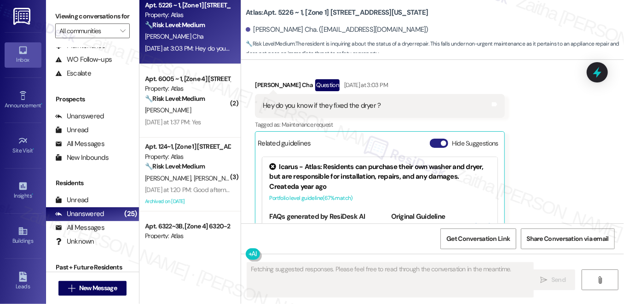
click at [435, 138] on button "Hide Suggestions" at bounding box center [439, 142] width 18 height 9
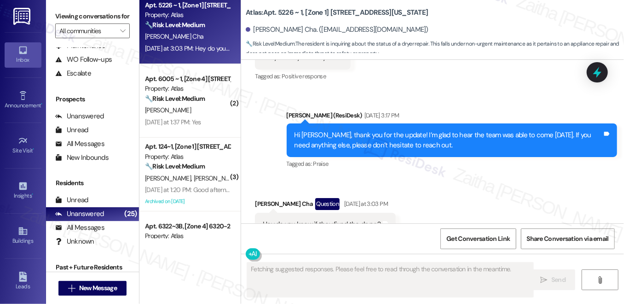
scroll to position [2298, 0]
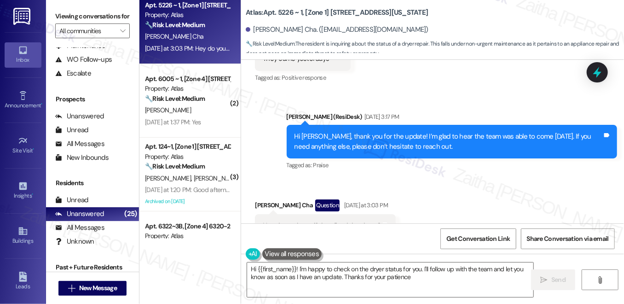
type textarea "Hi {{first_name}}! I'm happy to check on the dryer status for you. I'll follow …"
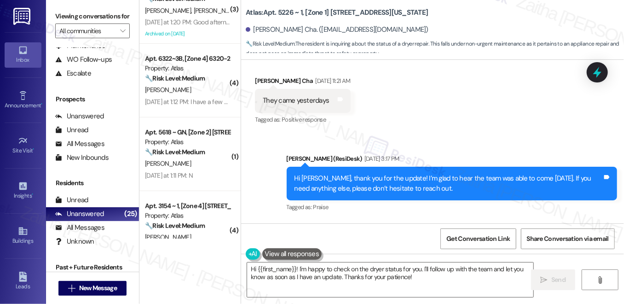
scroll to position [0, 0]
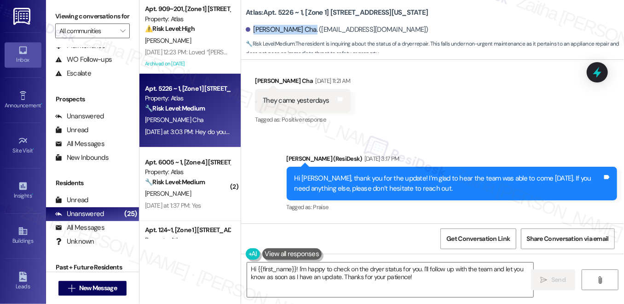
drag, startPoint x: 253, startPoint y: 27, endPoint x: 309, endPoint y: 26, distance: 56.1
click at [309, 26] on div "Markela Weaver Cha. (euphorictouchinc@gmail.com)" at bounding box center [337, 30] width 183 height 10
copy div "Markela Weaver Cha"
click at [461, 220] on div "Received via SMS Markela Weaver Cha Question Yesterday at 3:03 PM Hey do you kn…" at bounding box center [432, 271] width 383 height 103
click at [419, 276] on textarea "Hi {{first_name}}! I'm happy to check on the dryer status for you. I'll follow …" at bounding box center [390, 279] width 286 height 35
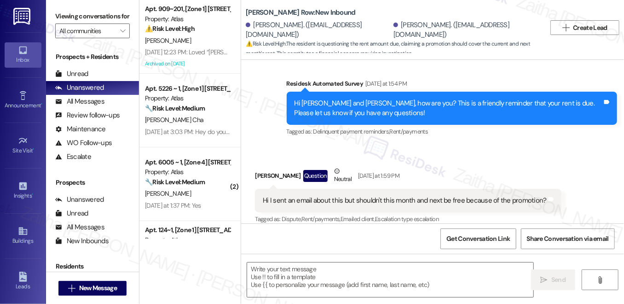
scroll to position [116, 0]
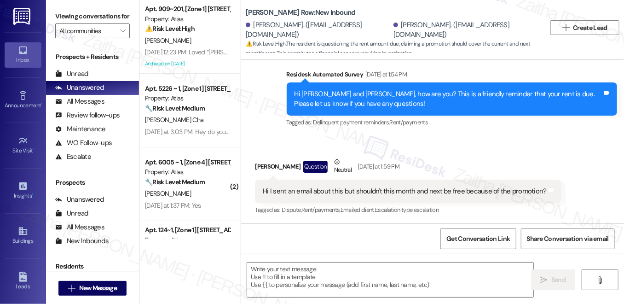
type textarea "Fetching suggested responses. Please feel free to read through the conversation…"
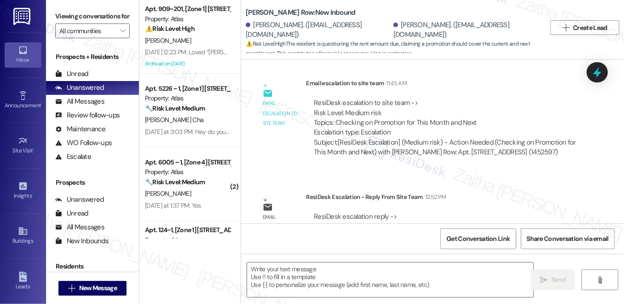
scroll to position [421, 0]
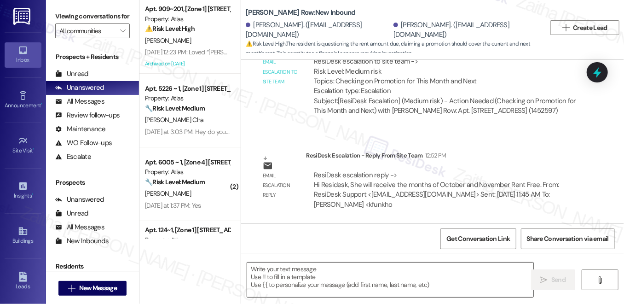
click at [315, 276] on textarea at bounding box center [390, 279] width 286 height 35
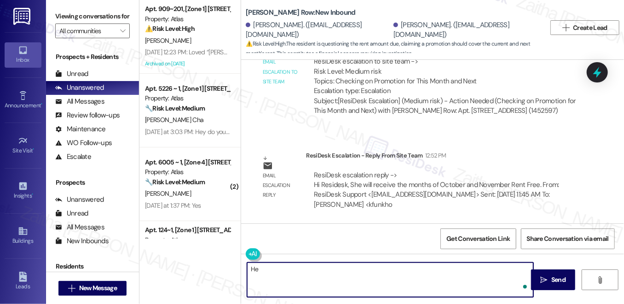
type textarea "H"
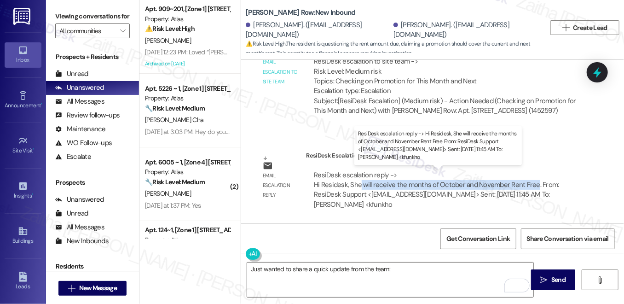
drag, startPoint x: 358, startPoint y: 184, endPoint x: 530, endPoint y: 184, distance: 171.2
click at [530, 184] on div "ResiDesk escalation reply -> Hi Residesk, She will receive the months of Octobe…" at bounding box center [436, 189] width 245 height 39
copy div "will receive the months of October and November Rent Free"
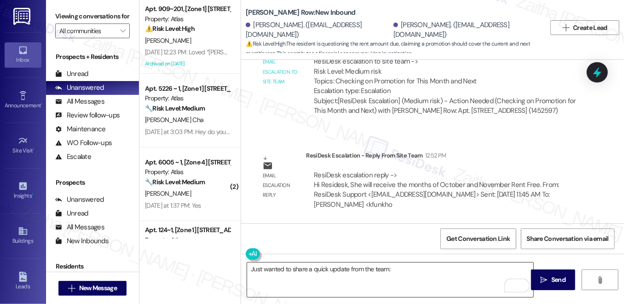
click at [421, 269] on textarea "Just wanted to share a quick update from the team:" at bounding box center [390, 279] width 286 height 35
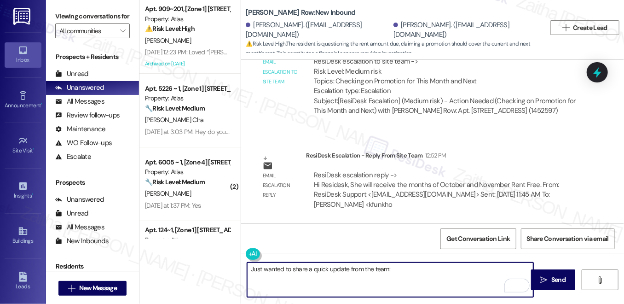
paste textarea "will receive the months of October and November Rent Free"
click at [388, 268] on textarea "Just wanted to share a quick update from the team: will receive the months of O…" at bounding box center [390, 279] width 286 height 35
type textarea "Just wanted to share a quick update from the team: You will receive the months …"
click at [248, 280] on textarea "Just wanted to share a quick update from the team: You will receive the months …" at bounding box center [390, 279] width 286 height 35
drag, startPoint x: 249, startPoint y: 267, endPoint x: 311, endPoint y: 280, distance: 63.4
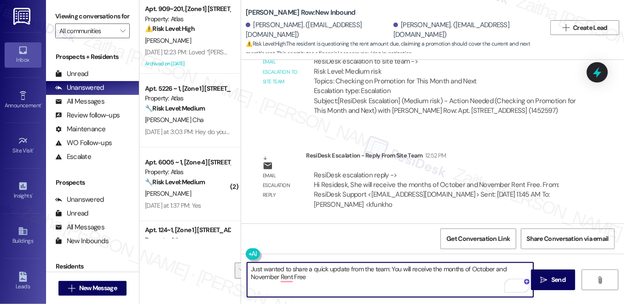
click at [311, 280] on textarea "Just wanted to share a quick update from the team: You will receive the months …" at bounding box center [390, 279] width 286 height 35
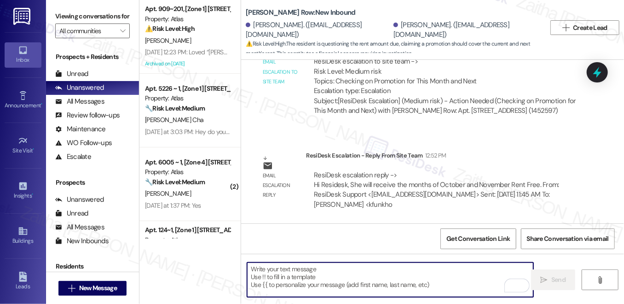
paste textarea "I wanted to share a quick update from the team: You’ll be receiving October and…"
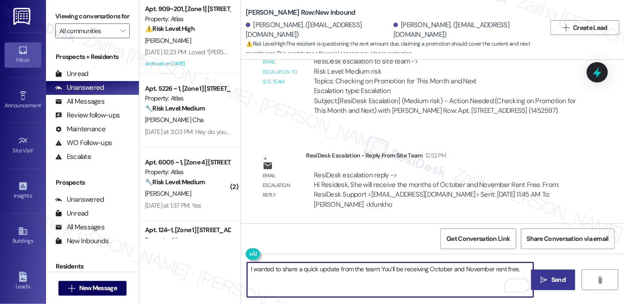
type textarea "I wanted to share a quick update from the team: You’ll be receiving October and…"
click at [558, 278] on span "Send" at bounding box center [558, 280] width 14 height 10
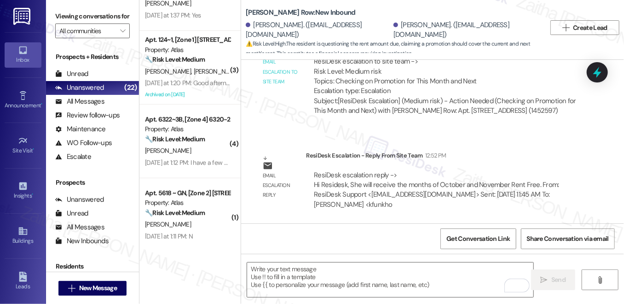
scroll to position [209, 0]
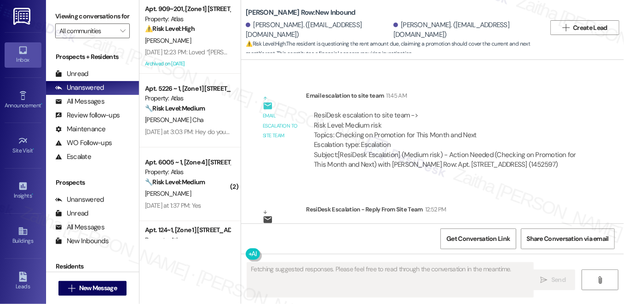
scroll to position [498, 0]
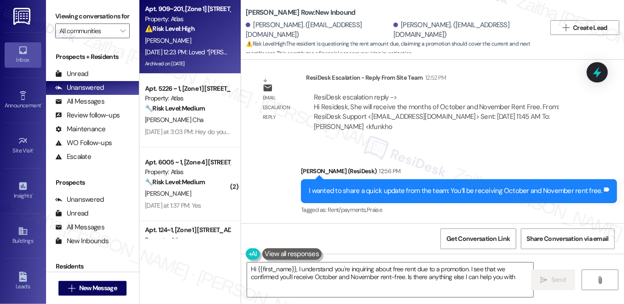
type textarea "Hi {{first_name}}, I understand you're inquiring about free rent due to a promo…"
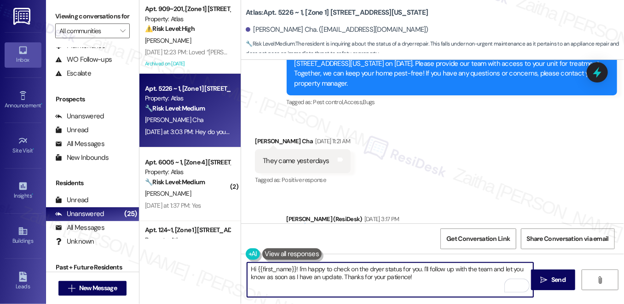
scroll to position [2256, 0]
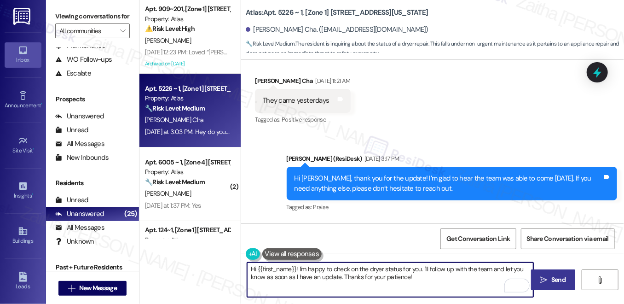
drag, startPoint x: 555, startPoint y: 283, endPoint x: 552, endPoint y: 277, distance: 6.3
click at [556, 283] on span "Send" at bounding box center [558, 280] width 14 height 10
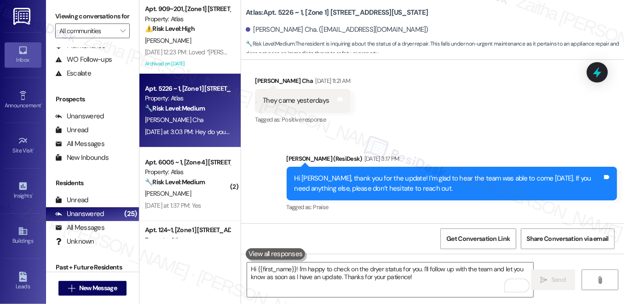
scroll to position [2297, 0]
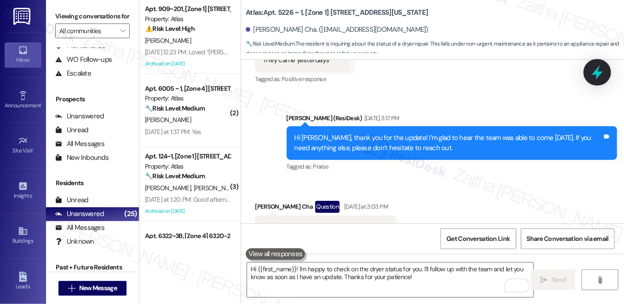
click at [602, 67] on icon at bounding box center [597, 72] width 16 height 16
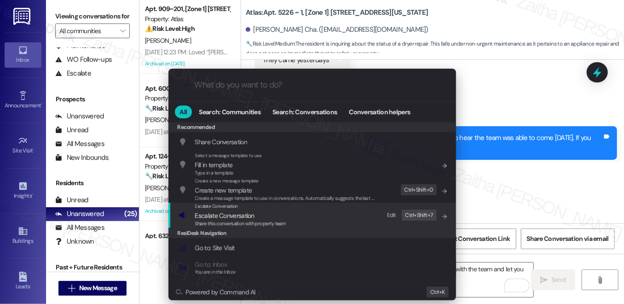
click at [224, 215] on span "Escalate Conversation" at bounding box center [224, 215] width 59 height 8
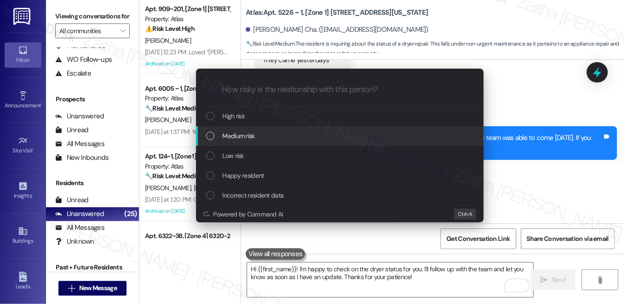
click at [236, 136] on span "Medium risk" at bounding box center [239, 136] width 32 height 10
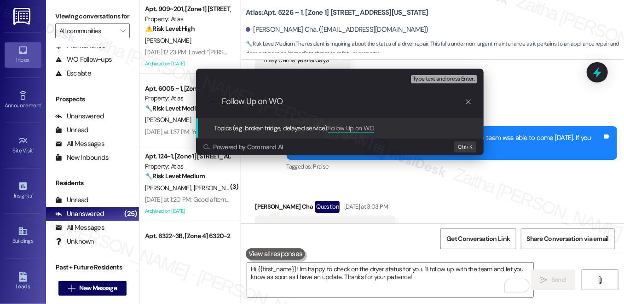
paste input "#167479"
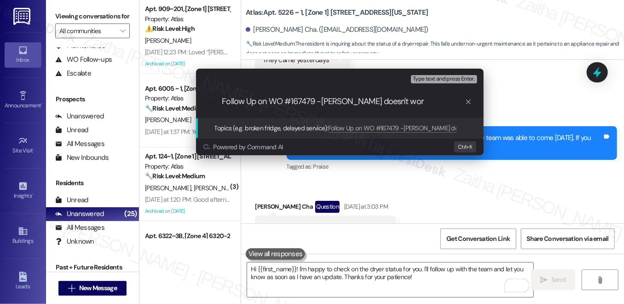
type input "Follow Up on WO #167479 -Dryer doesn't work"
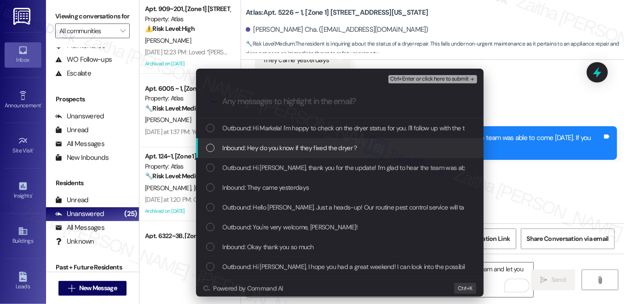
click at [355, 145] on div "Inbound: Hey do you know if they fixed the dryer ?" at bounding box center [340, 148] width 269 height 10
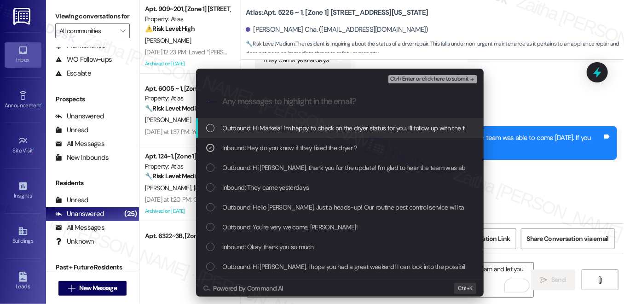
click at [421, 76] on span "Ctrl+Enter or click here to submit" at bounding box center [429, 79] width 79 height 6
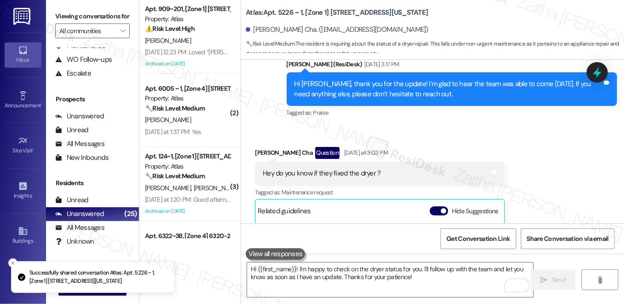
scroll to position [2418, 0]
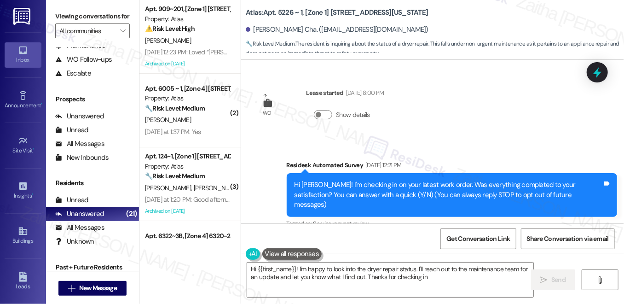
type textarea "Hi {{first_name}}! I'm happy to look into the dryer repair status. I'll reach o…"
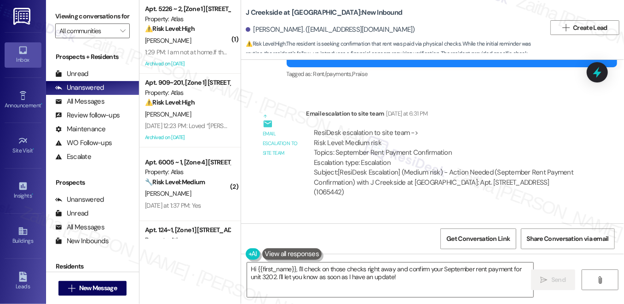
scroll to position [5789, 0]
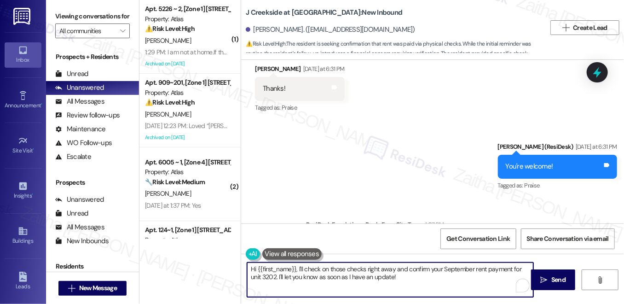
drag, startPoint x: 353, startPoint y: 269, endPoint x: 412, endPoint y: 272, distance: 59.5
click at [412, 272] on textarea "Hi {{first_name}}, I'll check on those checks right away and confirm your Septe…" at bounding box center [390, 279] width 286 height 35
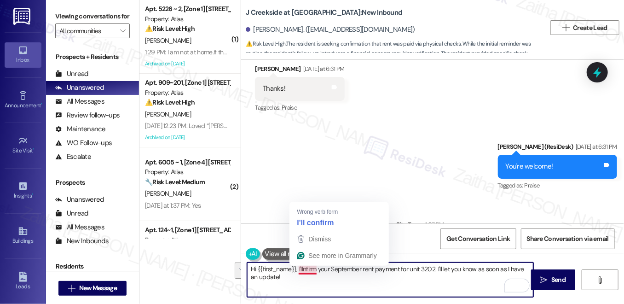
drag, startPoint x: 299, startPoint y: 270, endPoint x: 306, endPoint y: 281, distance: 13.0
click at [306, 281] on textarea "Hi {{first_name}}, I'llnfirm your September rent payment for unit 3202. I'll le…" at bounding box center [390, 279] width 286 height 35
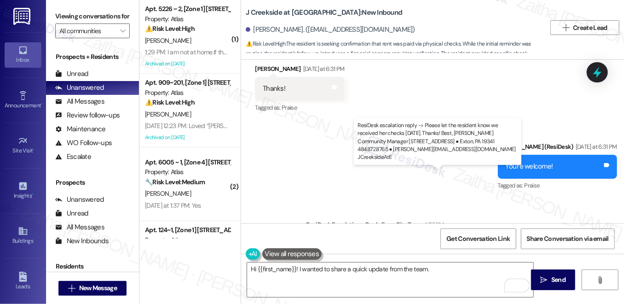
drag, startPoint x: 394, startPoint y: 183, endPoint x: 490, endPoint y: 184, distance: 96.2
click at [490, 239] on div "ResiDesk escalation reply -> Please let the resident know we received her check…" at bounding box center [444, 258] width 261 height 39
copy div "we received her checks [DATE]"
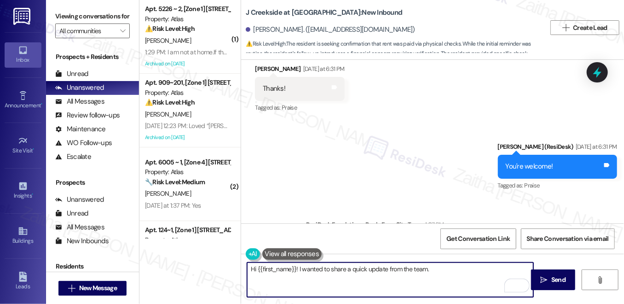
click at [437, 271] on textarea "Hi {{first_name}}! I wanted to share a quick update from the team." at bounding box center [390, 279] width 286 height 35
paste textarea "we received her checks [DATE]"
click at [432, 266] on textarea "Hi {{first_name}}! I wanted to share a quick update from the team. we received …" at bounding box center [390, 279] width 286 height 35
drag, startPoint x: 521, startPoint y: 268, endPoint x: 236, endPoint y: 269, distance: 285.3
click at [236, 269] on div "( 1 ) Apt. 5226 ~ 2, [Zone 1] [STREET_ADDRESS][US_STATE] Property: Atlas ⚠️ Ris…" at bounding box center [381, 152] width 484 height 304
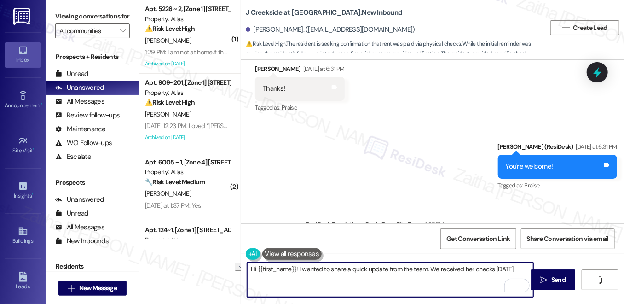
type textarea "Hi {{first_name}}! I wanted to share a quick update from the team. We received …"
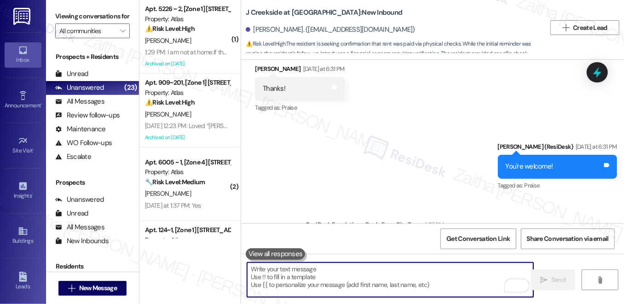
paste textarea "Hi {{first_name}}! I wanted to share a quick update from the team—we received h…"
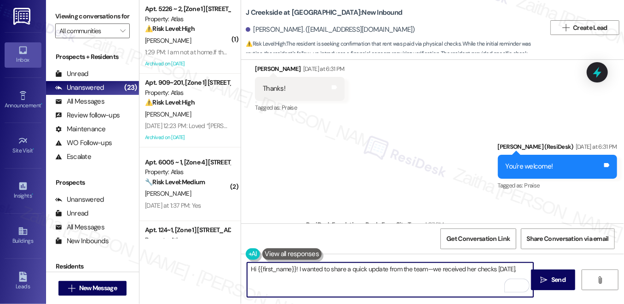
click at [467, 269] on textarea "Hi {{first_name}}! I wanted to share a quick update from the team—we received h…" at bounding box center [390, 279] width 286 height 35
click at [428, 267] on textarea "Hi {{first_name}}! I wanted to share a quick update from the team—we received y…" at bounding box center [390, 279] width 286 height 35
click at [521, 269] on textarea "Hi {{first_name}}! I wanted to share a quick update from the team: We received …" at bounding box center [390, 279] width 286 height 35
click at [305, 273] on textarea "Hi {{first_name}}! I wanted to share a quick update from the team: We received …" at bounding box center [390, 279] width 286 height 35
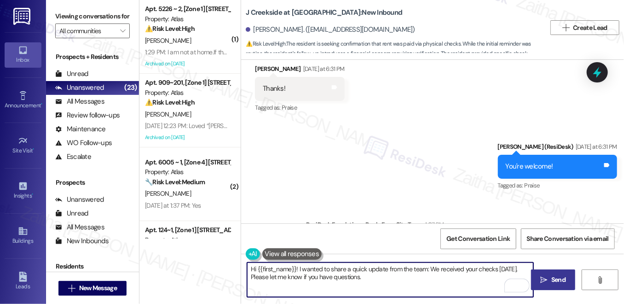
type textarea "Hi {{first_name}}! I wanted to share a quick update from the team: We received …"
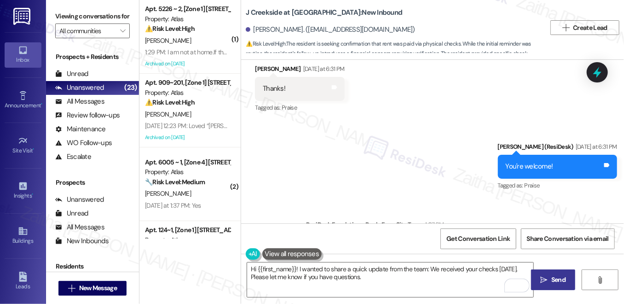
click at [546, 275] on span " Send" at bounding box center [553, 280] width 29 height 10
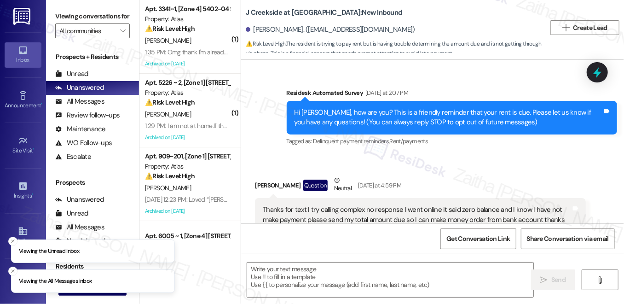
scroll to position [336, 0]
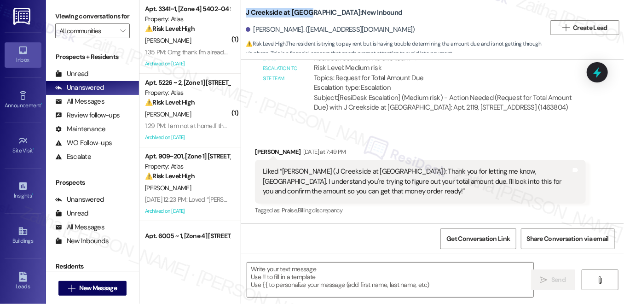
drag, startPoint x: 244, startPoint y: 11, endPoint x: 305, endPoint y: 11, distance: 60.7
click at [305, 11] on b "J Creekside at [GEOGRAPHIC_DATA]: New Inbound" at bounding box center [324, 13] width 156 height 10
copy b "J Creekside at [GEOGRAPHIC_DATA]"
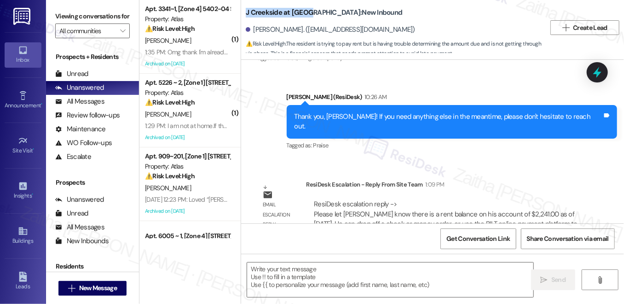
scroll to position [508, 0]
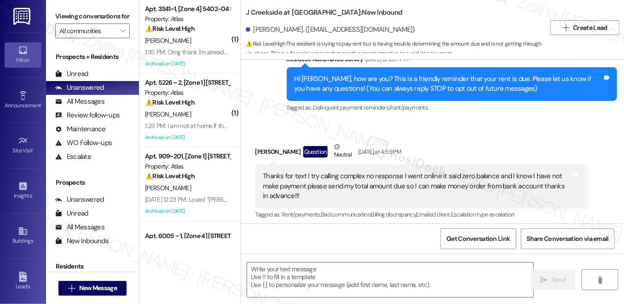
scroll to position [336, 0]
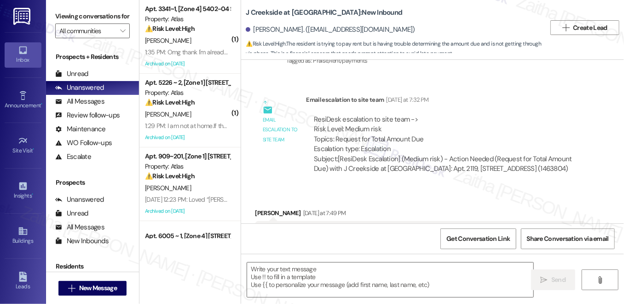
type textarea "Fetching suggested responses. Please feel free to read through the conversation…"
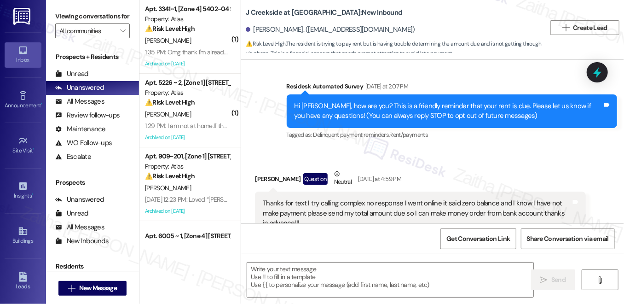
scroll to position [48, 0]
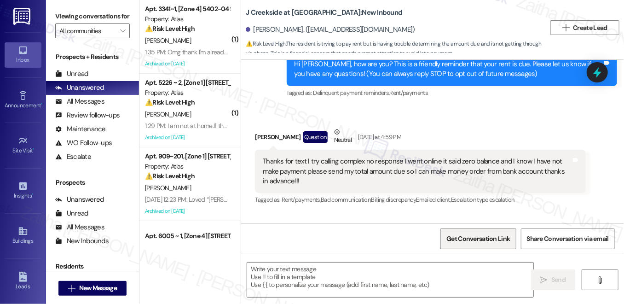
click at [461, 239] on span "Get Conversation Link" at bounding box center [477, 239] width 63 height 10
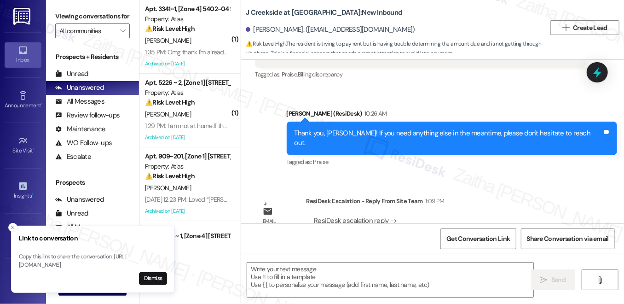
scroll to position [508, 0]
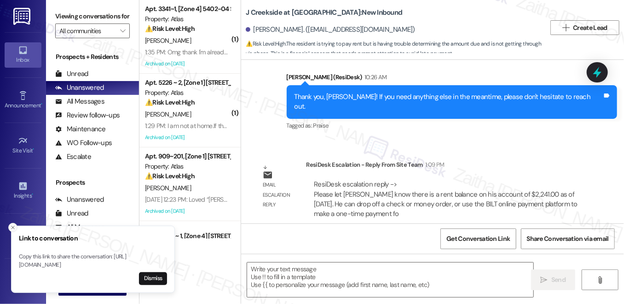
click at [10, 225] on icon "Close toast" at bounding box center [13, 228] width 6 height 6
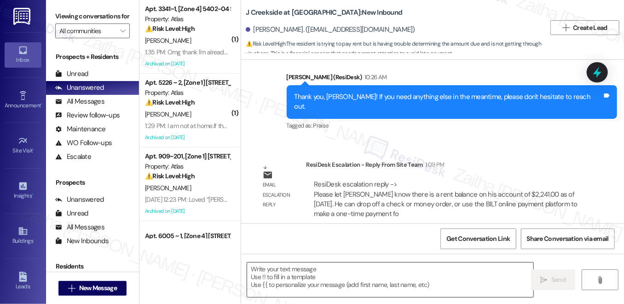
click at [322, 282] on textarea at bounding box center [390, 279] width 286 height 35
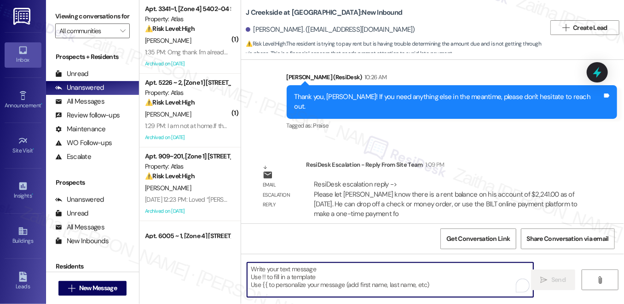
paste textarea "Here’s a quick update on your rent: As of today, 9/4, your account shows a bala…"
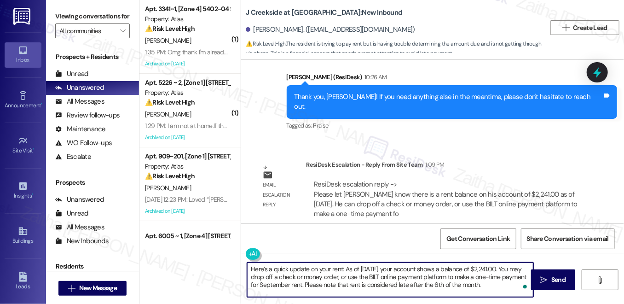
click at [411, 285] on textarea "Here’s a quick update on your rent: As of today, 9/4, your account shows a bala…" at bounding box center [390, 279] width 286 height 35
click at [411, 284] on textarea "Here’s a quick update on your rent: As of today, 9/4, your account shows a bala…" at bounding box center [390, 279] width 286 height 35
type textarea "Here’s a quick update on your rent: As of today, 9/4, your account shows a bala…"
click at [551, 280] on span "Send" at bounding box center [558, 280] width 14 height 10
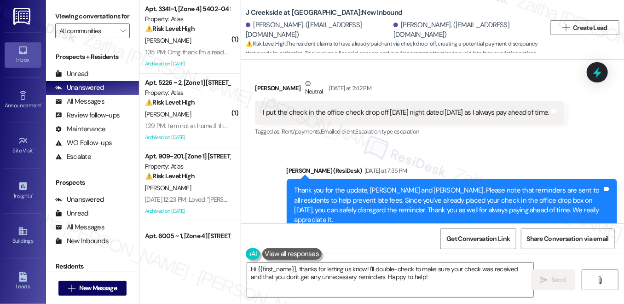
scroll to position [992, 0]
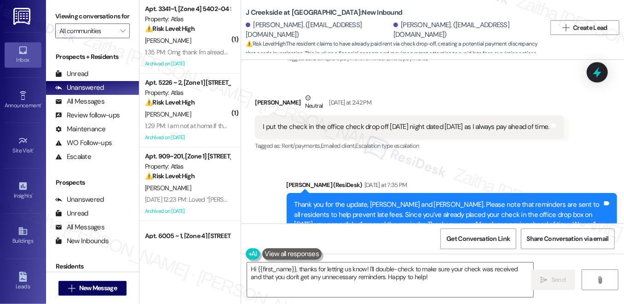
click at [255, 99] on div "[PERSON_NAME] Neutral [DATE] at 2:42 PM" at bounding box center [409, 104] width 309 height 23
copy div "[PERSON_NAME]"
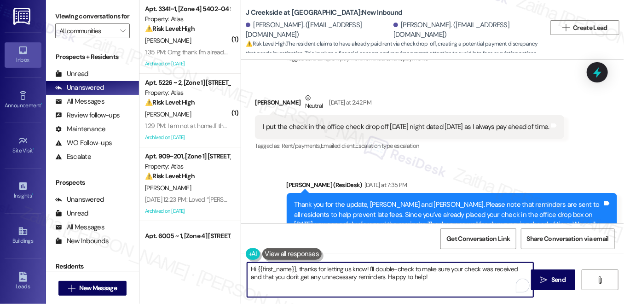
drag, startPoint x: 254, startPoint y: 269, endPoint x: 447, endPoint y: 277, distance: 193.0
click at [447, 279] on textarea "Hi {{first_name}}, thanks for letting us know! I'll double-check to make sure y…" at bounding box center [390, 279] width 286 height 35
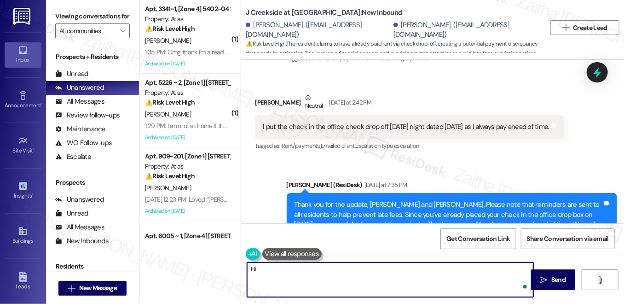
paste textarea "[PERSON_NAME]"
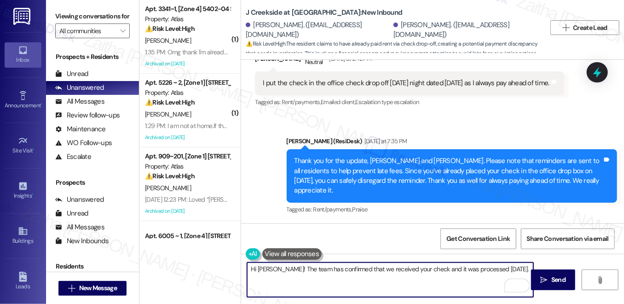
scroll to position [1034, 0]
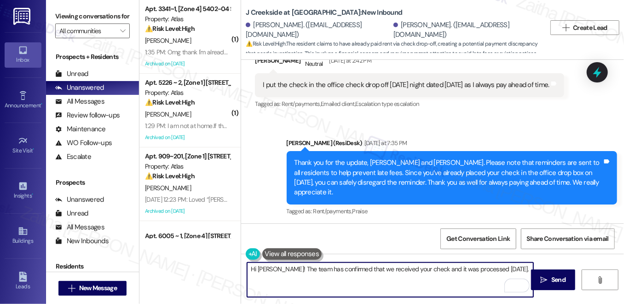
click at [269, 267] on textarea "Hi Ralph! The team has confirmed that we received your check and it was process…" at bounding box center [390, 279] width 286 height 35
click at [273, 266] on textarea "Hi Ralph! The team has confirmed that we received your check and it was process…" at bounding box center [390, 279] width 286 height 35
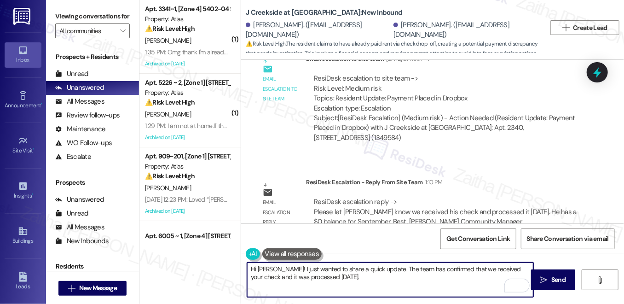
scroll to position [1243, 0]
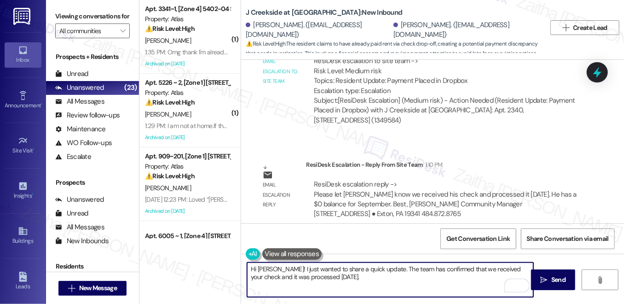
click at [357, 286] on textarea "Hi Ralph! I just wanted to share a quick update. The team has confirmed that we…" at bounding box center [390, 279] width 286 height 35
paste textarea "a $0 balance for September."
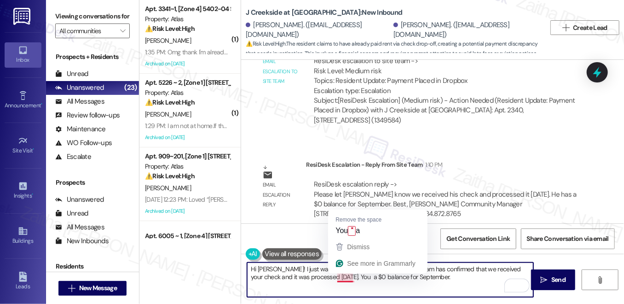
click at [347, 274] on textarea "Hi Ralph! I just wanted to share a quick update. The team has confirmed that we…" at bounding box center [390, 279] width 286 height 35
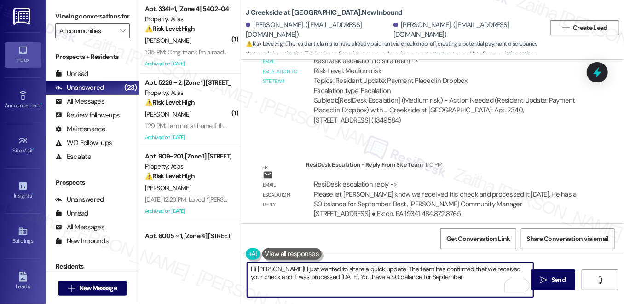
click at [450, 274] on textarea "Hi Ralph! I just wanted to share a quick update. The team has confirmed that we…" at bounding box center [390, 279] width 286 height 35
type textarea "Hi Ralph! I just wanted to share a quick update. The team has confirmed that we…"
drag, startPoint x: 561, startPoint y: 278, endPoint x: 534, endPoint y: 267, distance: 29.7
click at [561, 278] on span "Send" at bounding box center [558, 280] width 14 height 10
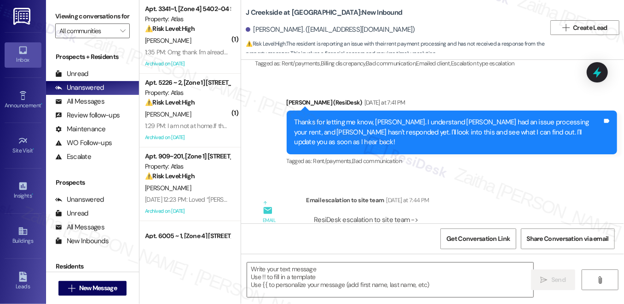
scroll to position [2745, 0]
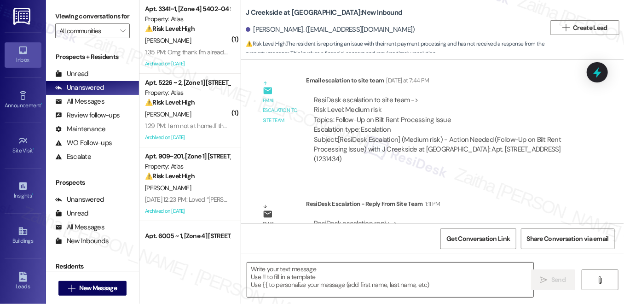
click at [308, 272] on textarea at bounding box center [390, 279] width 286 height 35
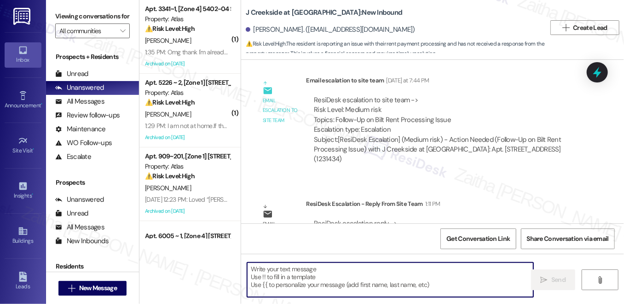
paste textarea "Hi [PERSON_NAME]! I just wanted to share a quick update. The team confirmed tha…"
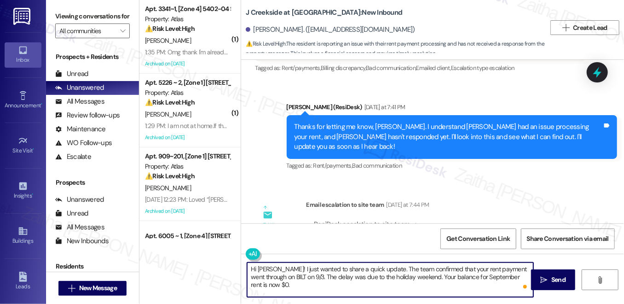
scroll to position [2619, 0]
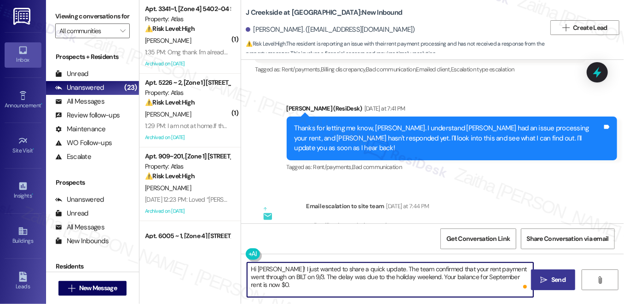
type textarea "Hi [PERSON_NAME]! I just wanted to share a quick update. The team confirmed tha…"
click at [549, 283] on span "Send" at bounding box center [558, 280] width 18 height 10
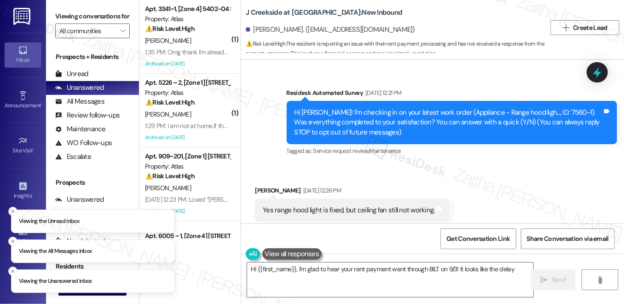
type textarea "Hi {{first_name}}, I'm glad to hear your rent payment went through BILT on 9/3!…"
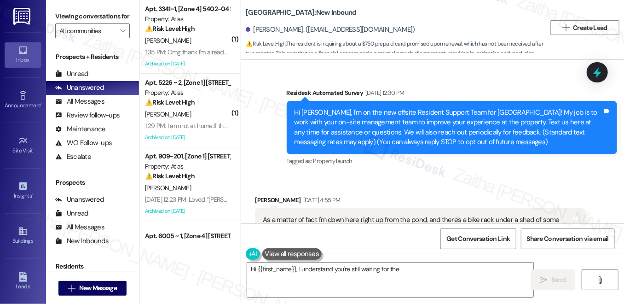
scroll to position [11102, 0]
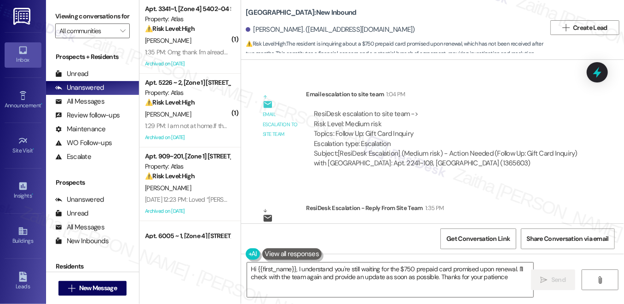
type textarea "Hi {{first_name}}, I understand you're still waiting for the $750 prepaid card …"
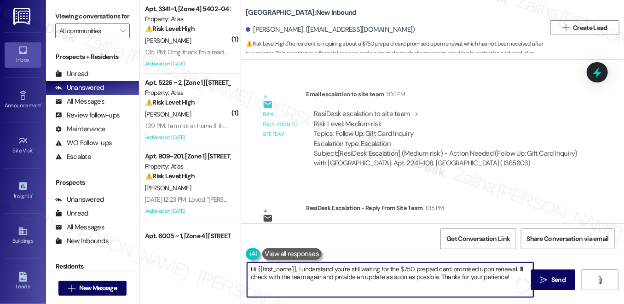
drag, startPoint x: 249, startPoint y: 270, endPoint x: 518, endPoint y: 277, distance: 268.3
click at [518, 277] on textarea "Hi {{first_name}}, I understand you're still waiting for the $750 prepaid card …" at bounding box center [390, 279] width 286 height 35
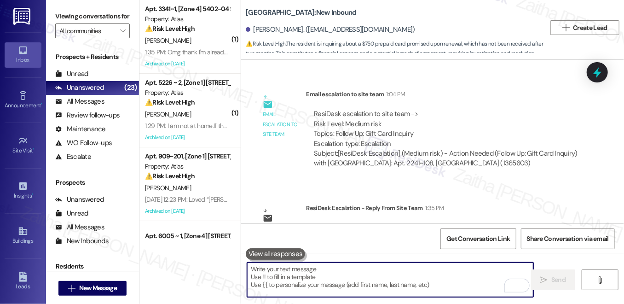
click at [309, 280] on textarea "To enrich screen reader interactions, please activate Accessibility in Grammarl…" at bounding box center [390, 279] width 286 height 35
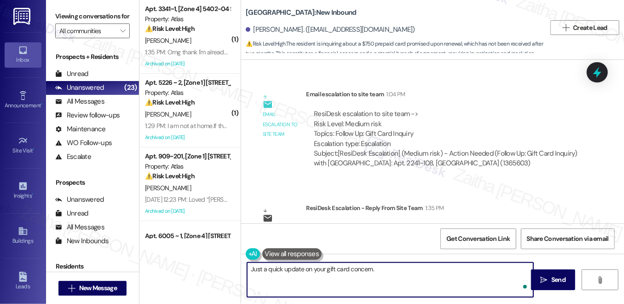
paste textarea "The team is actively working on this issue and expects to have it resolved soon…"
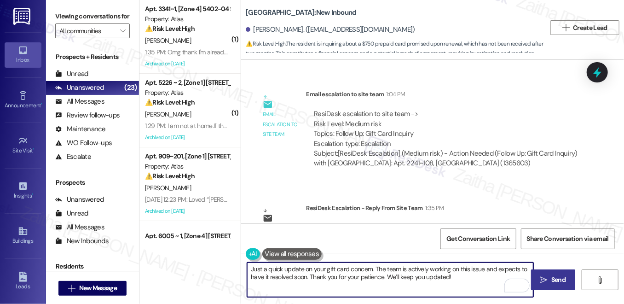
type textarea "Just a quick update on your gift card concern. The team is actively working on …"
click at [550, 280] on span "Send" at bounding box center [558, 280] width 18 height 10
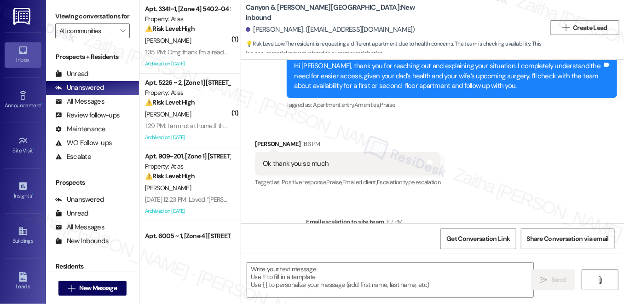
type textarea "Fetching suggested responses. Please feel free to read through the conversation…"
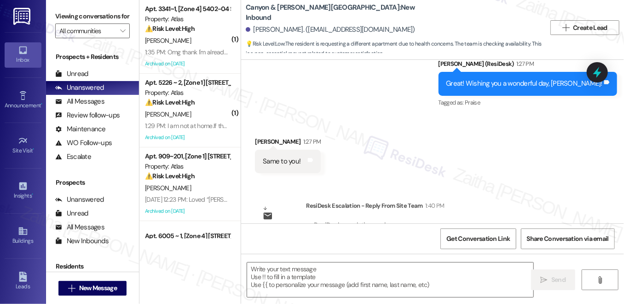
scroll to position [706, 0]
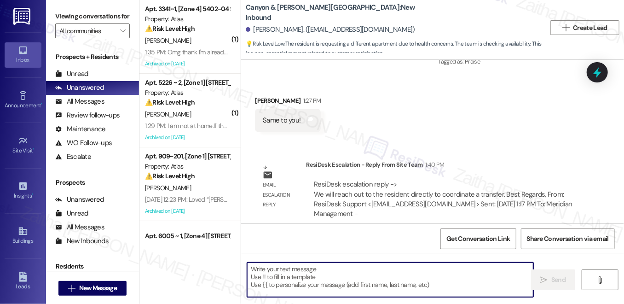
click at [333, 268] on textarea at bounding box center [390, 279] width 286 height 35
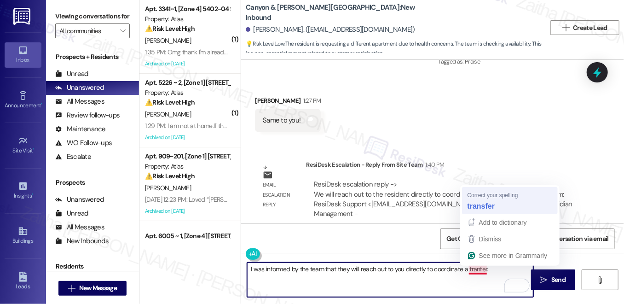
type textarea "I was informed by the team that they will reach out to you directly to coordina…"
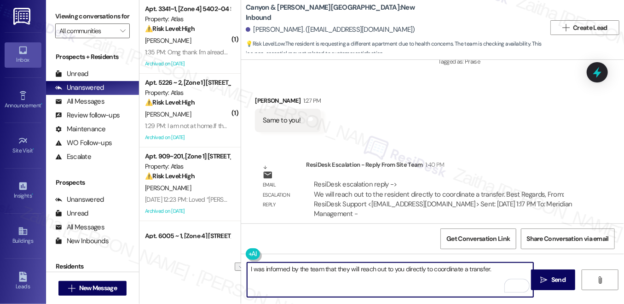
drag, startPoint x: 248, startPoint y: 268, endPoint x: 492, endPoint y: 270, distance: 244.3
click at [492, 270] on textarea "I was informed by the team that they will reach out to you directly to coordina…" at bounding box center [390, 279] width 286 height 35
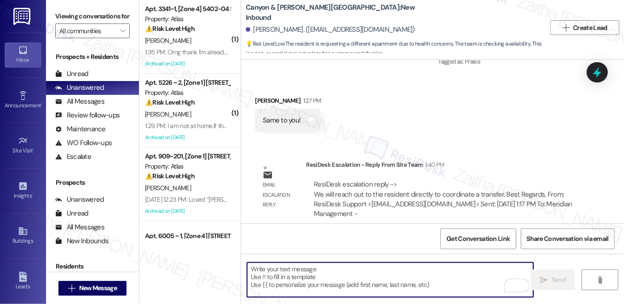
click at [353, 270] on textarea "To enrich screen reader interactions, please activate Accessibility in Grammarl…" at bounding box center [390, 279] width 286 height 35
paste textarea "I was informed by the team that they’ll be reaching out to you directly to coor…"
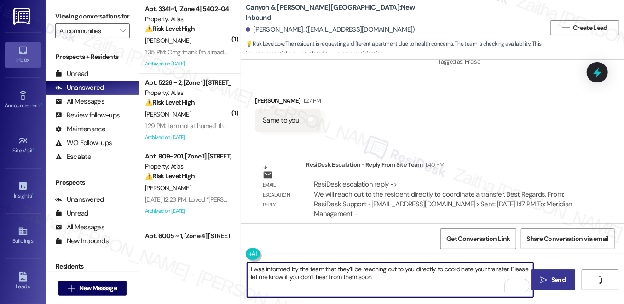
type textarea "I was informed by the team that they’ll be reaching out to you directly to coor…"
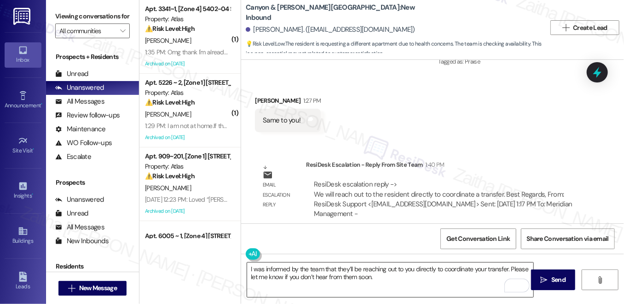
drag, startPoint x: 553, startPoint y: 278, endPoint x: 531, endPoint y: 264, distance: 26.3
click at [553, 278] on span "Send" at bounding box center [558, 280] width 14 height 10
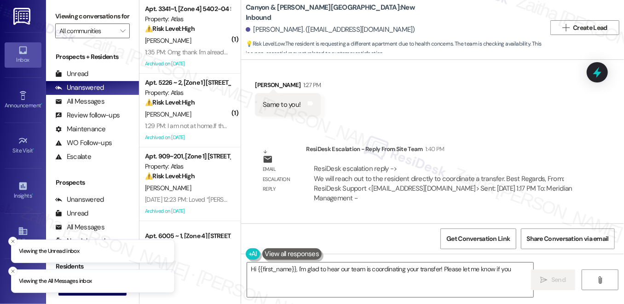
scroll to position [793, 0]
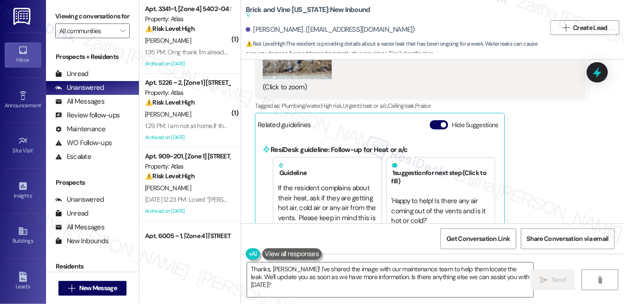
scroll to position [3125, 0]
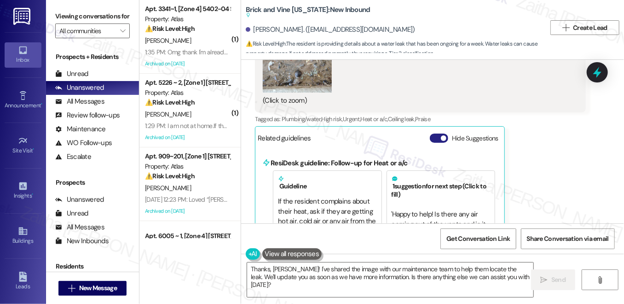
click at [433, 133] on button "Hide Suggestions" at bounding box center [439, 137] width 18 height 9
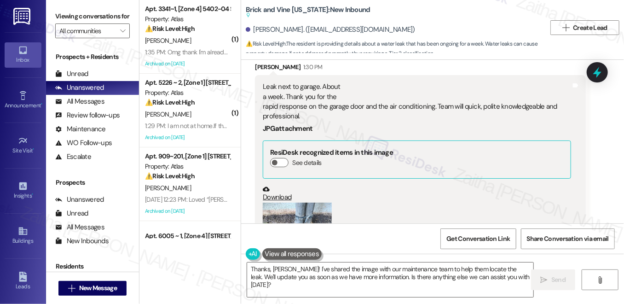
scroll to position [3008, 0]
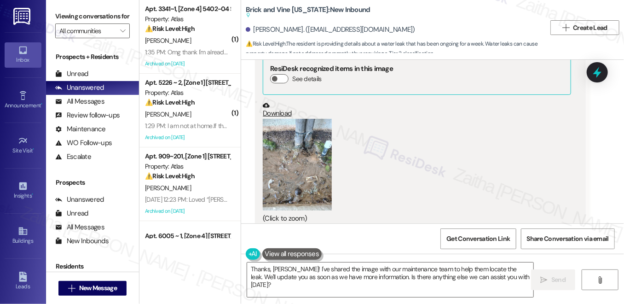
click at [303, 162] on button "Zoom image" at bounding box center [297, 165] width 69 height 92
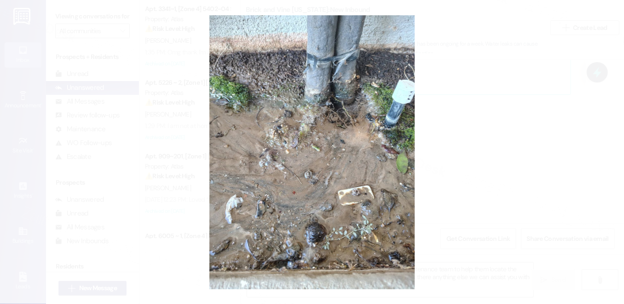
click at [521, 105] on button "Unzoom image" at bounding box center [312, 152] width 624 height 304
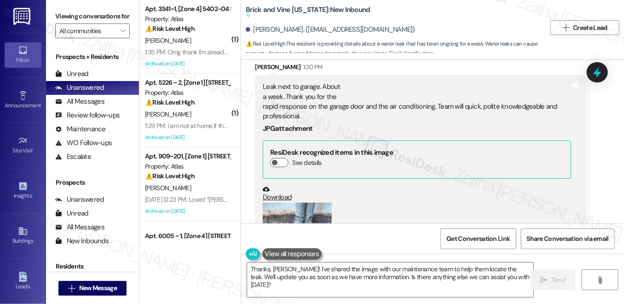
scroll to position [2882, 0]
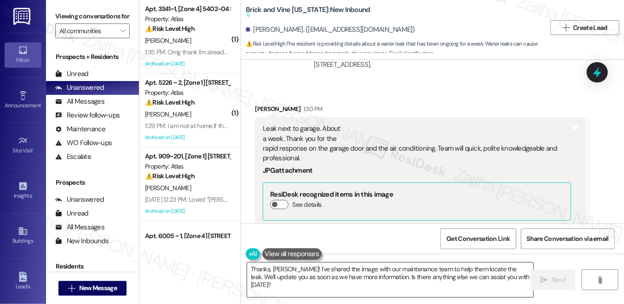
click at [295, 268] on textarea "Thanks, [PERSON_NAME]! I've shared the image with our maintenance team to help …" at bounding box center [390, 279] width 286 height 35
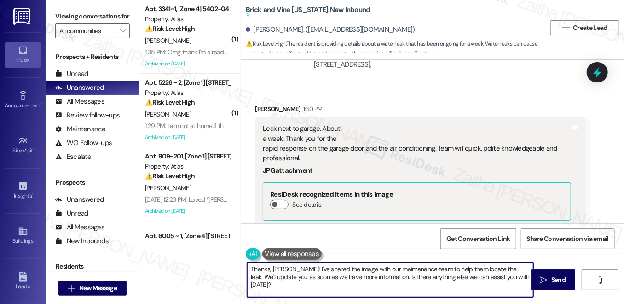
click at [295, 268] on textarea "Thanks, [PERSON_NAME]! I've shared the image with our maintenance team to help …" at bounding box center [390, 279] width 286 height 35
click at [321, 265] on textarea "Thanks, [PERSON_NAME]! I'll share shared the image with our maintenance team to…" at bounding box center [390, 279] width 286 height 35
click at [321, 266] on textarea "Thanks, [PERSON_NAME]! I'll share shared the image with our maintenance team to…" at bounding box center [390, 279] width 286 height 35
click at [317, 269] on textarea "Thanks, [PERSON_NAME]! I'll share the image with our maintenance team to help t…" at bounding box center [390, 279] width 286 height 35
click at [297, 267] on textarea "Thanks, [PERSON_NAME]! I'll share this image with our maintenance team to help …" at bounding box center [390, 279] width 286 height 35
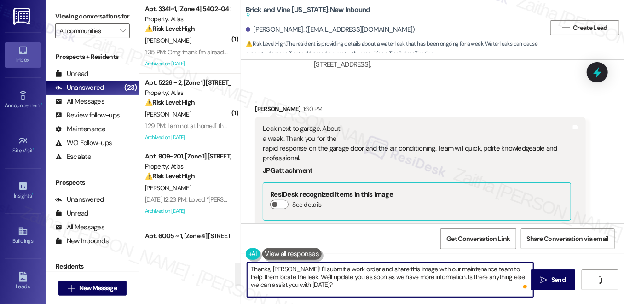
drag, startPoint x: 482, startPoint y: 270, endPoint x: 481, endPoint y: 292, distance: 22.6
click at [481, 292] on textarea "Thanks, [PERSON_NAME]! I'll submit a work order and share this image with our m…" at bounding box center [390, 279] width 286 height 35
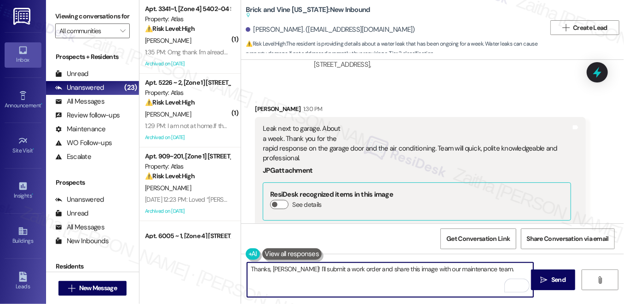
paste textarea "Do we have your permission to enter during your absence? Do you have pets that …"
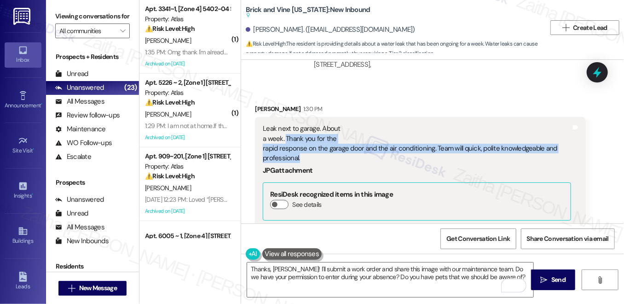
drag, startPoint x: 283, startPoint y: 116, endPoint x: 311, endPoint y: 133, distance: 32.0
click at [311, 133] on div "Leak next to garage. About a week. Thank you for the rapid response on the gara…" at bounding box center [417, 144] width 308 height 40
copy div "Thank you for the rapid response on the garage door and the air conditioning. T…"
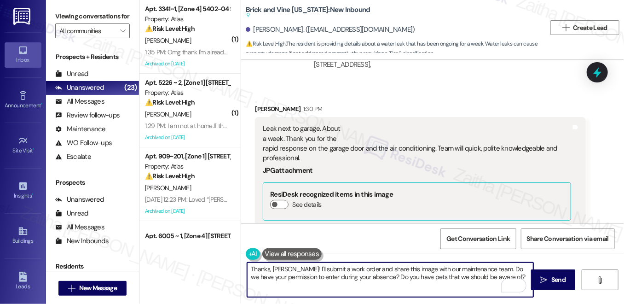
click at [314, 287] on textarea "Thanks, [PERSON_NAME]! I'll submit a work order and share this image with our m…" at bounding box center [390, 279] width 286 height 35
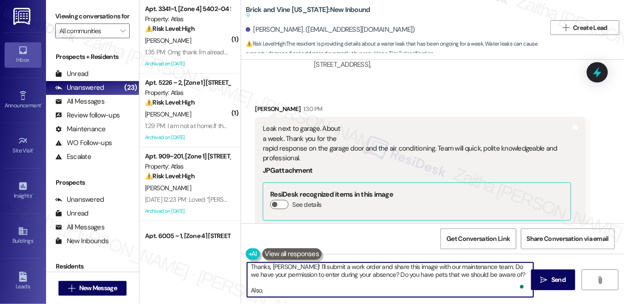
paste textarea "Thank you so much for your kind words—we really appreciate it! I’m glad to hear…"
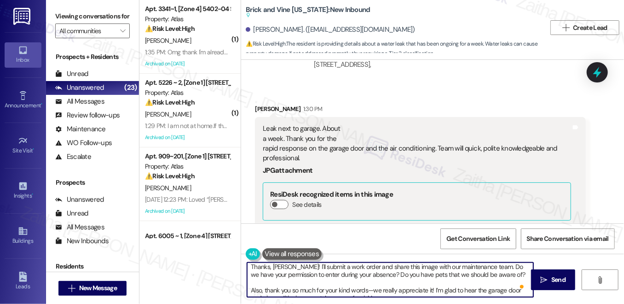
scroll to position [0, 0]
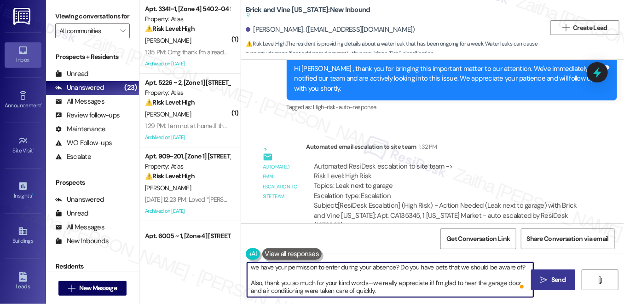
type textarea "Thanks, [PERSON_NAME]! I'll submit a work order and share this image with our m…"
click at [551, 277] on span "Send" at bounding box center [558, 280] width 14 height 10
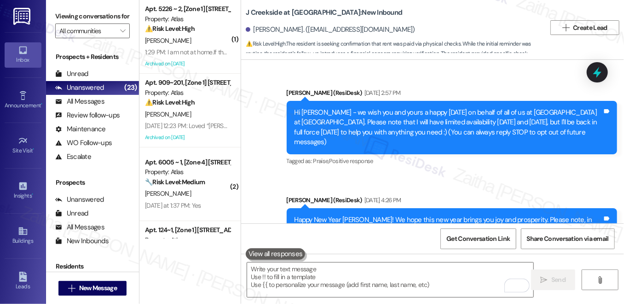
scroll to position [5789, 0]
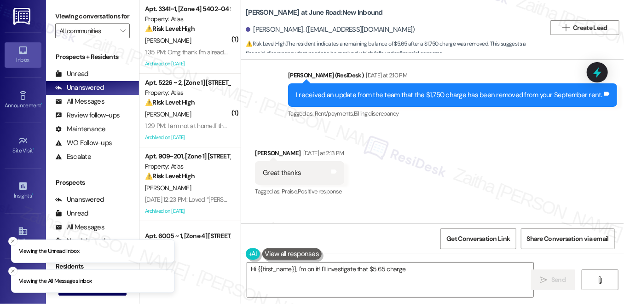
scroll to position [828, 0]
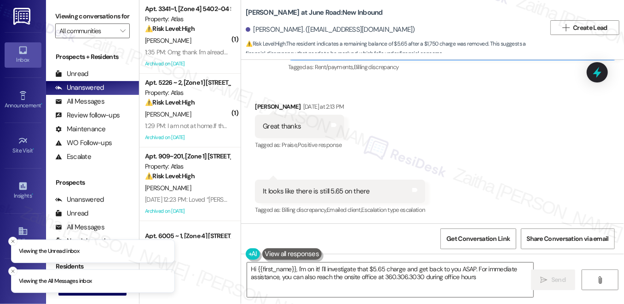
type textarea "Hi {{first_name}}, I'm on it! I'll investigate that $5.65 charge and get back t…"
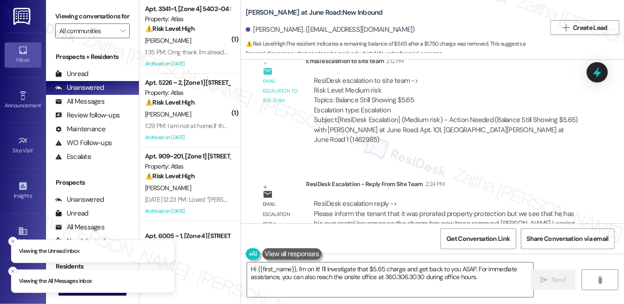
scroll to position [1123, 0]
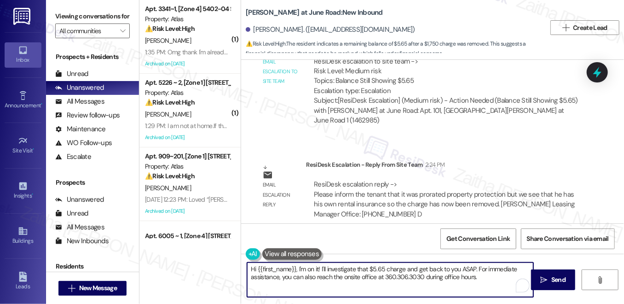
drag, startPoint x: 293, startPoint y: 272, endPoint x: 476, endPoint y: 277, distance: 183.2
click at [476, 277] on textarea "Hi {{first_name}}, I'm on it! I'll investigate that $5.65 charge and get back t…" at bounding box center [390, 279] width 286 height 35
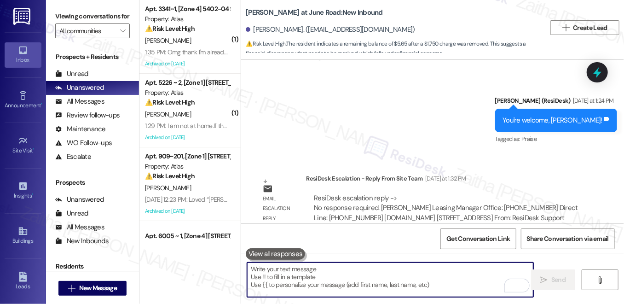
scroll to position [537, 0]
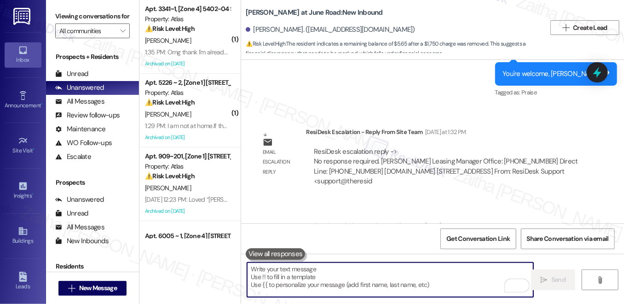
click at [352, 273] on textarea "To enrich screen reader interactions, please activate Accessibility in Grammarl…" at bounding box center [390, 279] width 286 height 35
paste textarea "As per the team, the charge was for prorated property protection. However, sinc…"
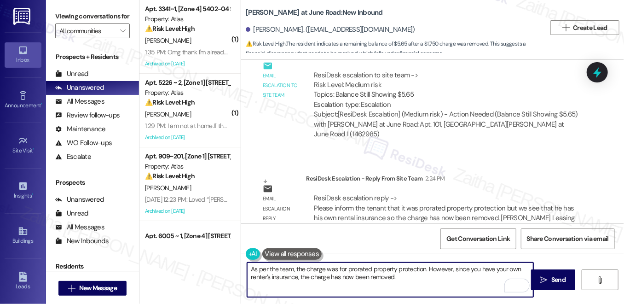
scroll to position [1123, 0]
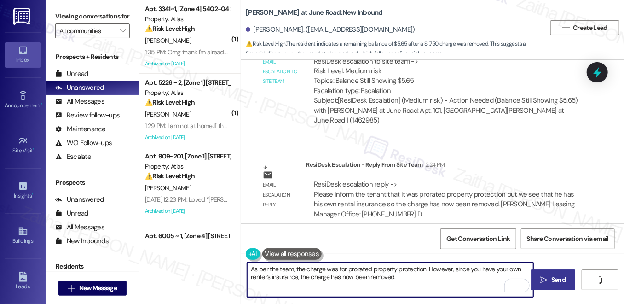
type textarea "As per the team, the charge was for prorated property protection. However, sinc…"
click at [559, 282] on span "Send" at bounding box center [558, 280] width 14 height 10
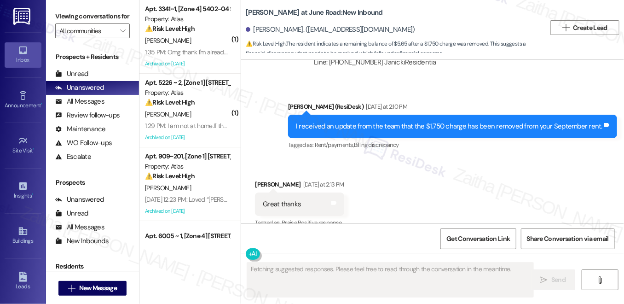
scroll to position [828, 0]
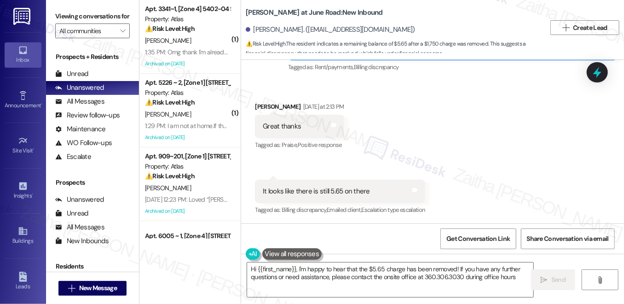
type textarea "Hi {{first_name}}, I'm happy to hear that the $5.65 charge has been removed! If…"
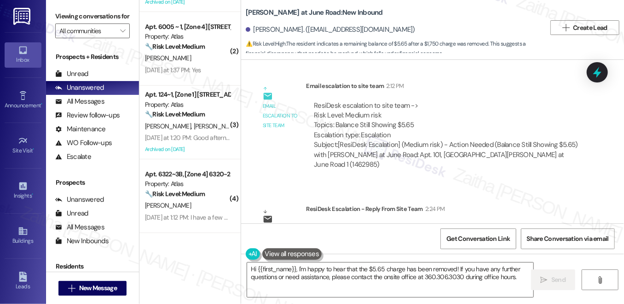
scroll to position [1210, 0]
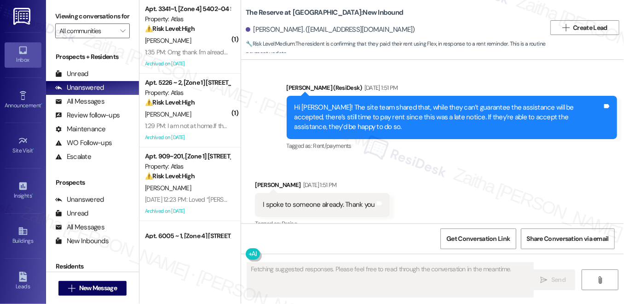
scroll to position [1994, 0]
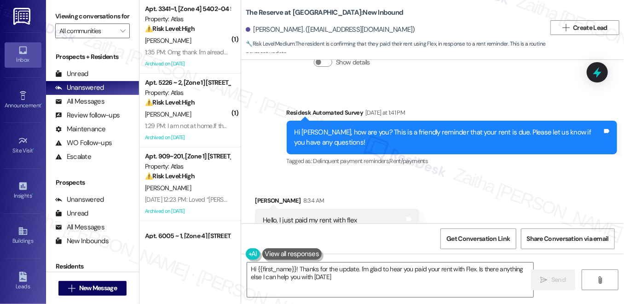
type textarea "Hi {{first_name}}! Thanks for the update. I'm glad to hear you paid your rent w…"
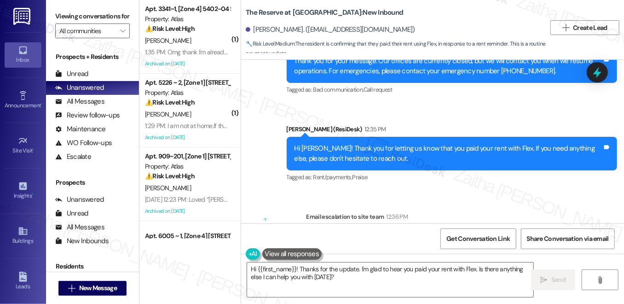
scroll to position [2376, 0]
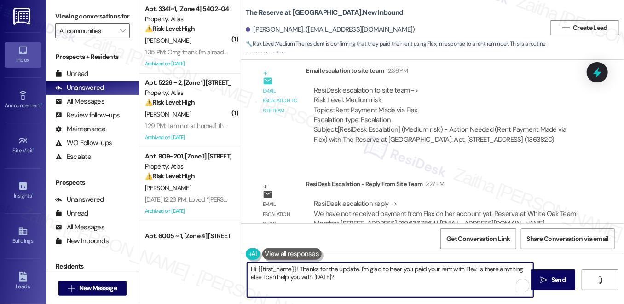
drag, startPoint x: 247, startPoint y: 266, endPoint x: 375, endPoint y: 285, distance: 129.2
click at [374, 285] on textarea "Hi {{first_name}}! Thanks for the update. I'm glad to hear you paid your rent w…" at bounding box center [390, 279] width 286 height 35
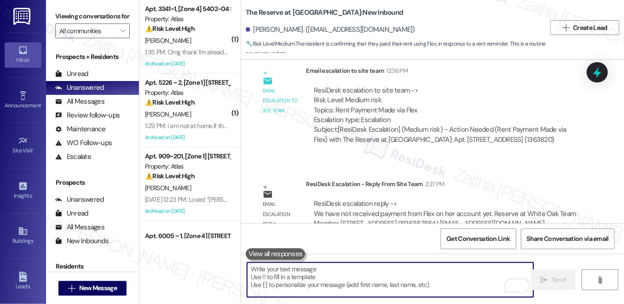
paste textarea "Hi {{first_name}}, I just wanted to give you a quick update—we haven’t received…"
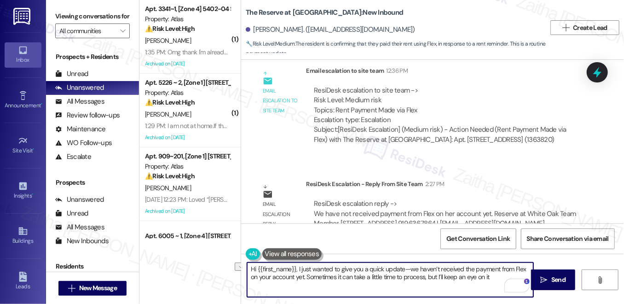
drag, startPoint x: 296, startPoint y: 266, endPoint x: 226, endPoint y: 263, distance: 70.0
click at [226, 263] on div "( 1 ) Apt. 3341~1, [Zone 4] 5402-04 S Christiana Property: Atlas ⚠️ Risk Level:…" at bounding box center [381, 152] width 484 height 304
click at [394, 276] on textarea "I just wanted to give you a quick update—we haven’t received the payment from F…" at bounding box center [390, 279] width 286 height 35
click at [474, 275] on textarea "I just wanted to give you a quick update—we haven’t received the payment from F…" at bounding box center [390, 279] width 286 height 35
drag, startPoint x: 381, startPoint y: 275, endPoint x: 453, endPoint y: 275, distance: 71.3
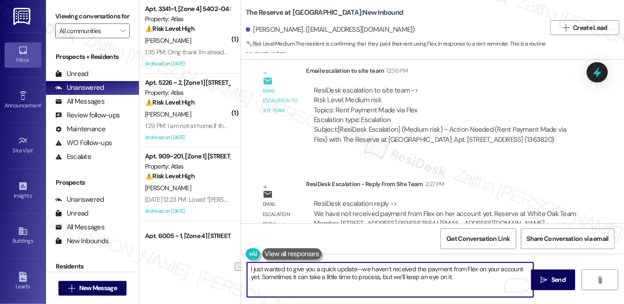
click at [453, 275] on textarea "I just wanted to give you a quick update—we haven’t received the payment from F…" at bounding box center [390, 279] width 286 height 35
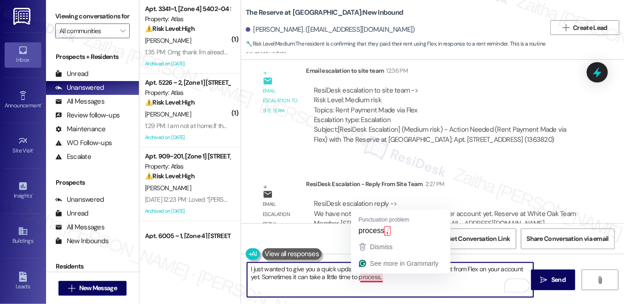
click at [370, 279] on textarea "I just wanted to give you a quick update—we haven’t received the payment from F…" at bounding box center [390, 279] width 286 height 35
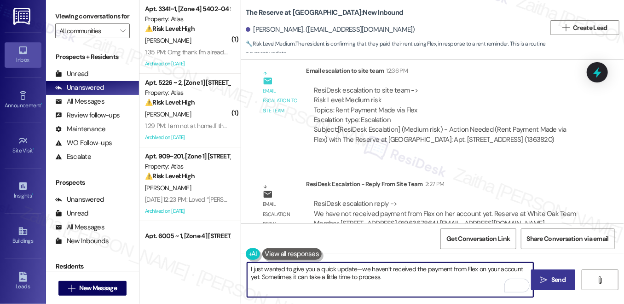
type textarea "I just wanted to give you a quick update—we haven’t received the payment from F…"
click at [552, 279] on span "Send" at bounding box center [558, 280] width 14 height 10
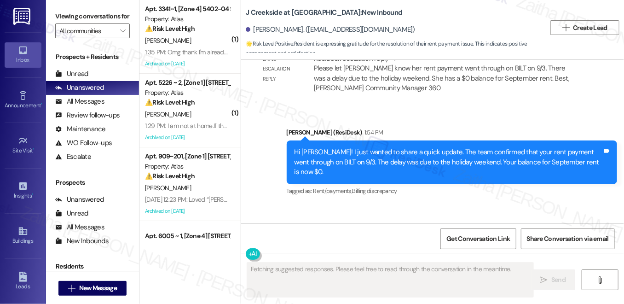
scroll to position [2910, 0]
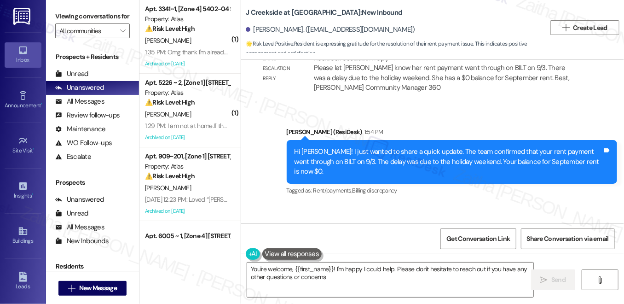
type textarea "You're welcome, {{first_name}}! I'm happy I could help. Please don't hesitate t…"
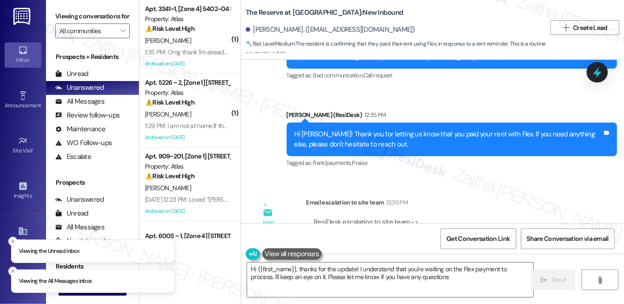
type textarea "Hi {{first_name}}, thanks for the update! I understand that you're waiting on t…"
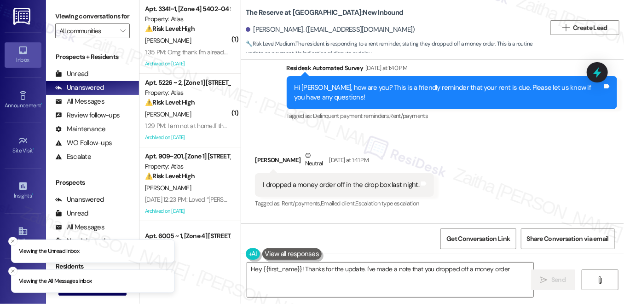
scroll to position [2234, 0]
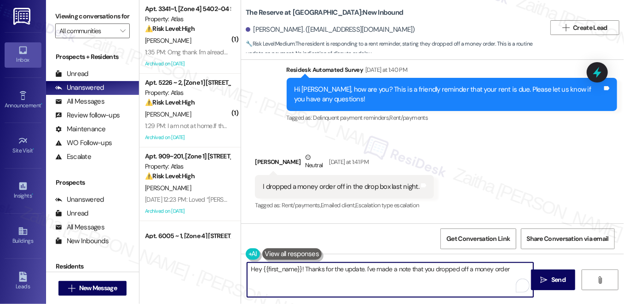
drag, startPoint x: 245, startPoint y: 270, endPoint x: 419, endPoint y: 281, distance: 174.2
click at [419, 281] on textarea "Hey {{first_name}}! Thanks for the update. I've made a note that you dropped of…" at bounding box center [390, 279] width 286 height 35
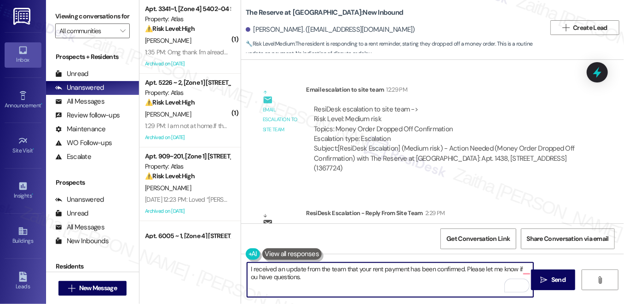
scroll to position [2485, 0]
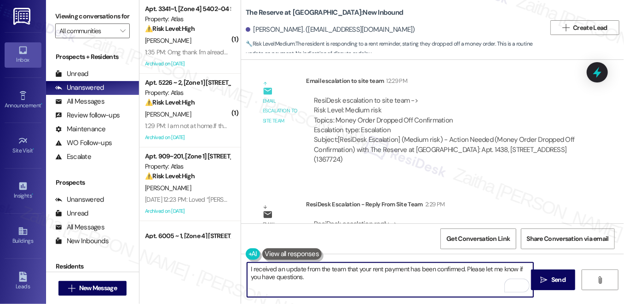
type textarea "I received an update from the team that your rent payment has been confirmed. P…"
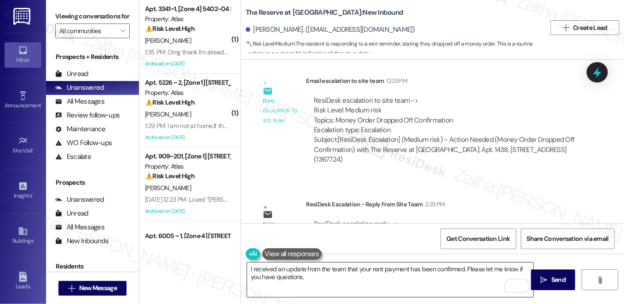
drag, startPoint x: 244, startPoint y: 265, endPoint x: 325, endPoint y: 277, distance: 82.4
click at [325, 277] on div "I received an update from the team that your rent payment has been confirmed. P…" at bounding box center [385, 279] width 287 height 35
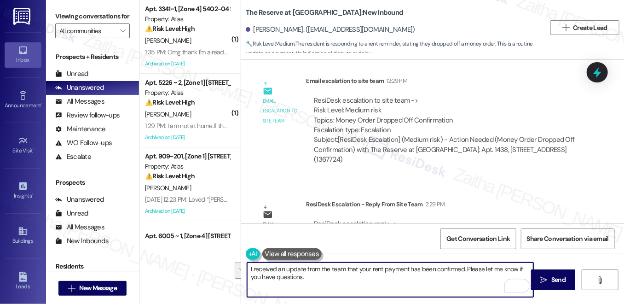
drag, startPoint x: 248, startPoint y: 267, endPoint x: 322, endPoint y: 274, distance: 74.4
click at [322, 274] on textarea "I received an update from the team that your rent payment has been confirmed. P…" at bounding box center [390, 279] width 286 height 35
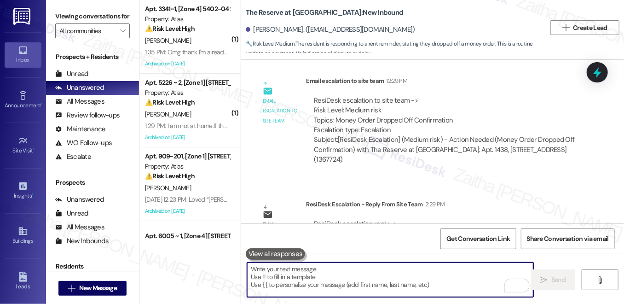
paste textarea "I received an update from the team confirming that your rent payment has been p…"
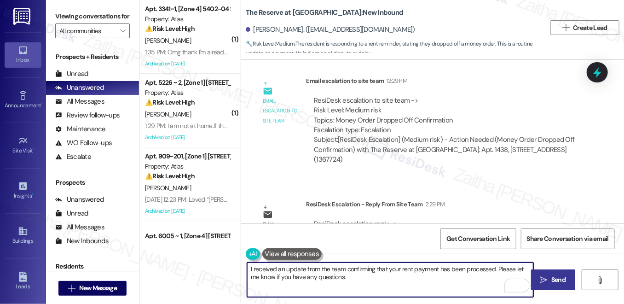
type textarea "I received an update from the team confirming that your rent payment has been p…"
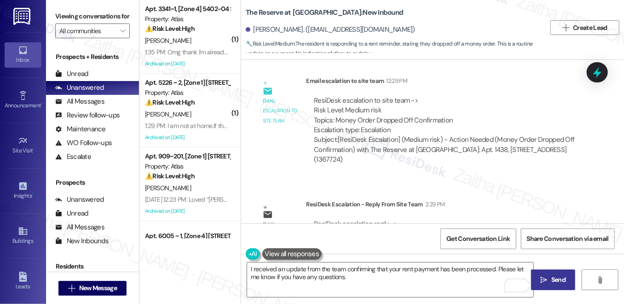
click at [545, 279] on icon "" at bounding box center [544, 279] width 7 height 7
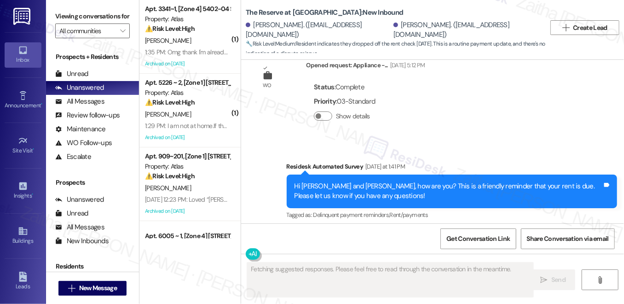
scroll to position [1039, 0]
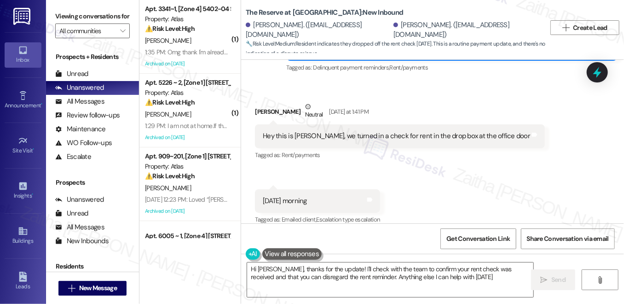
type textarea "Hi [PERSON_NAME], thanks for the update! I'll check with the team to confirm yo…"
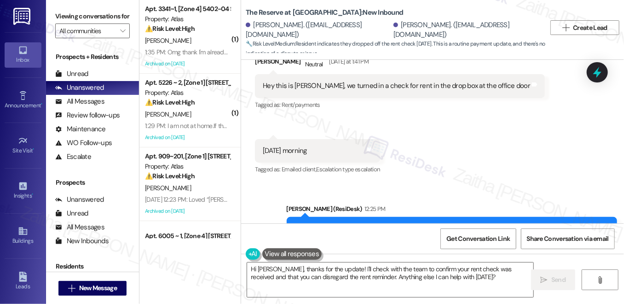
scroll to position [1251, 0]
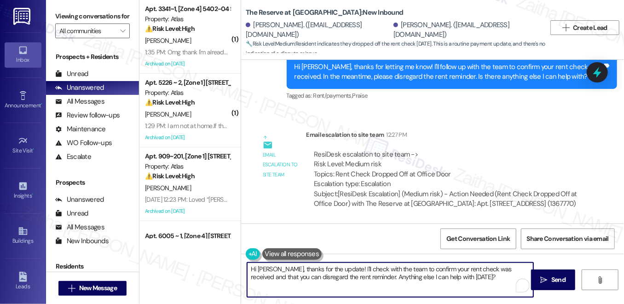
drag, startPoint x: 280, startPoint y: 271, endPoint x: 476, endPoint y: 277, distance: 196.6
click at [475, 278] on textarea "Hi [PERSON_NAME], thanks for the update! I'll check with the team to confirm yo…" at bounding box center [390, 279] width 286 height 35
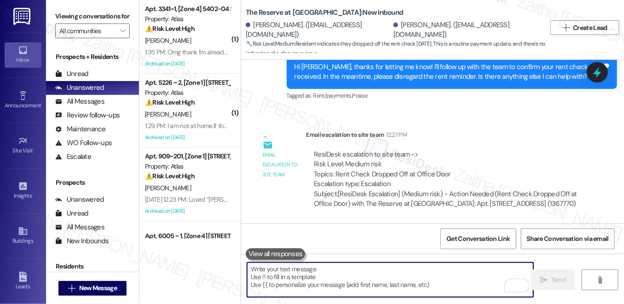
paste textarea "I received an update from the team confirming that your rent payment has been p…"
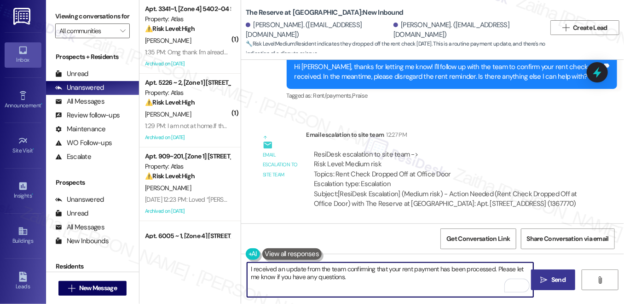
type textarea "I received an update from the team confirming that your rent payment has been p…"
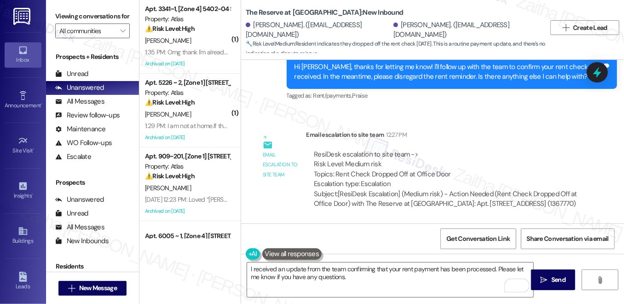
drag, startPoint x: 569, startPoint y: 279, endPoint x: 548, endPoint y: 268, distance: 23.5
click at [569, 279] on button " Send" at bounding box center [553, 279] width 45 height 21
